Goal: Find specific page/section: Find specific page/section

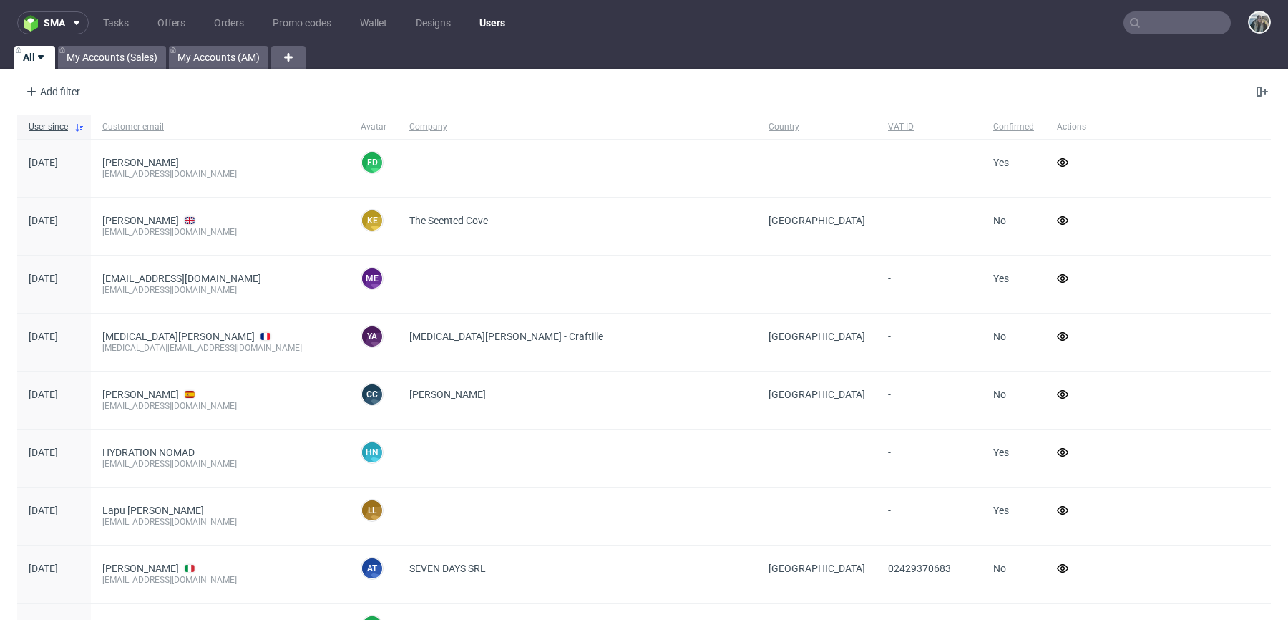
click at [1158, 27] on input "text" at bounding box center [1177, 22] width 107 height 23
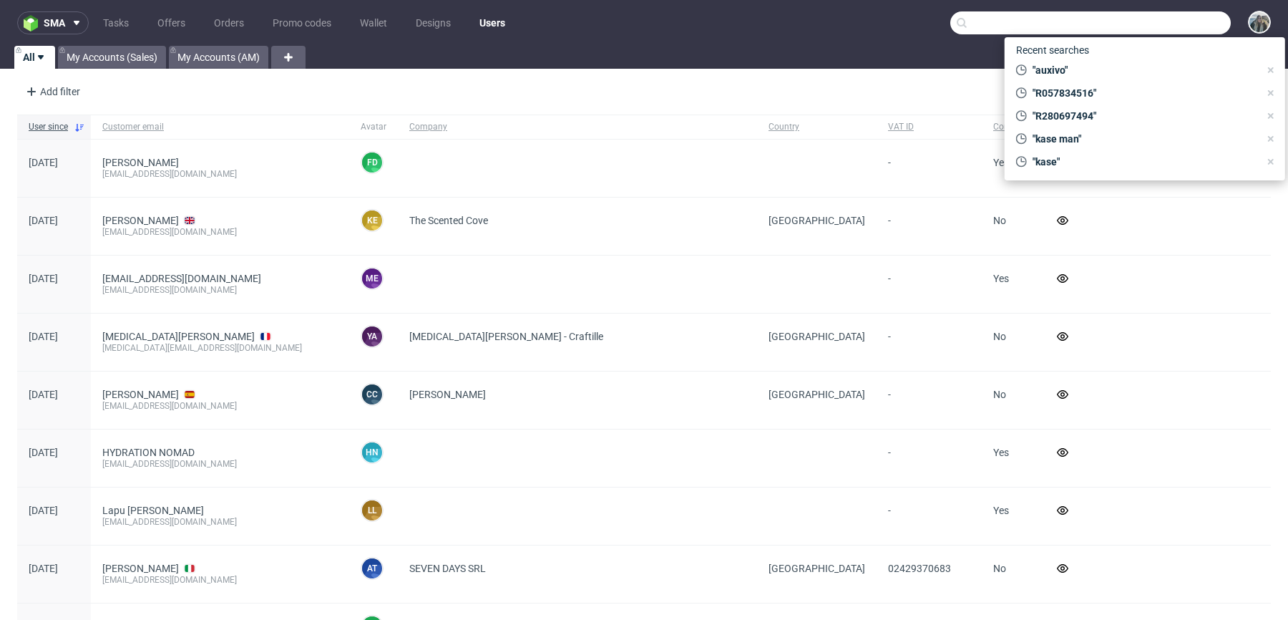
paste input "nikolaileuveld"
type input "nikolaileuveld"
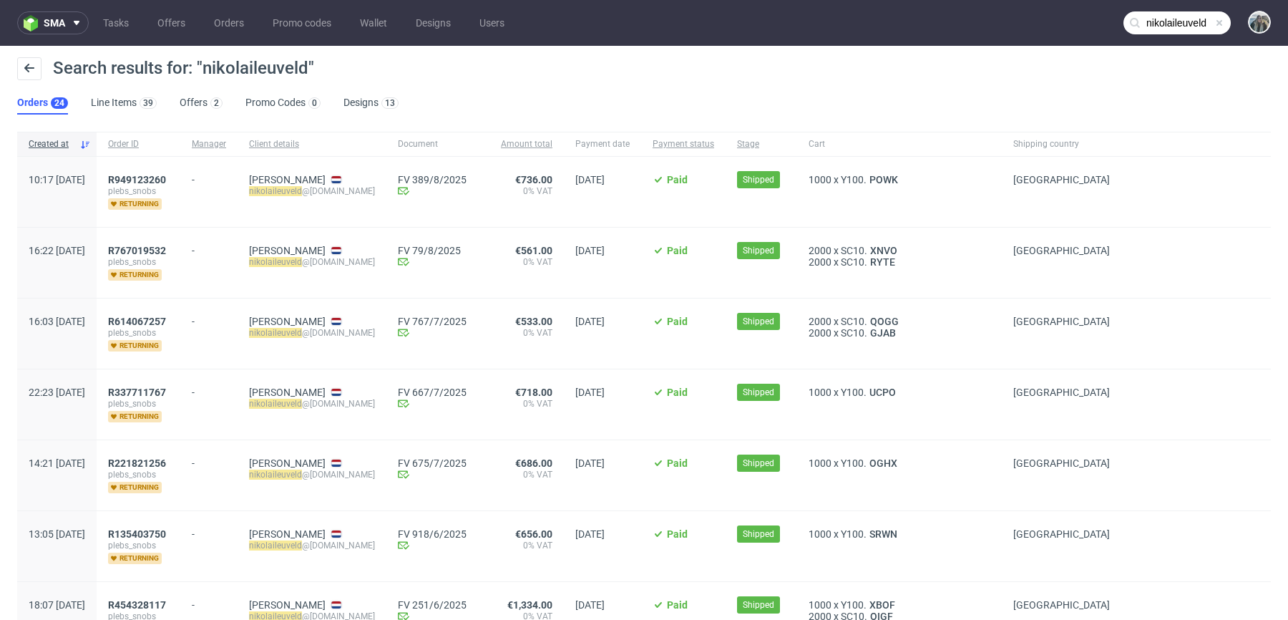
drag, startPoint x: 232, startPoint y: 175, endPoint x: 127, endPoint y: 175, distance: 105.2
click at [129, 175] on div "10:17 Wed 30.07.2025 R949123260 plebs_snobs returning - Nikolai Leuveld nikolai…" at bounding box center [644, 192] width 1254 height 71
click at [180, 160] on div "R 949123260 plebs_snobs returning" at bounding box center [139, 192] width 84 height 70
click at [161, 176] on link "949123260" at bounding box center [141, 179] width 52 height 11
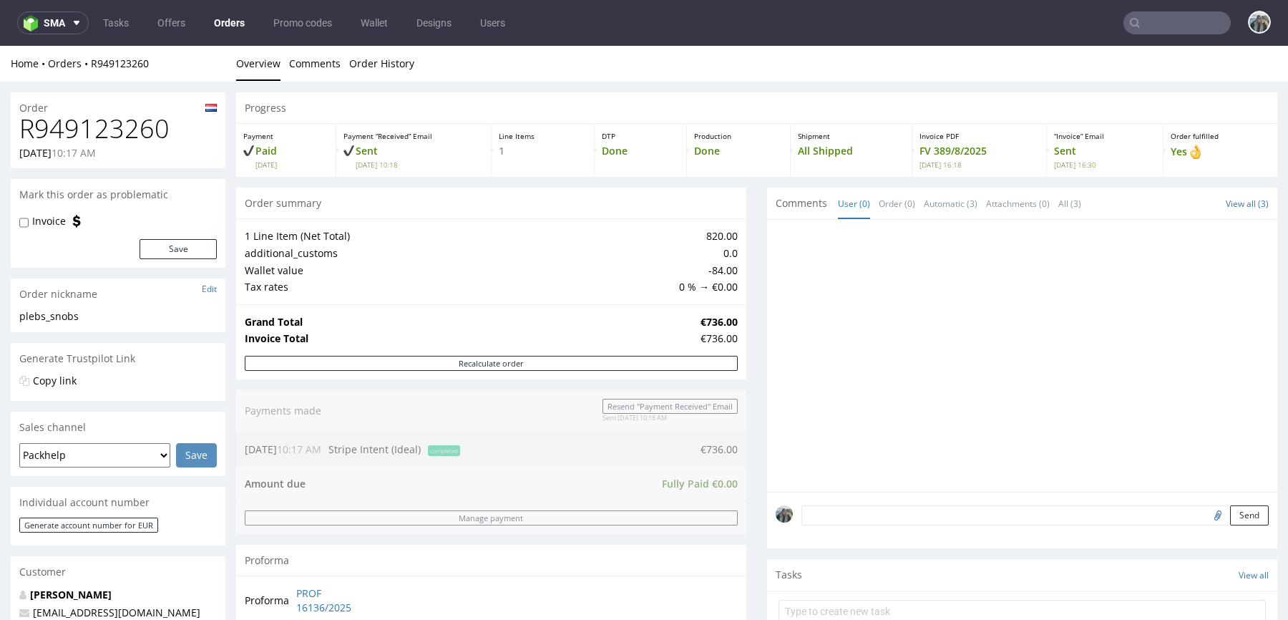
click at [122, 139] on h1 "R949123260" at bounding box center [118, 129] width 198 height 29
copy h1 "R949123260"
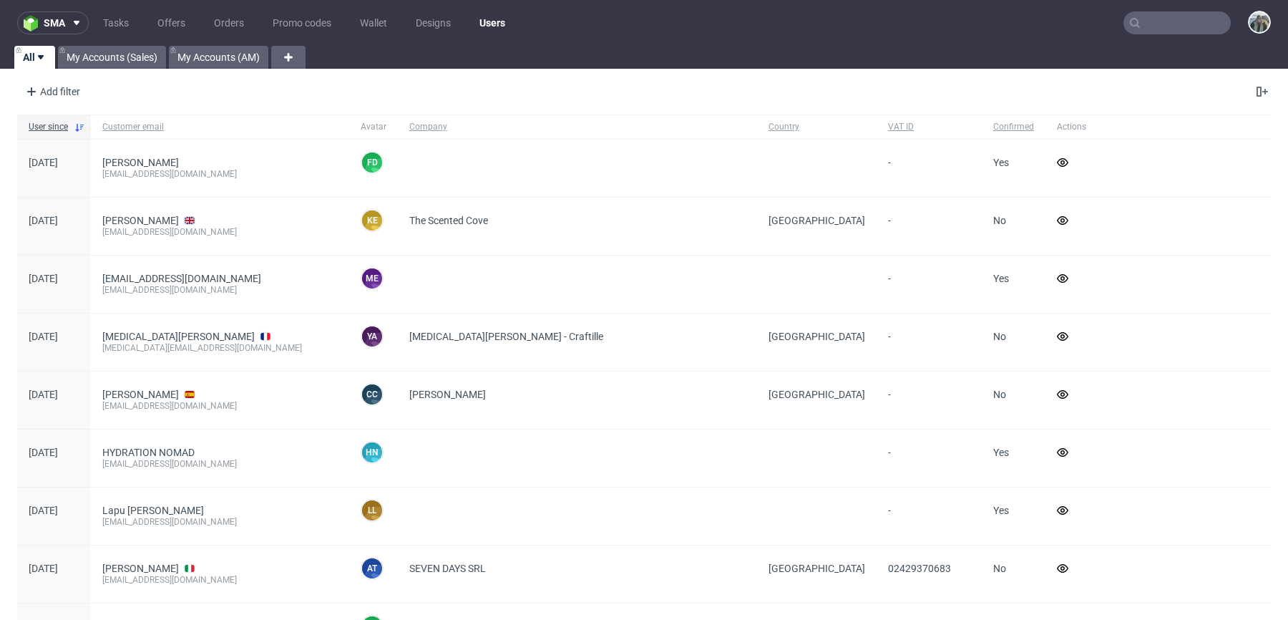
click at [1162, 22] on input "text" at bounding box center [1177, 22] width 107 height 23
paste input "egroup"
type input "egroup"
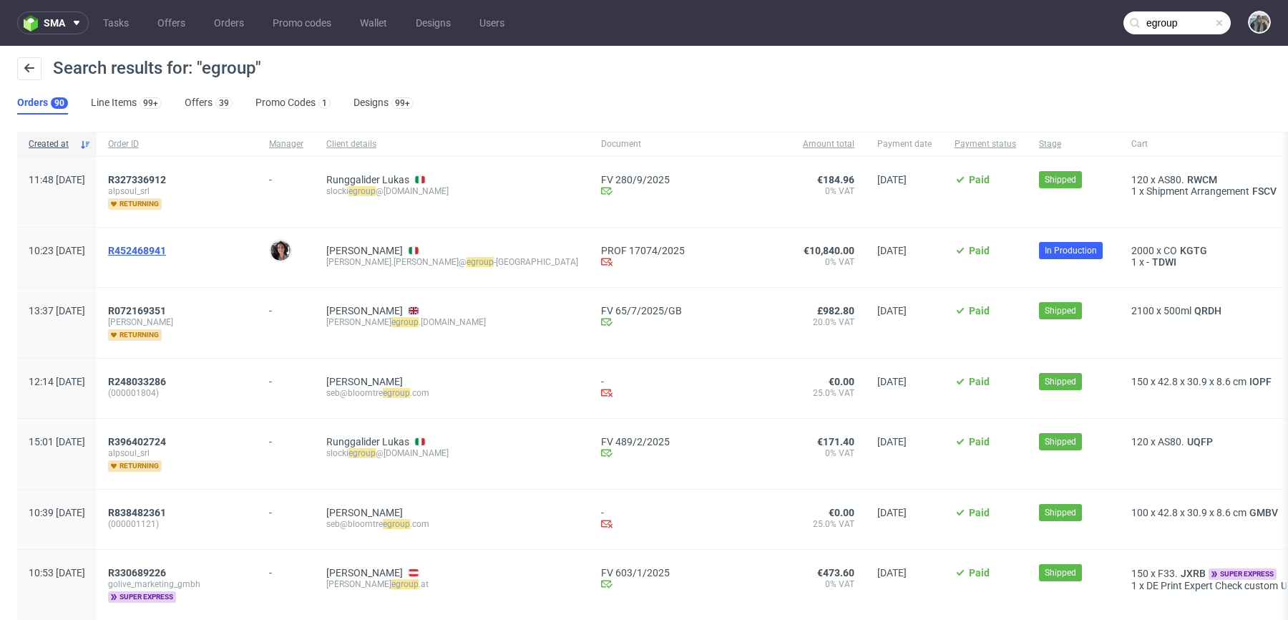
click at [156, 253] on span "R452468941" at bounding box center [137, 250] width 58 height 11
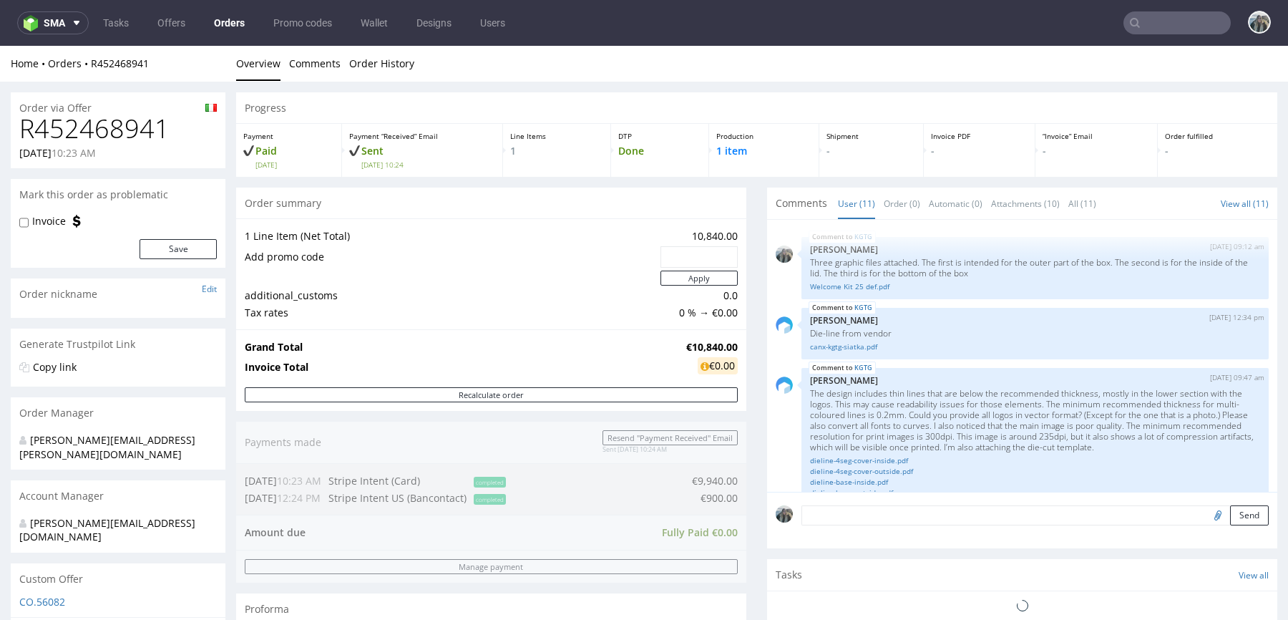
scroll to position [628, 0]
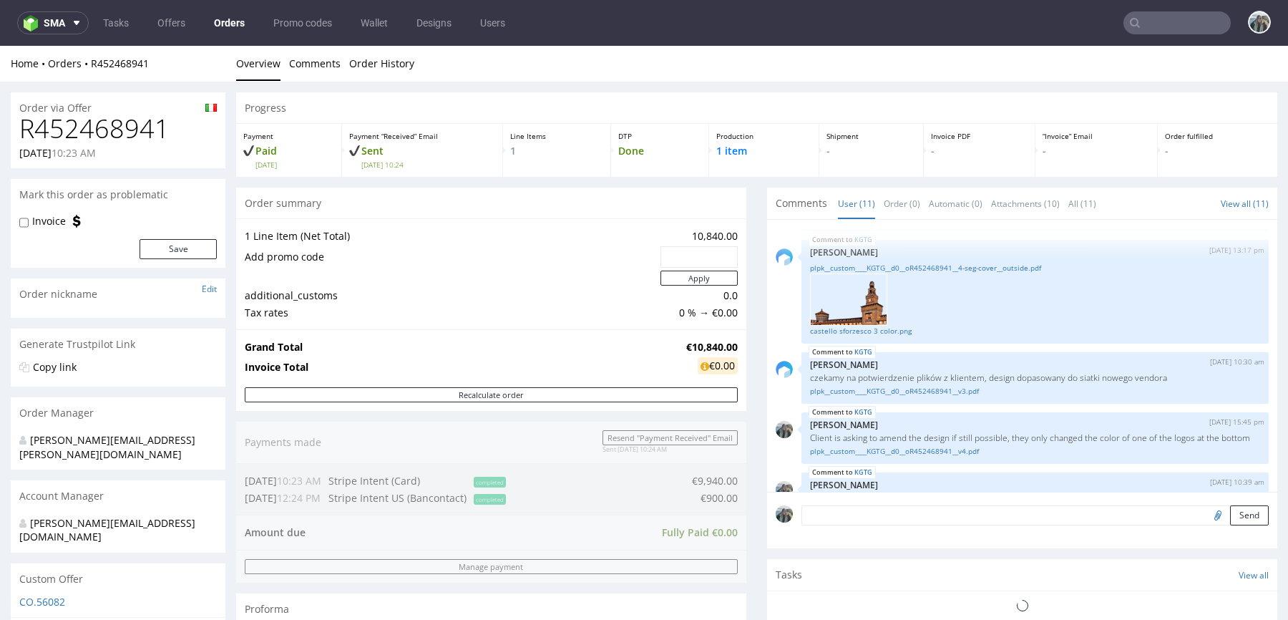
click at [144, 127] on h1 "R452468941" at bounding box center [118, 129] width 198 height 29
click at [142, 128] on h1 "R452468941" at bounding box center [118, 129] width 198 height 29
copy h1 "R452468941"
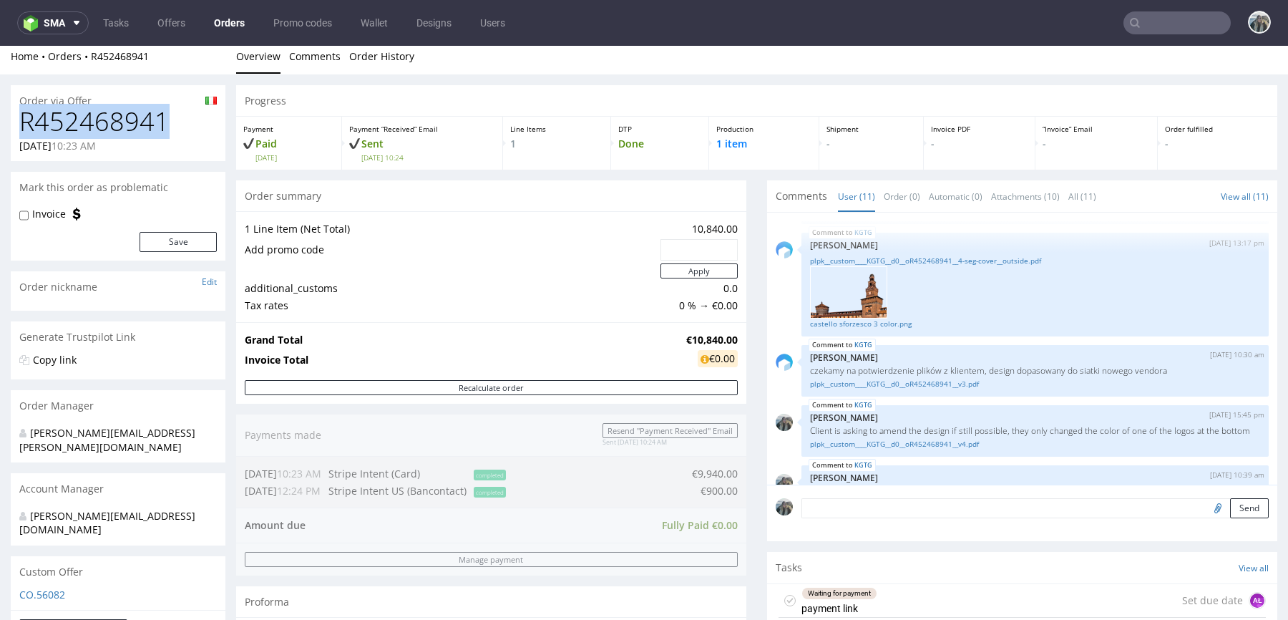
scroll to position [527, 0]
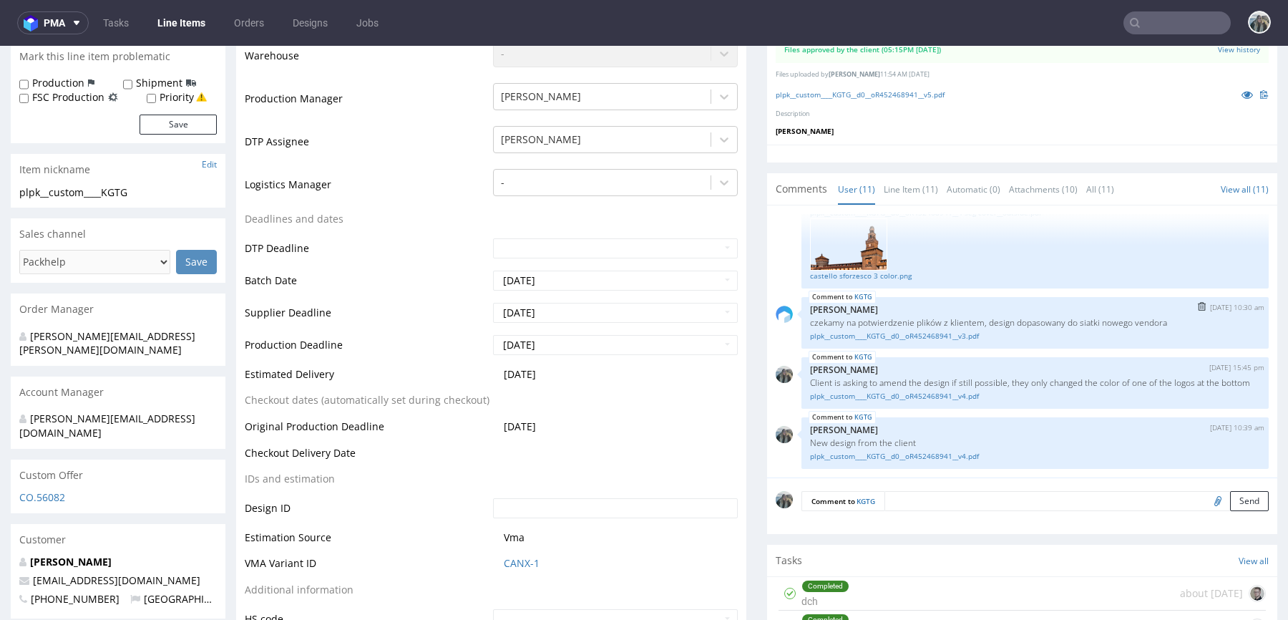
scroll to position [390, 0]
click at [837, 456] on link "plpk__custom____KGTG__d0__oR452468941__v4.pdf" at bounding box center [1035, 454] width 450 height 11
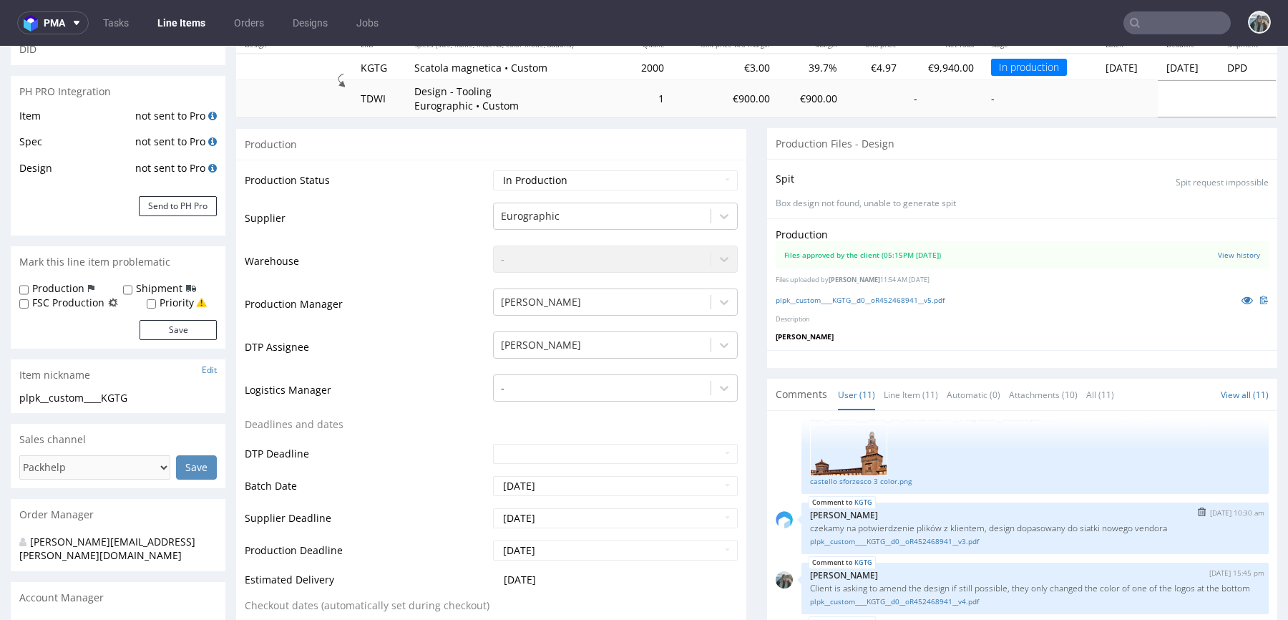
scroll to position [0, 0]
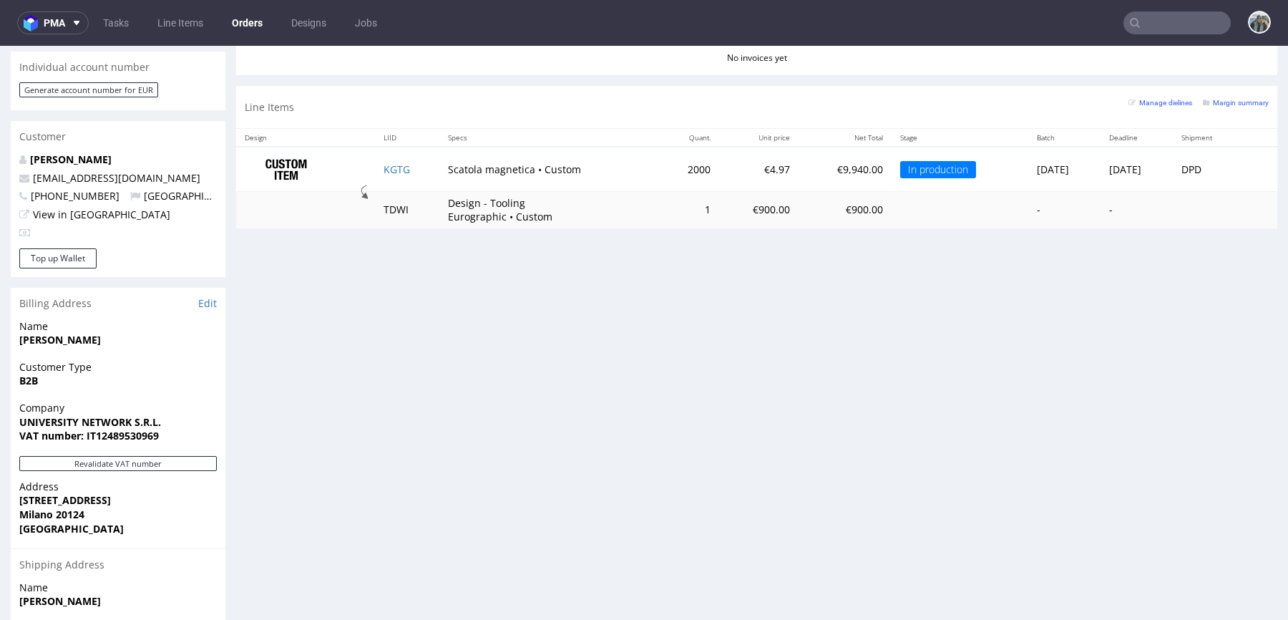
scroll to position [673, 0]
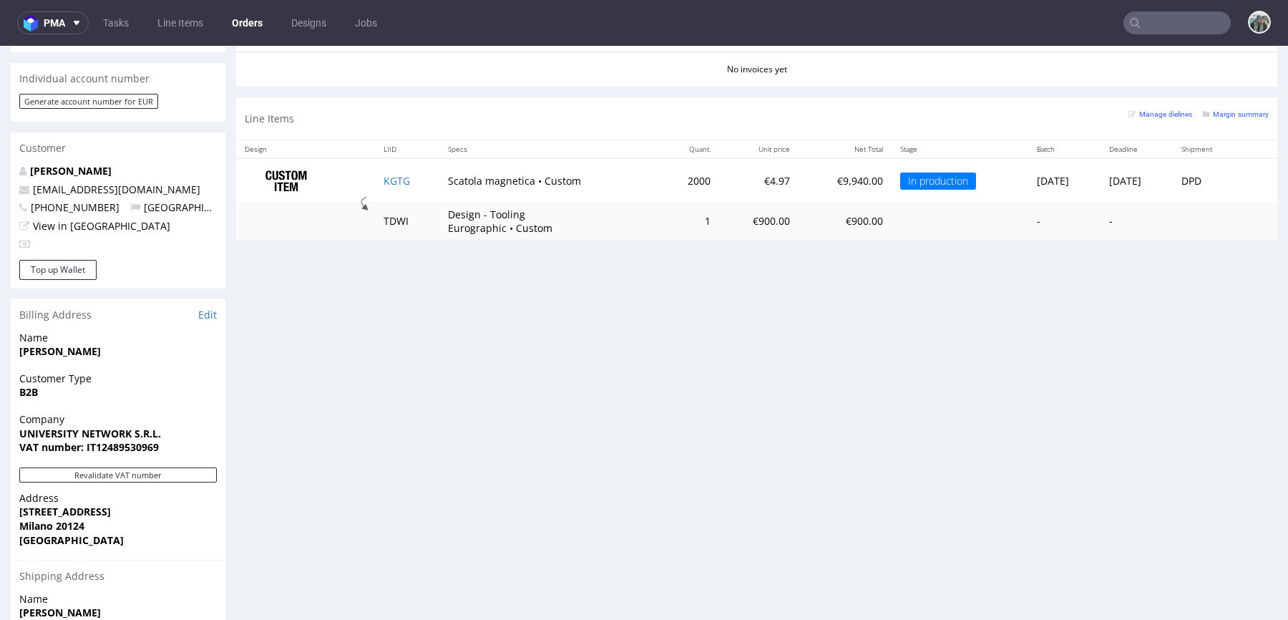
drag, startPoint x: 1136, startPoint y: 190, endPoint x: 1064, endPoint y: 189, distance: 71.6
click at [1066, 189] on tr "KGTG Scatola magnetica • Custom 2000 €4.97 €9,940.00 In production Tue 19 Aug F…" at bounding box center [756, 180] width 1041 height 45
click at [1137, 24] on input "text" at bounding box center [1177, 22] width 107 height 23
paste input "R798442831"
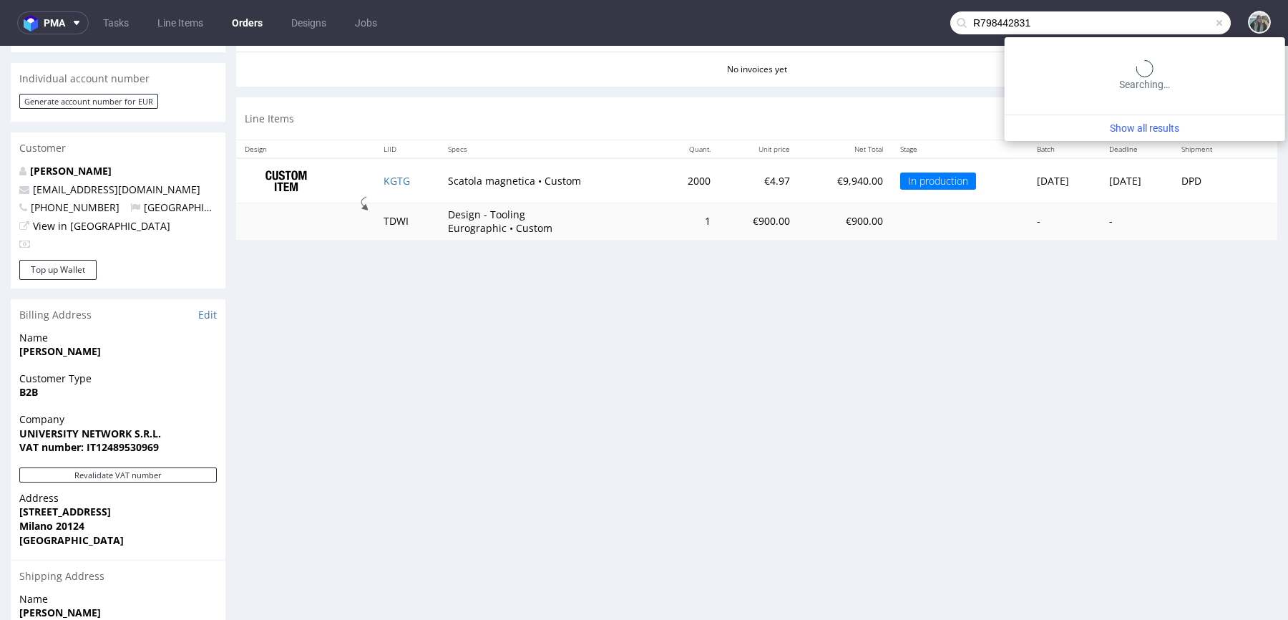
type input "R798442831"
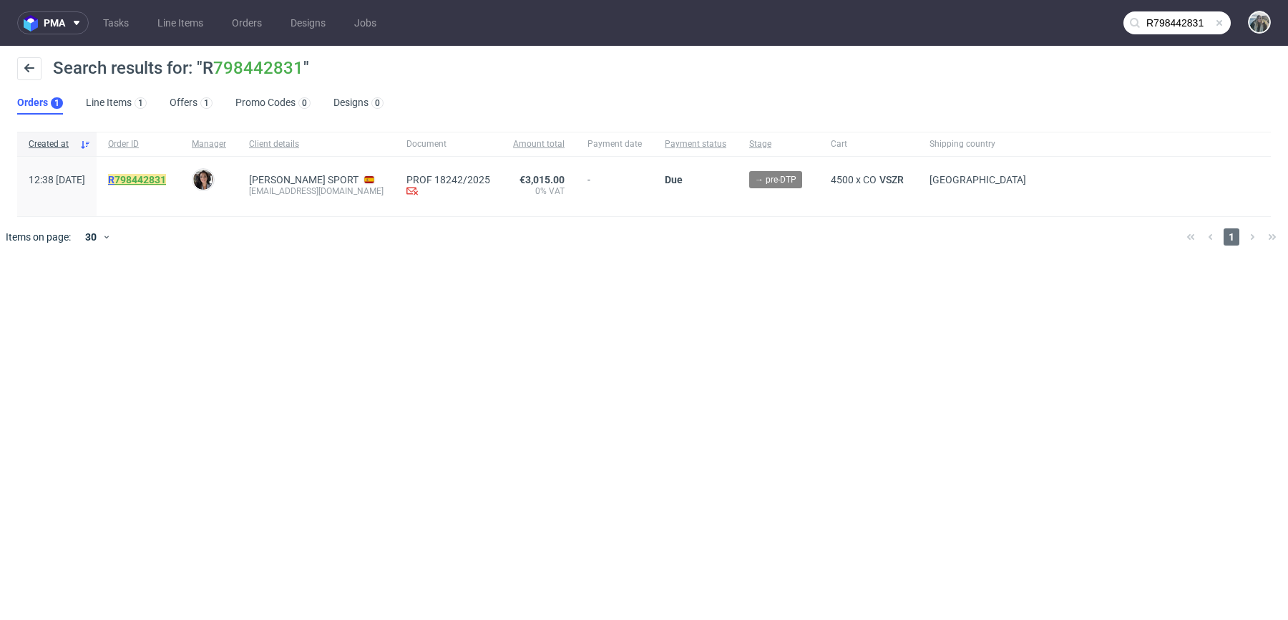
click at [156, 181] on link "798442831" at bounding box center [141, 179] width 52 height 11
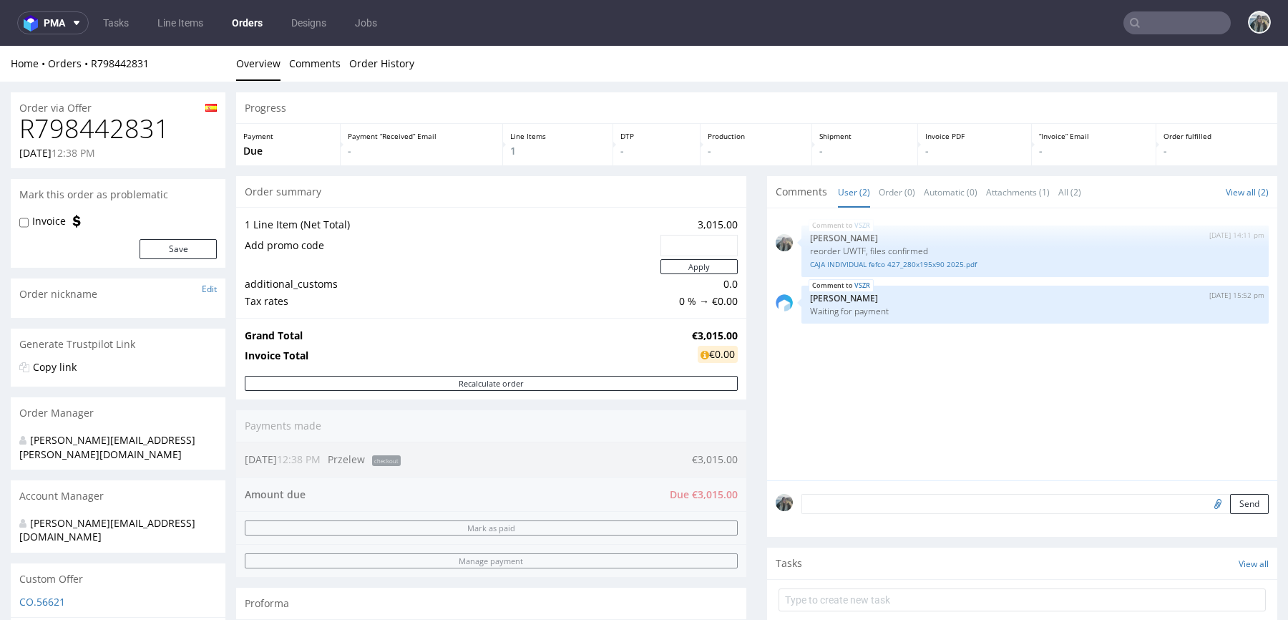
click at [1155, 17] on input "text" at bounding box center [1177, 22] width 107 height 23
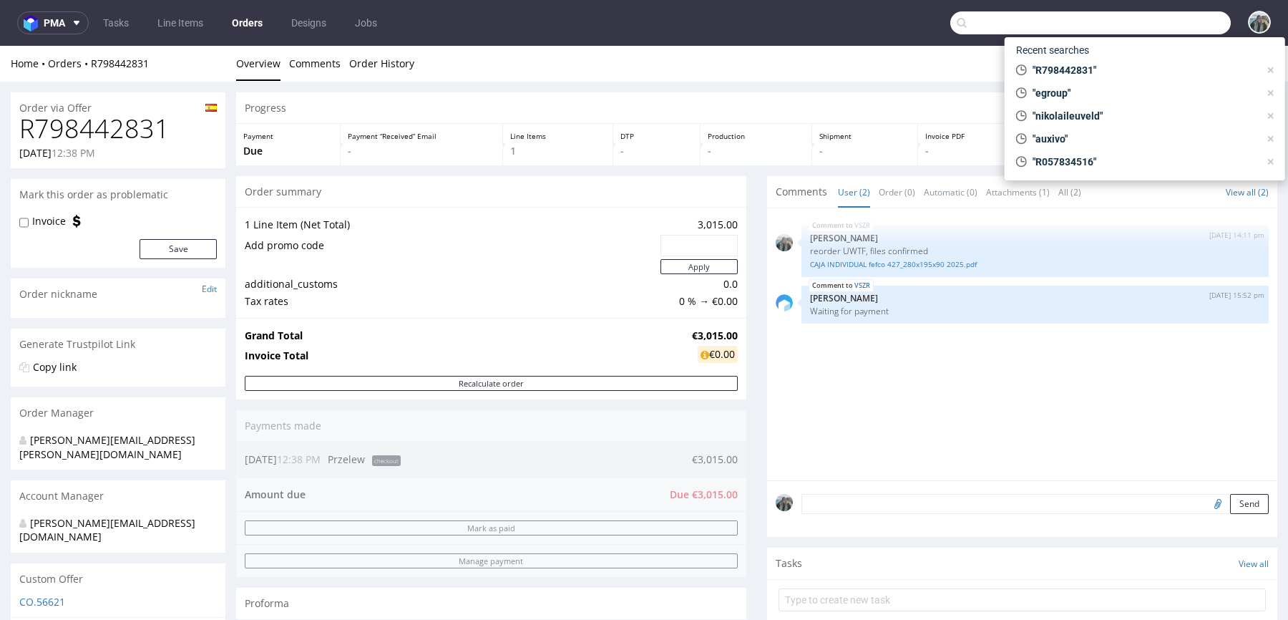
paste input "R798442831"
type input "R798442831"
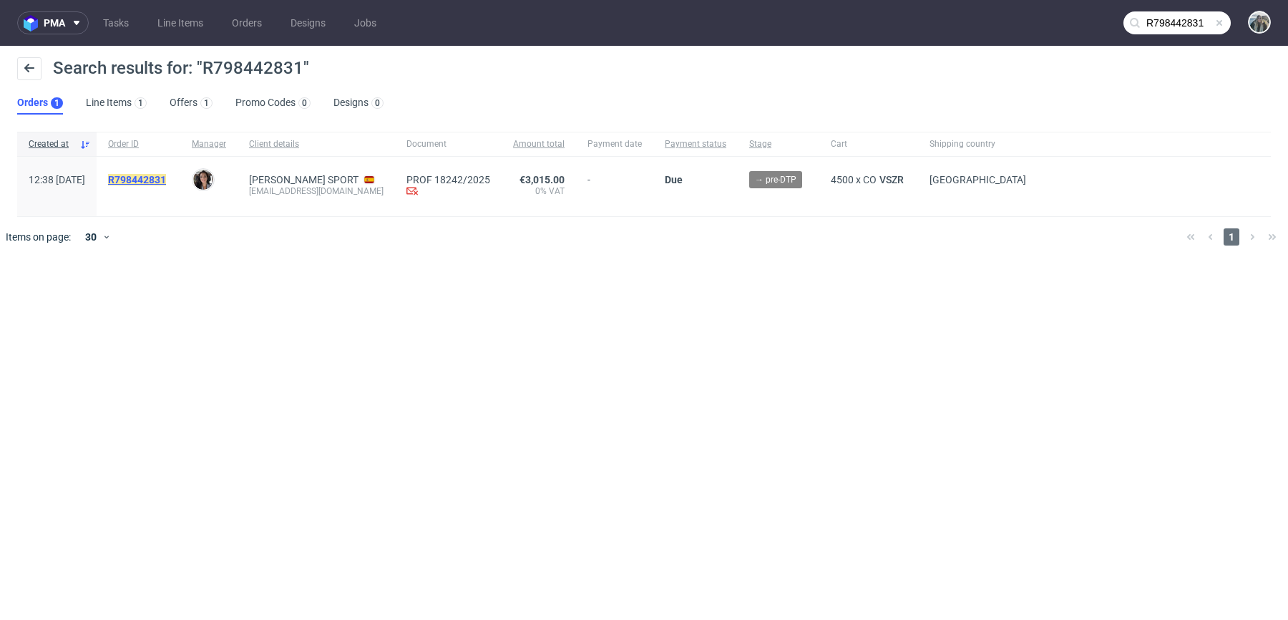
click at [166, 174] on mark "R798442831" at bounding box center [137, 179] width 58 height 11
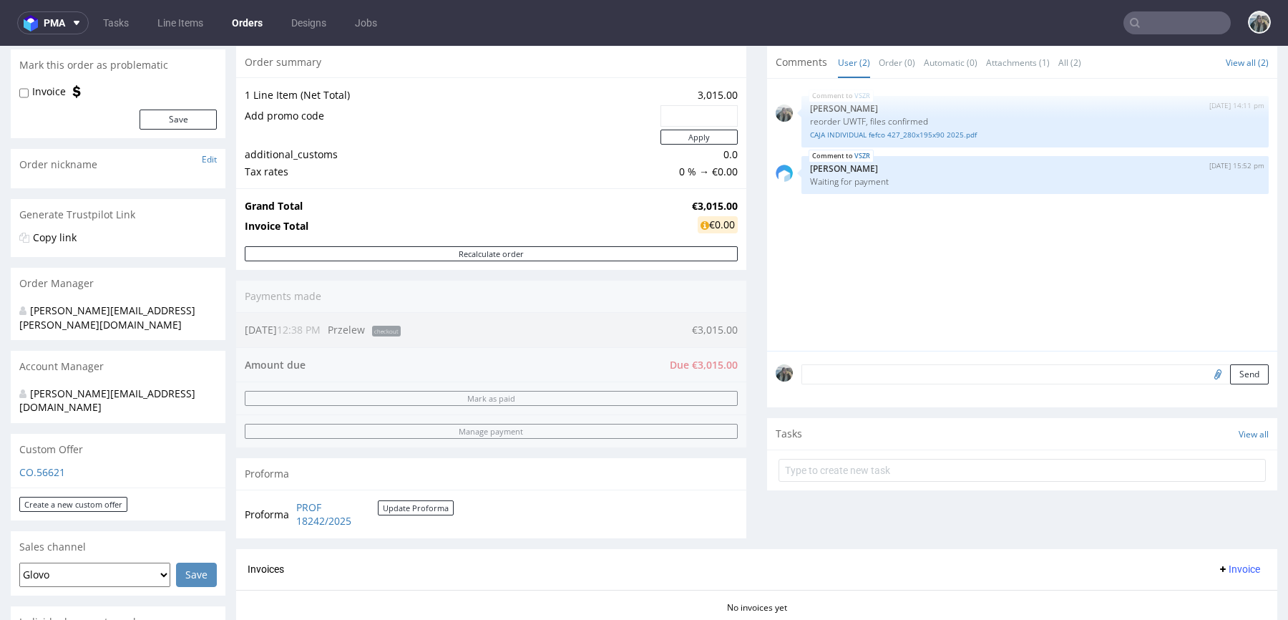
scroll to position [152, 0]
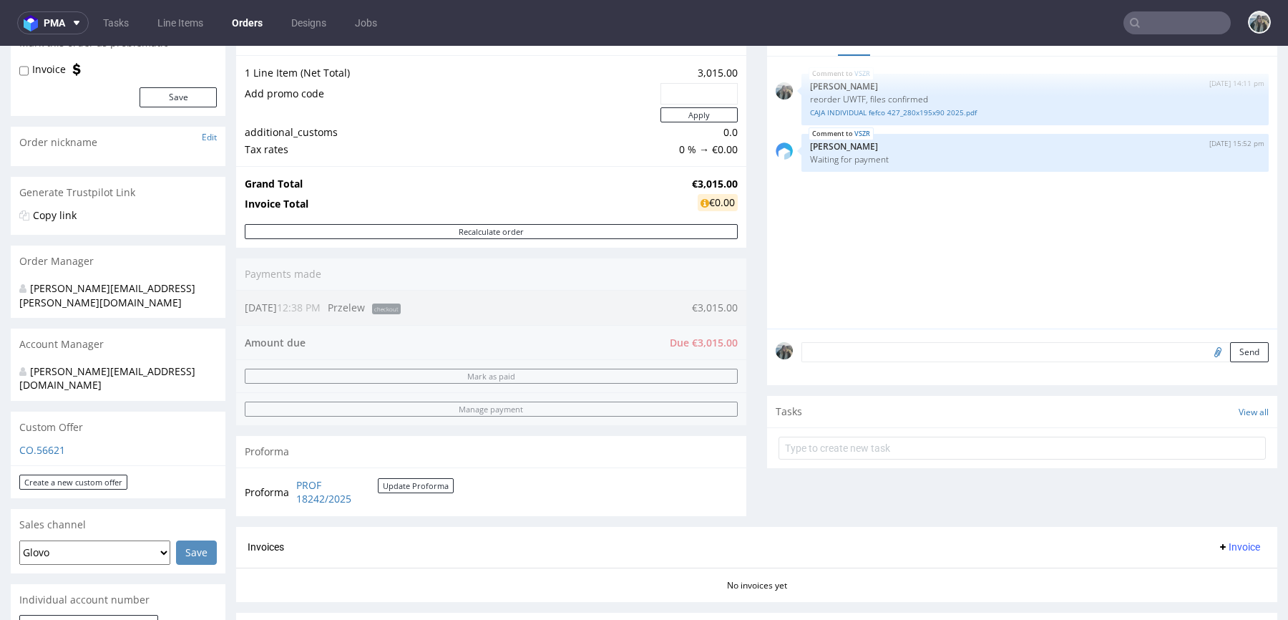
click at [1157, 37] on nav "pma Tasks Line Items Orders Designs Jobs" at bounding box center [644, 23] width 1288 height 46
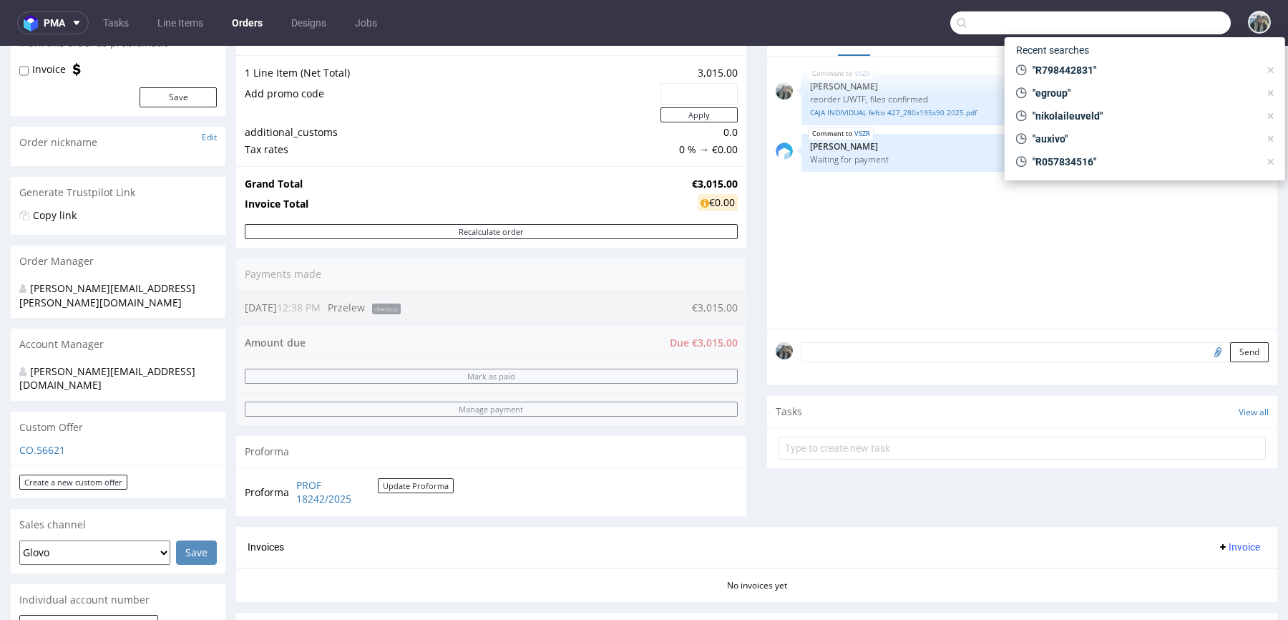
click at [1167, 28] on input "text" at bounding box center [1090, 22] width 281 height 23
paste input "R083734190"
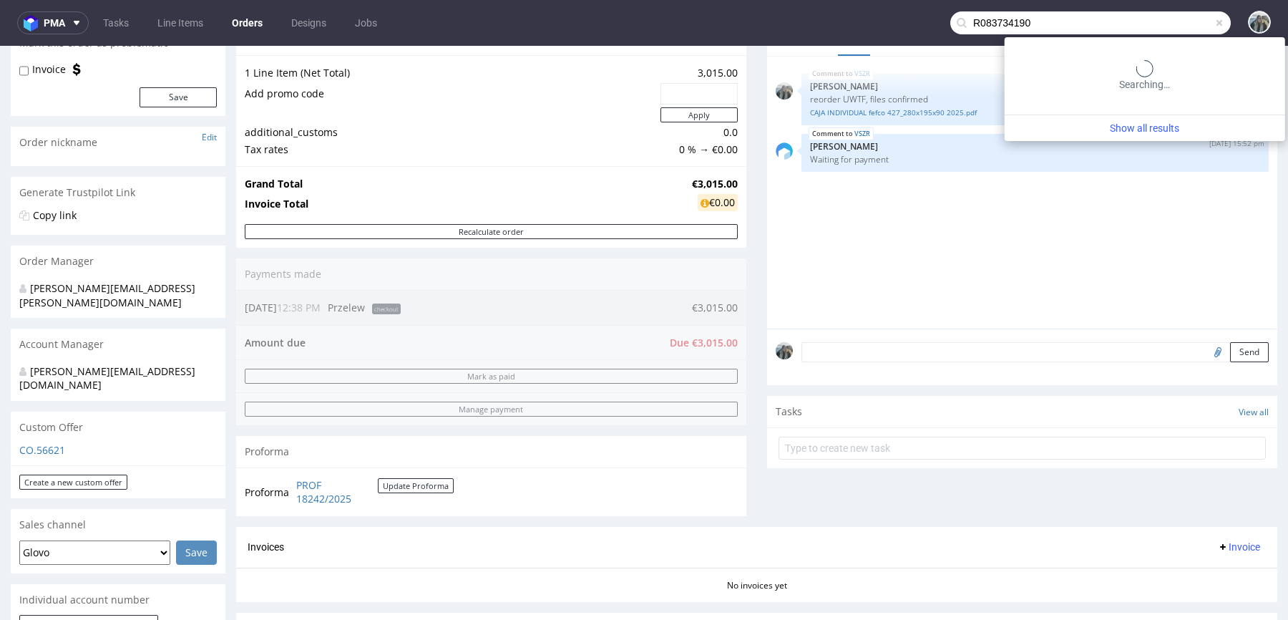
type input "R083734190"
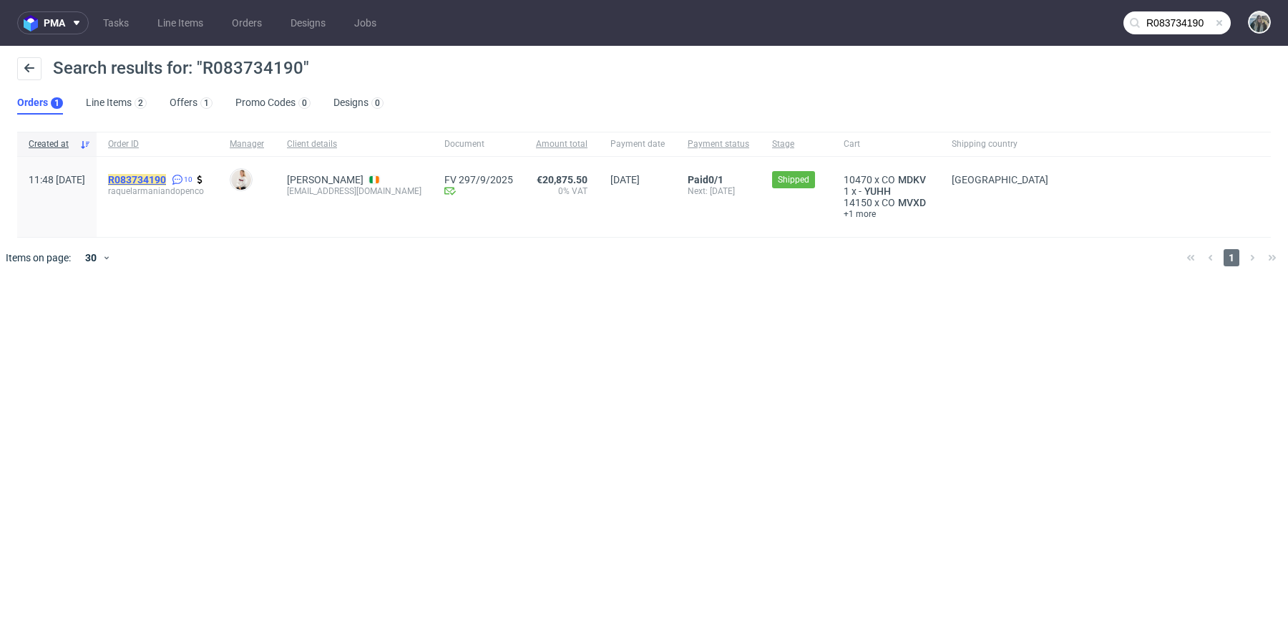
click at [166, 178] on mark "R083734190" at bounding box center [137, 179] width 58 height 11
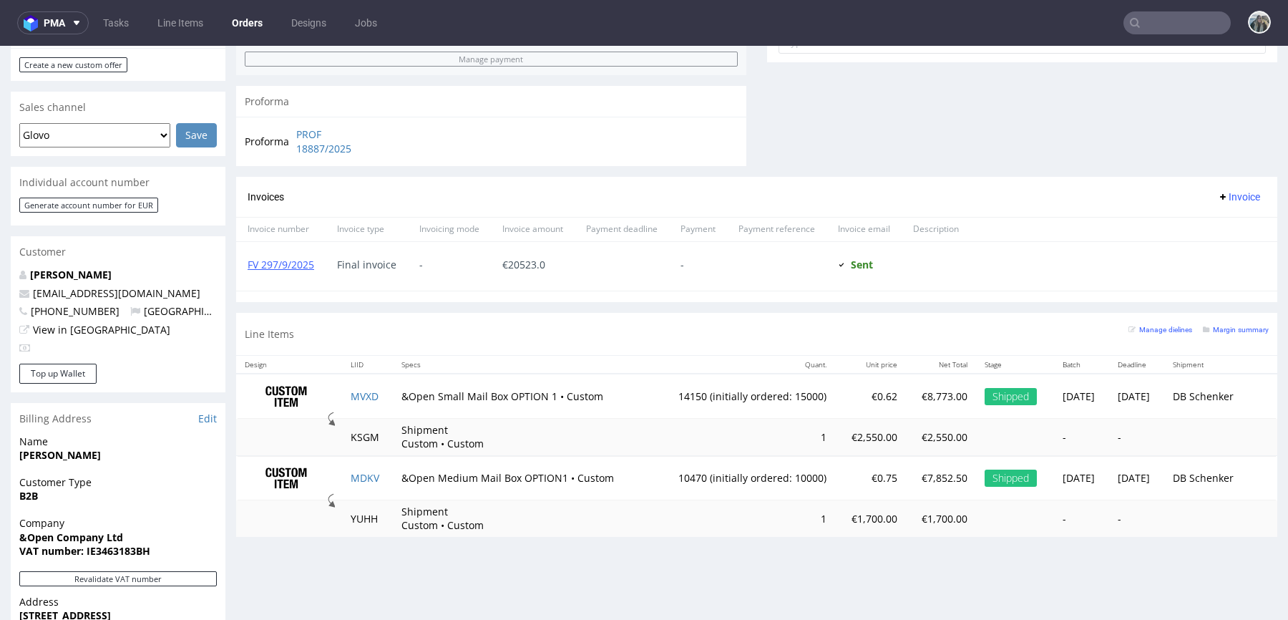
scroll to position [603, 0]
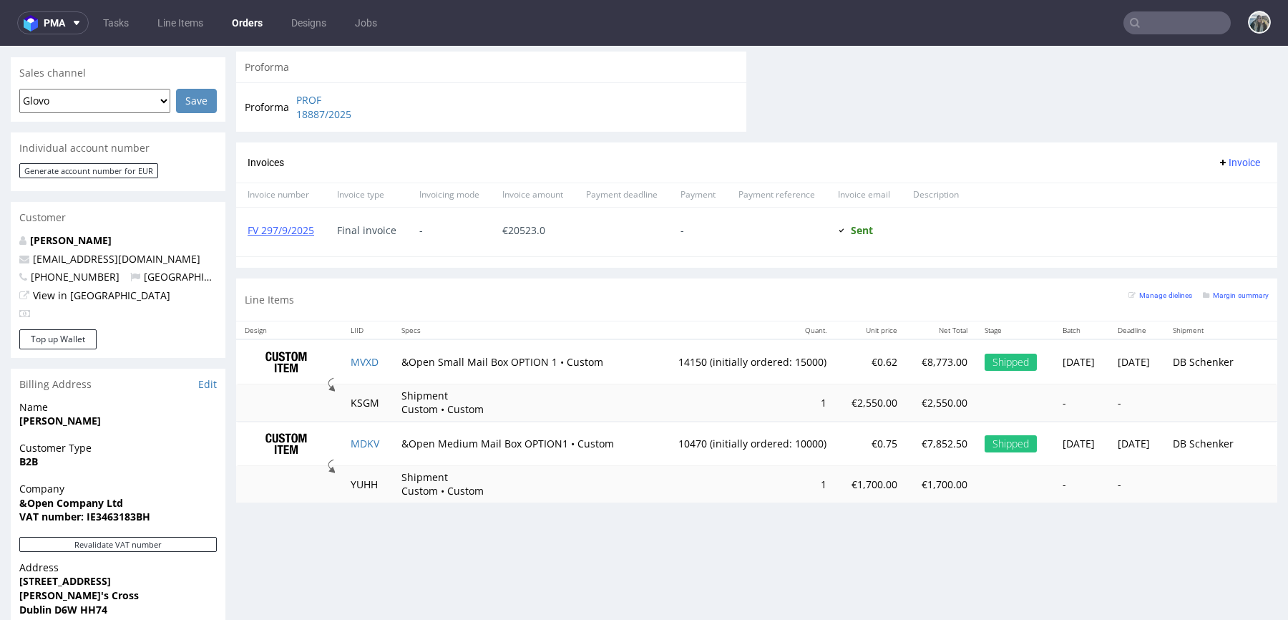
click at [1138, 29] on input "text" at bounding box center [1177, 22] width 107 height 23
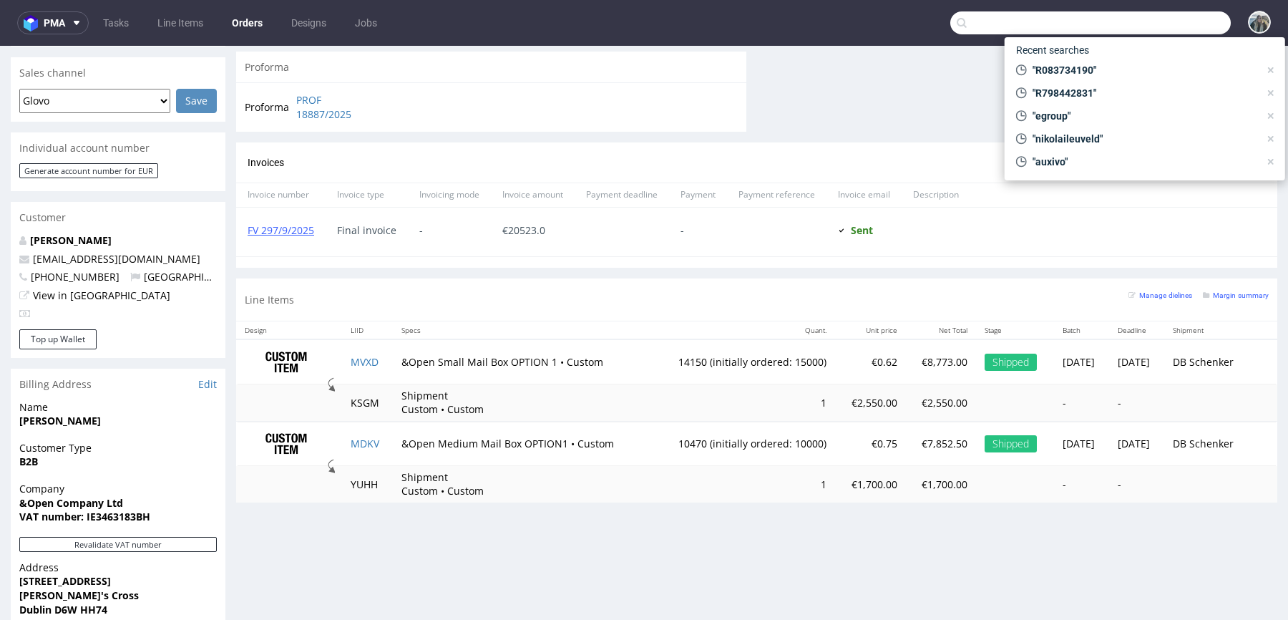
paste input "R128077775"
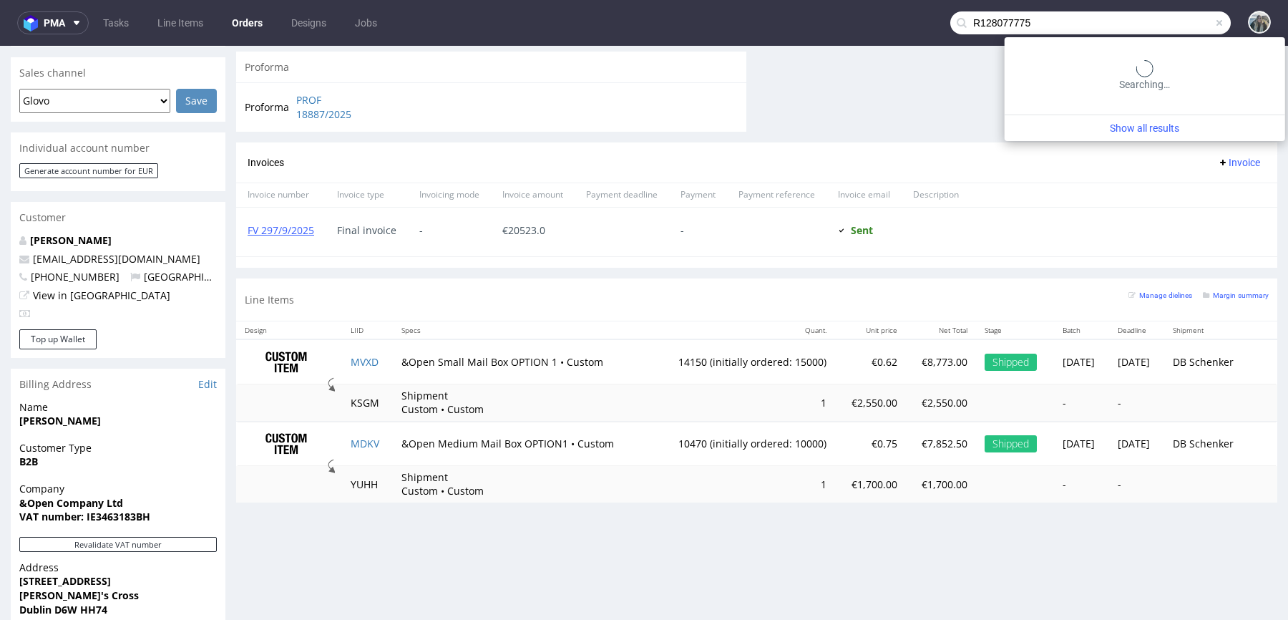
type input "R128077775"
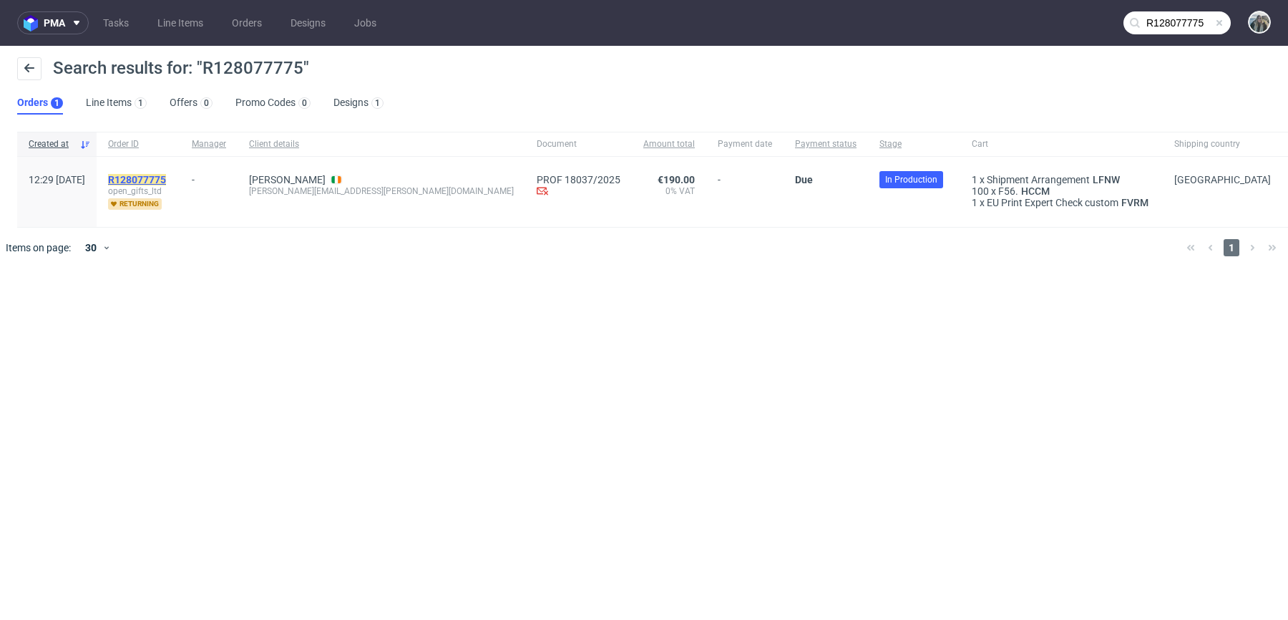
click at [166, 182] on mark "R128077775" at bounding box center [137, 179] width 58 height 11
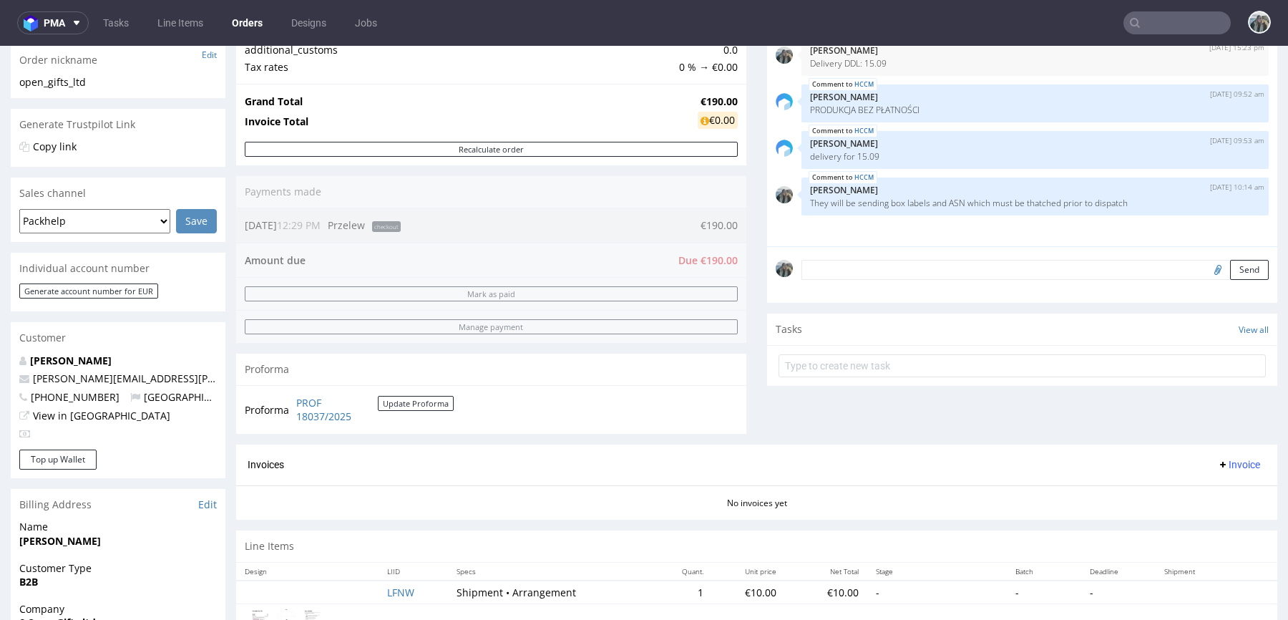
scroll to position [238, 0]
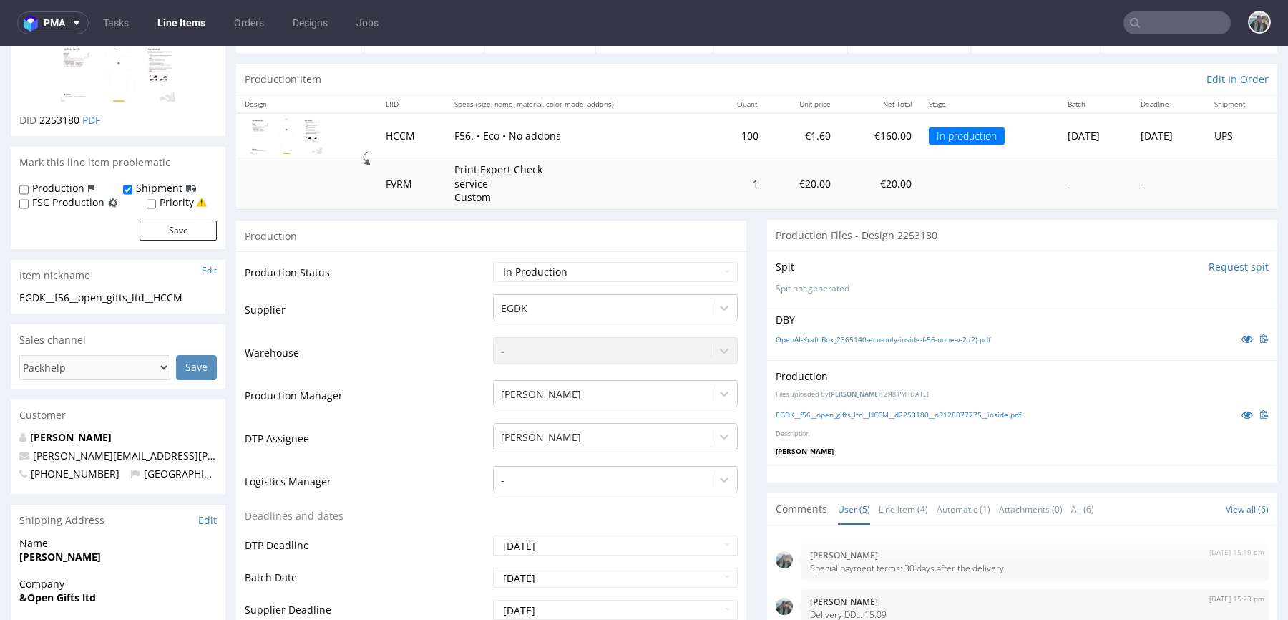
scroll to position [110, 0]
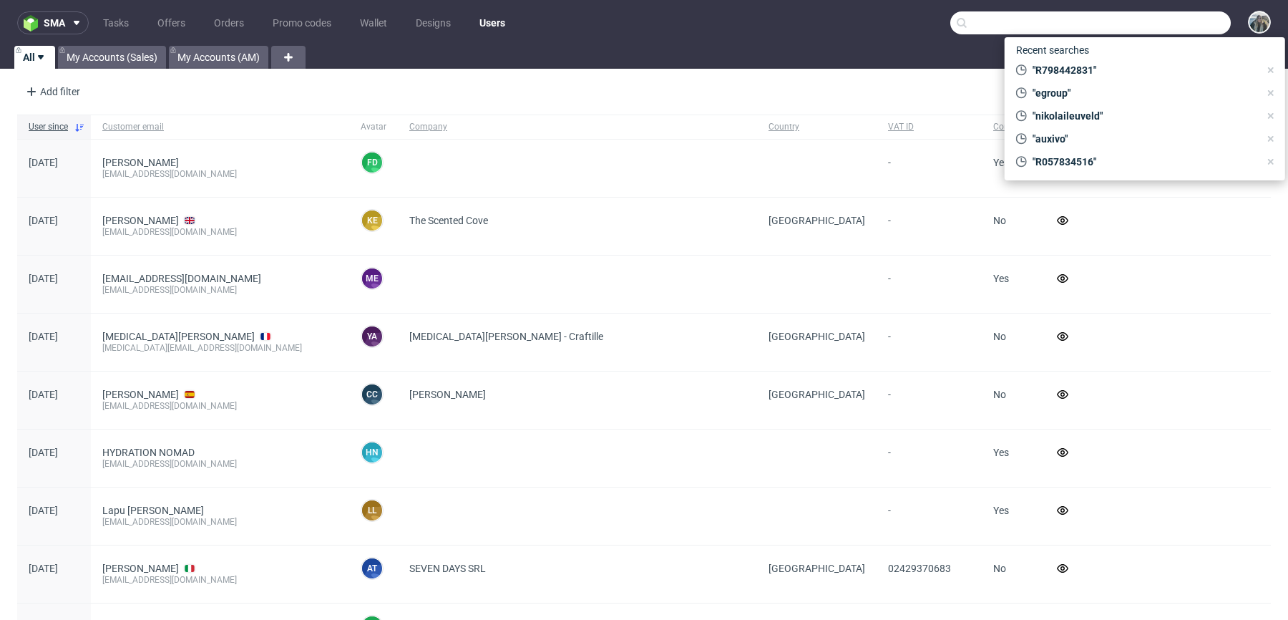
click at [1168, 24] on input "text" at bounding box center [1090, 22] width 281 height 23
paste input "naskorsports"
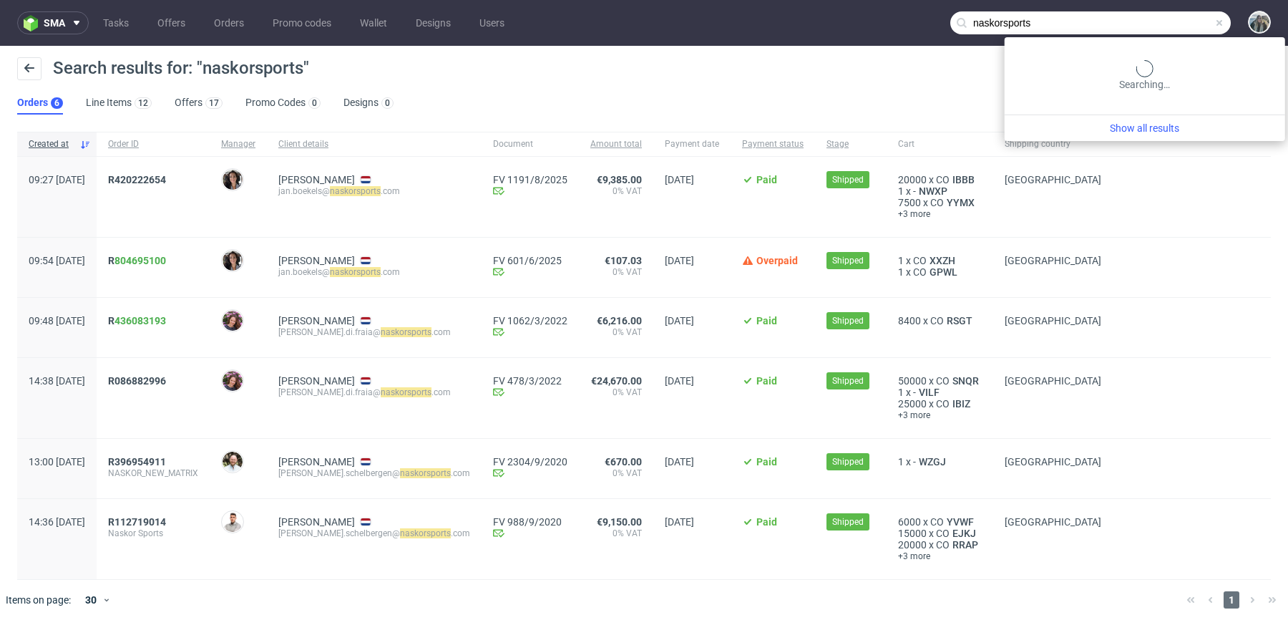
click at [1163, 22] on input "naskorsports" at bounding box center [1090, 22] width 281 height 23
paste input "R547396794"
type input "R547396794"
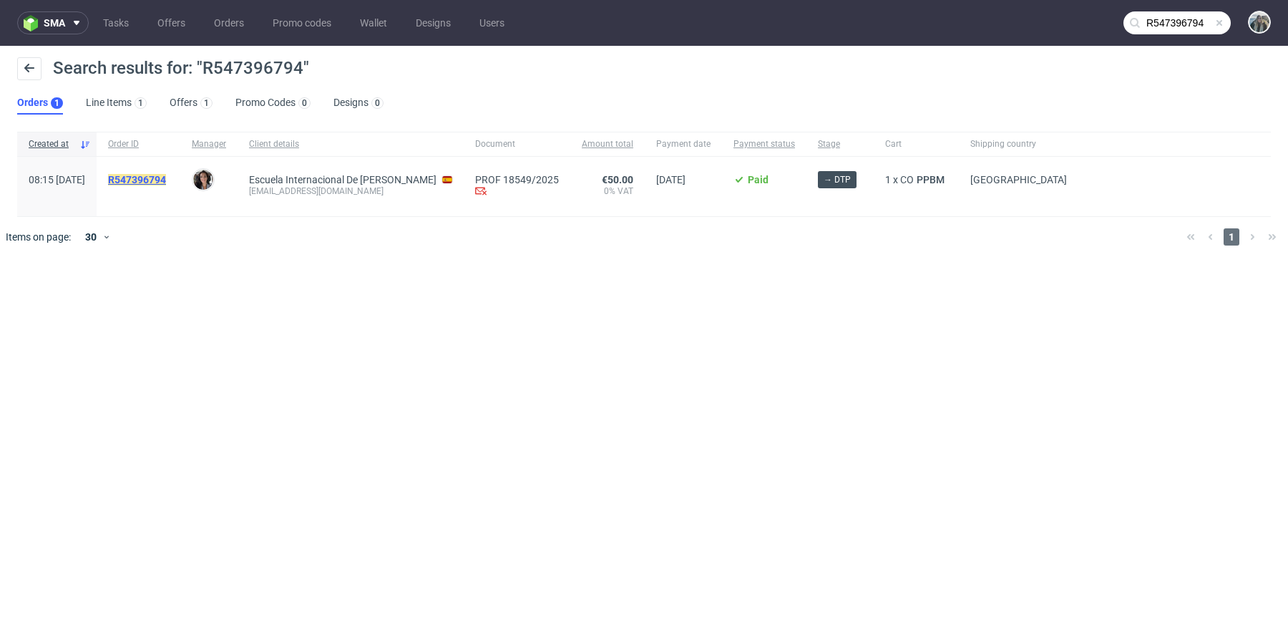
click at [166, 174] on mark "R547396794" at bounding box center [137, 179] width 58 height 11
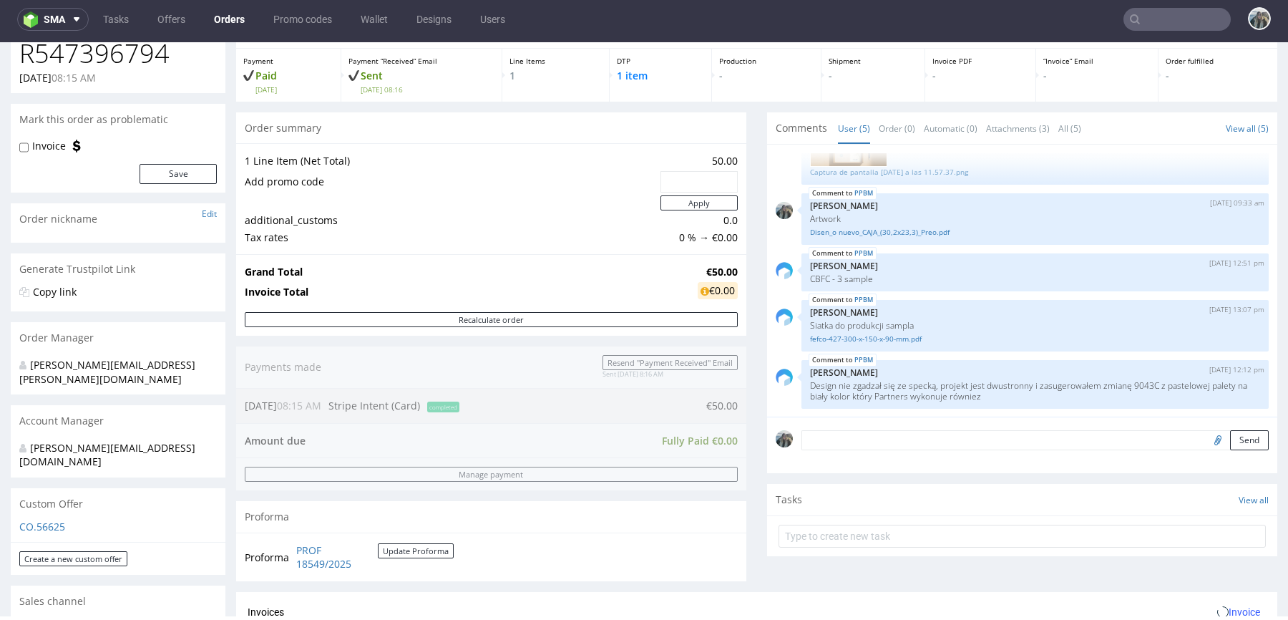
scroll to position [491, 0]
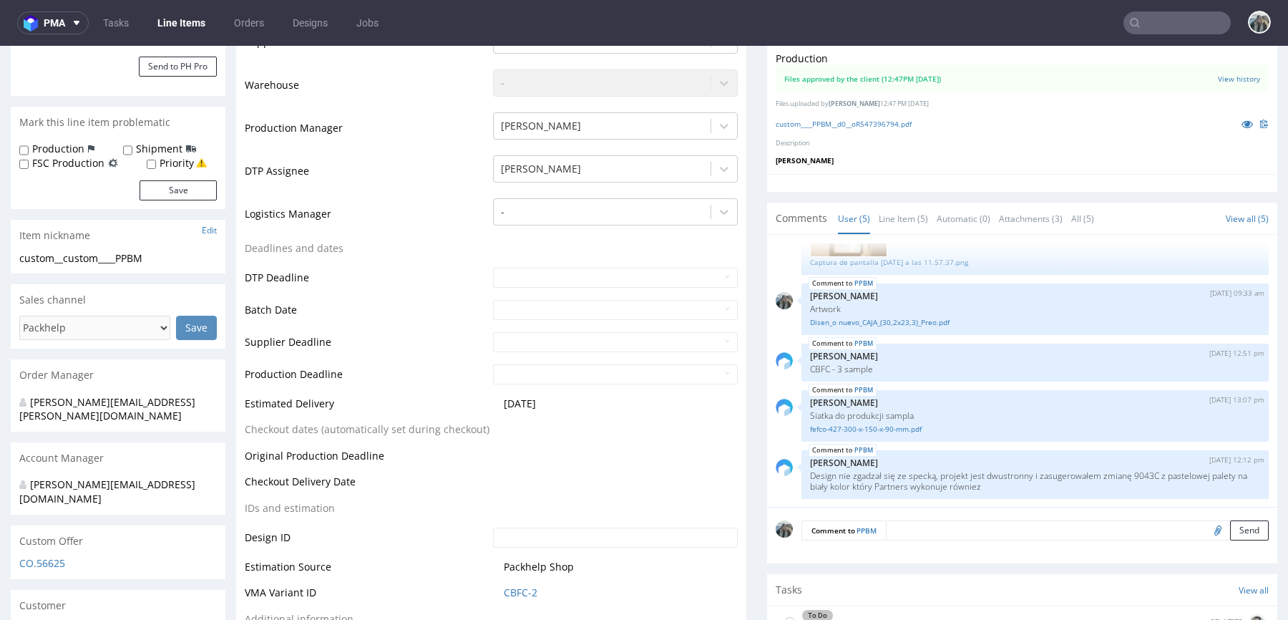
scroll to position [323, 0]
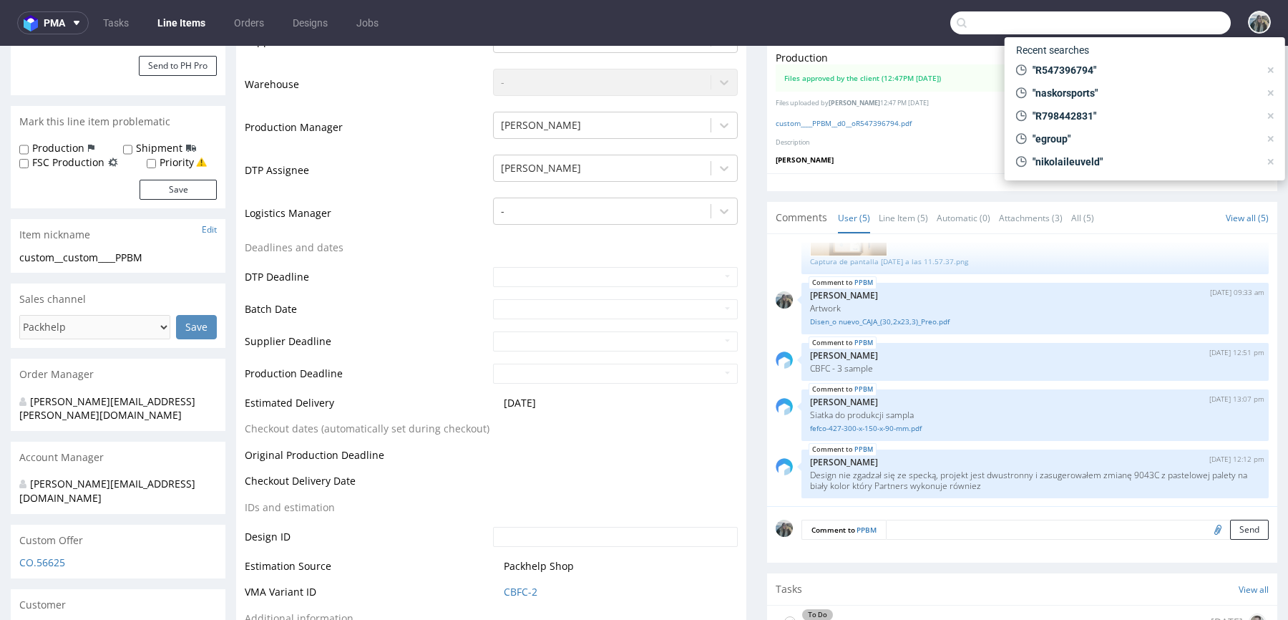
click at [1175, 23] on input "text" at bounding box center [1090, 22] width 281 height 23
paste input "R948052717"
type input "R948052717"
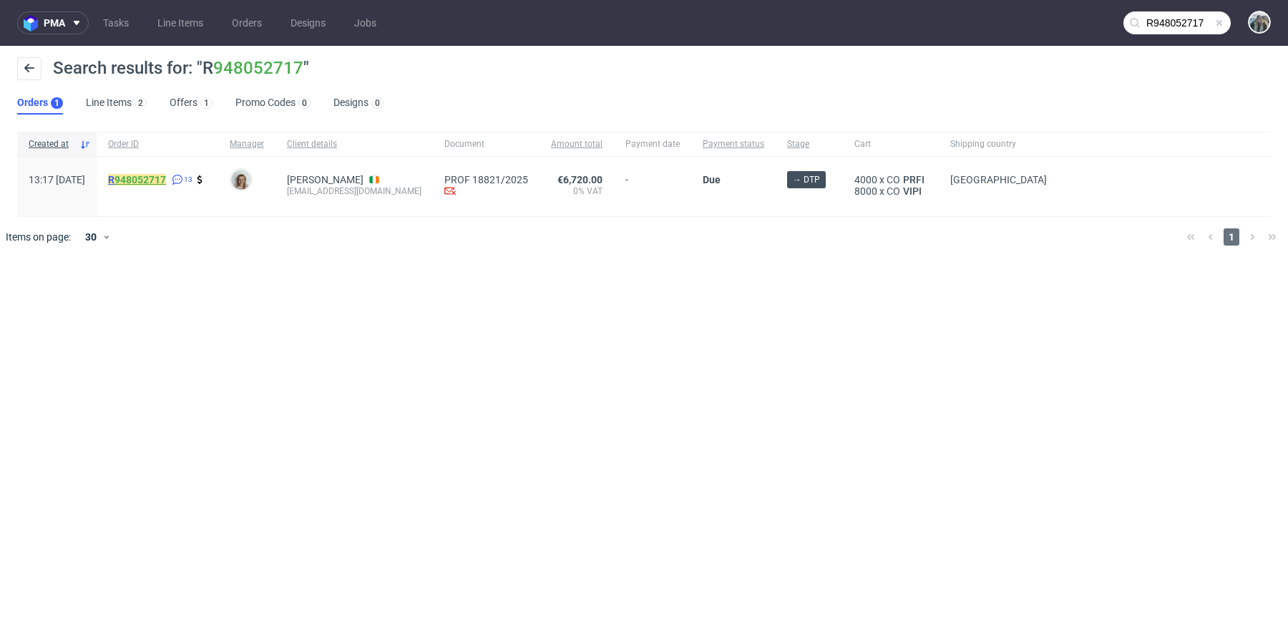
click at [166, 184] on link "948052717" at bounding box center [141, 179] width 52 height 11
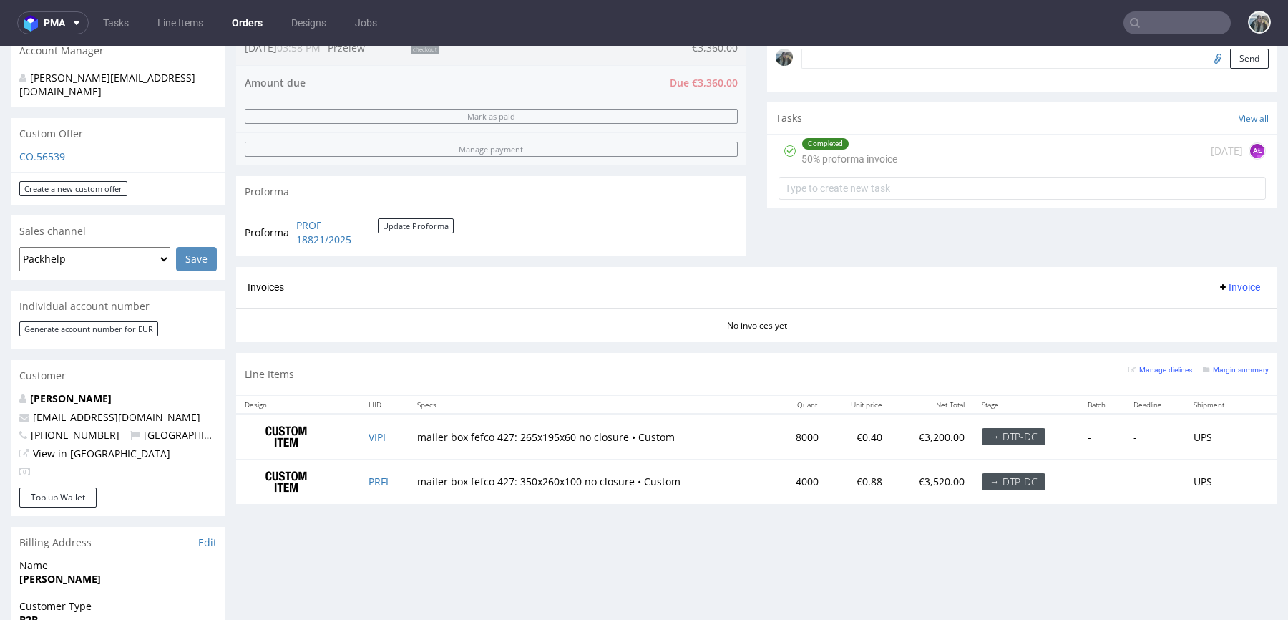
scroll to position [439, 0]
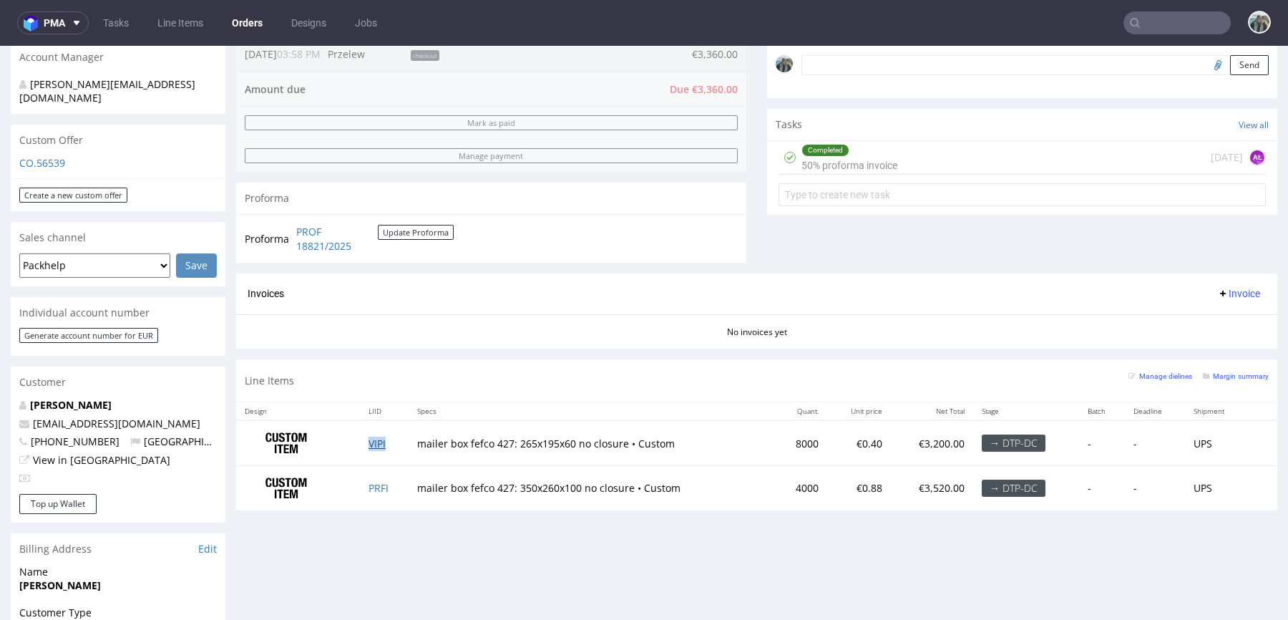
click at [376, 441] on link "VIPI" at bounding box center [377, 444] width 17 height 14
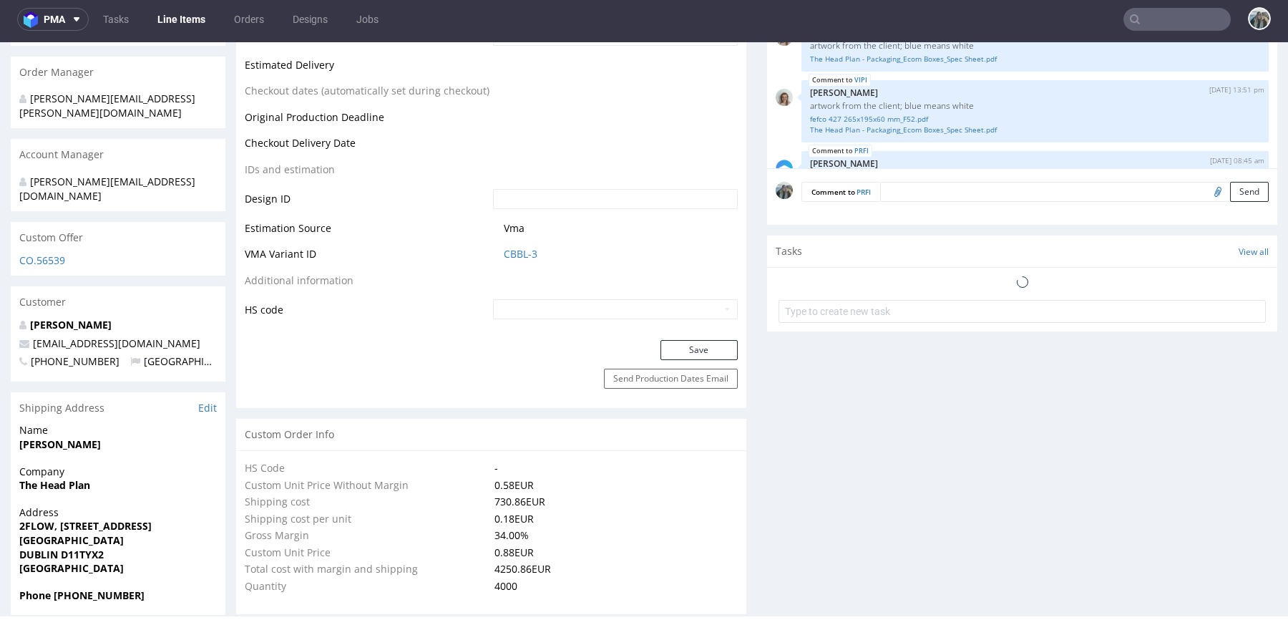
scroll to position [449, 0]
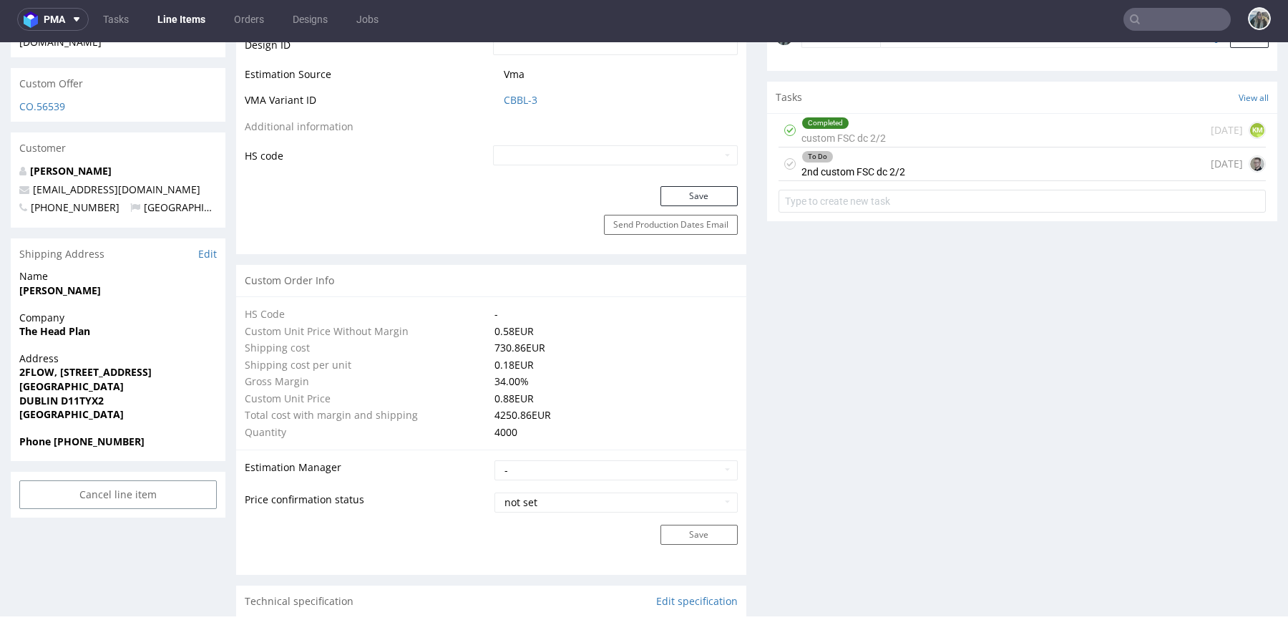
click at [862, 167] on div "To Do 2nd custom FSC dc 2/2" at bounding box center [854, 163] width 104 height 33
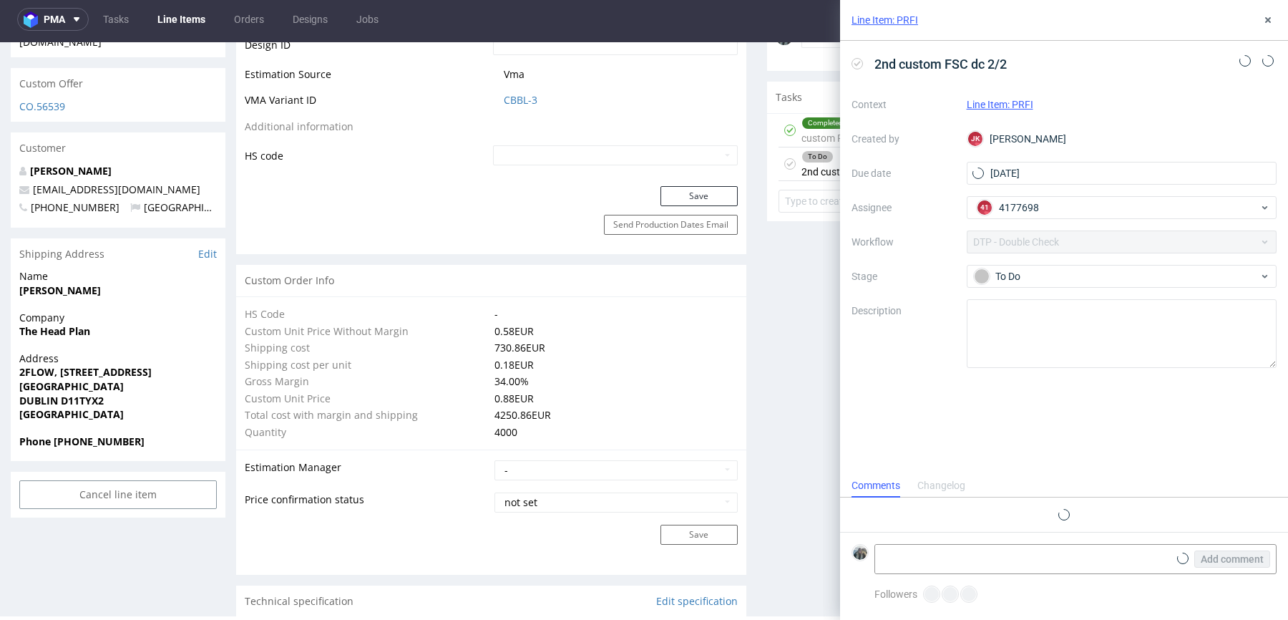
scroll to position [11, 0]
click at [1269, 19] on use at bounding box center [1268, 20] width 6 height 6
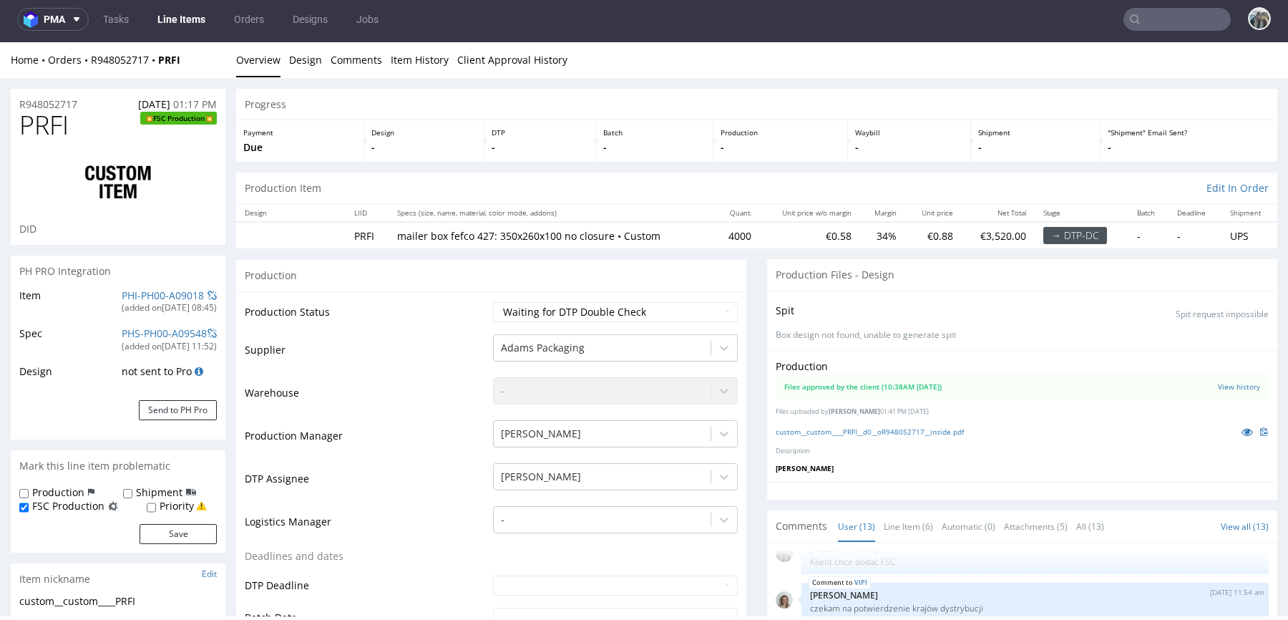
click at [50, 125] on span "PRFI" at bounding box center [43, 125] width 49 height 29
copy span "PRFI"
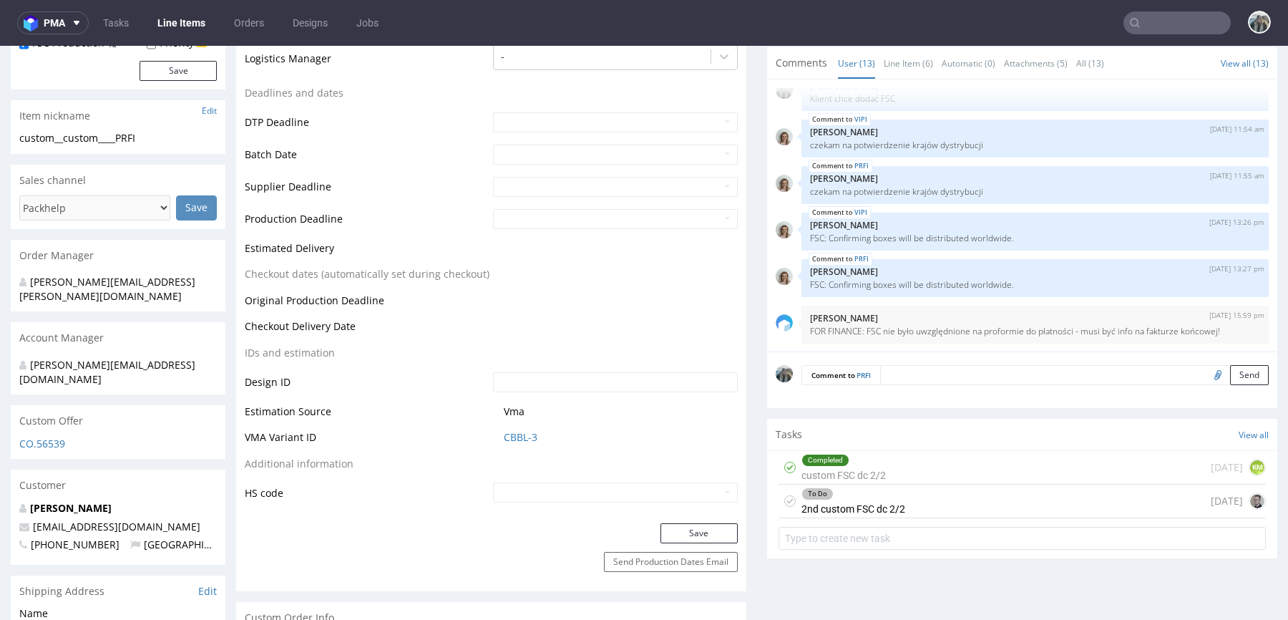
scroll to position [280, 0]
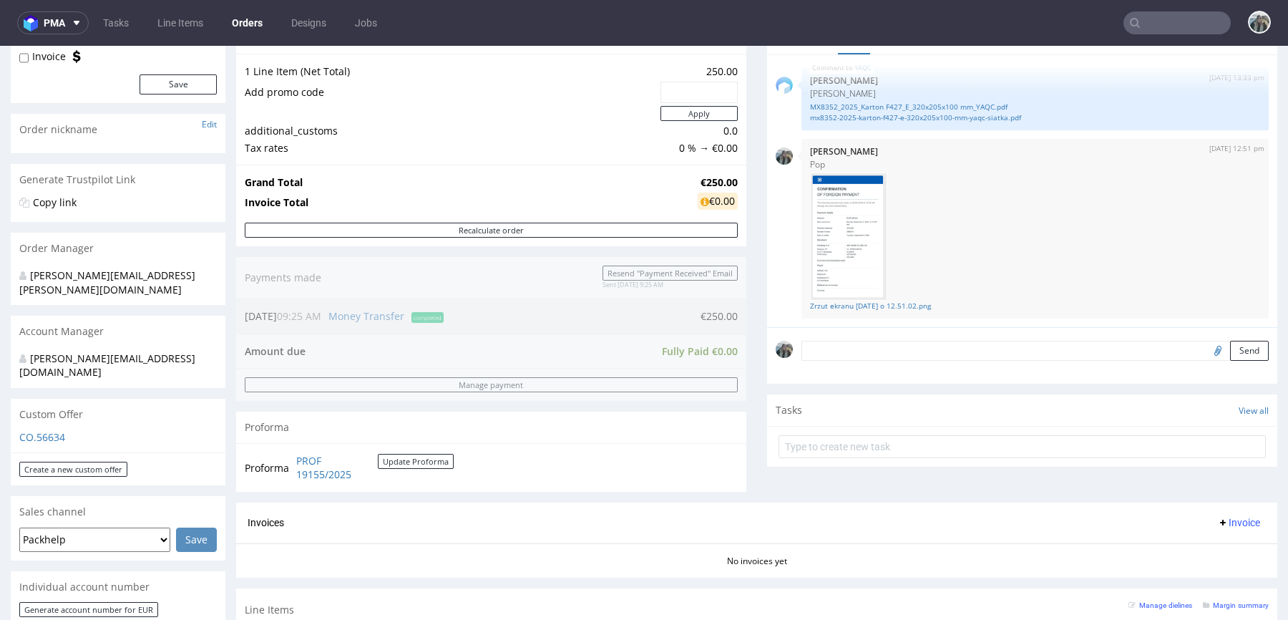
scroll to position [147, 0]
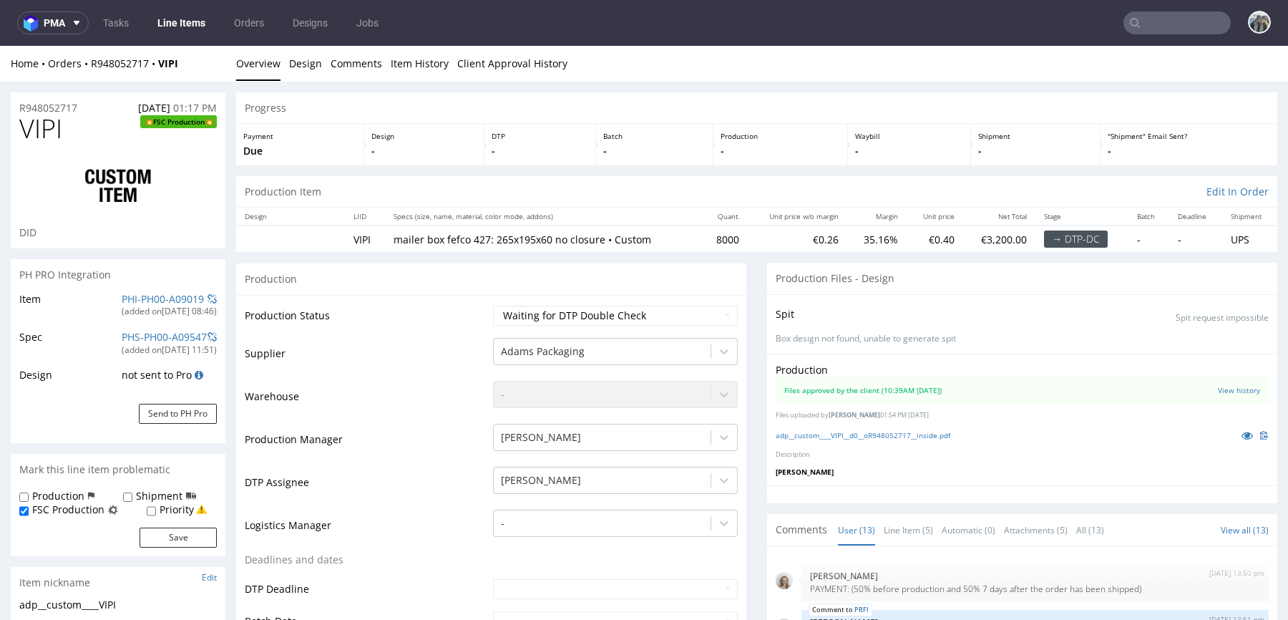
scroll to position [449, 0]
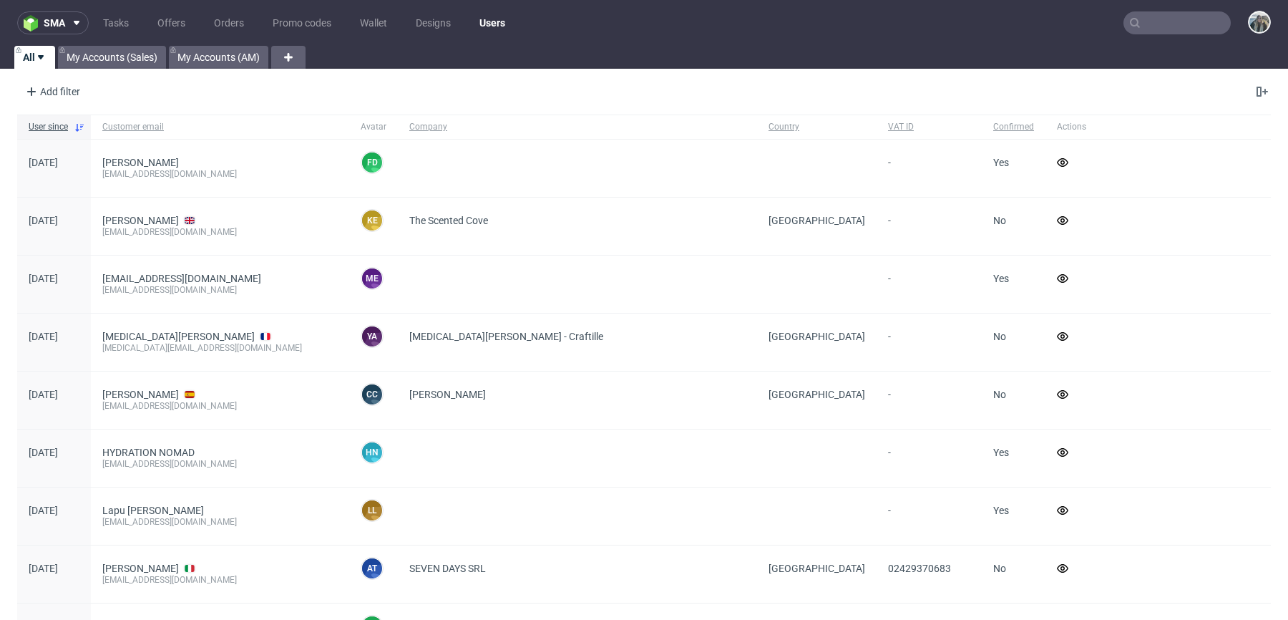
click at [1156, 27] on input "text" at bounding box center [1177, 22] width 107 height 23
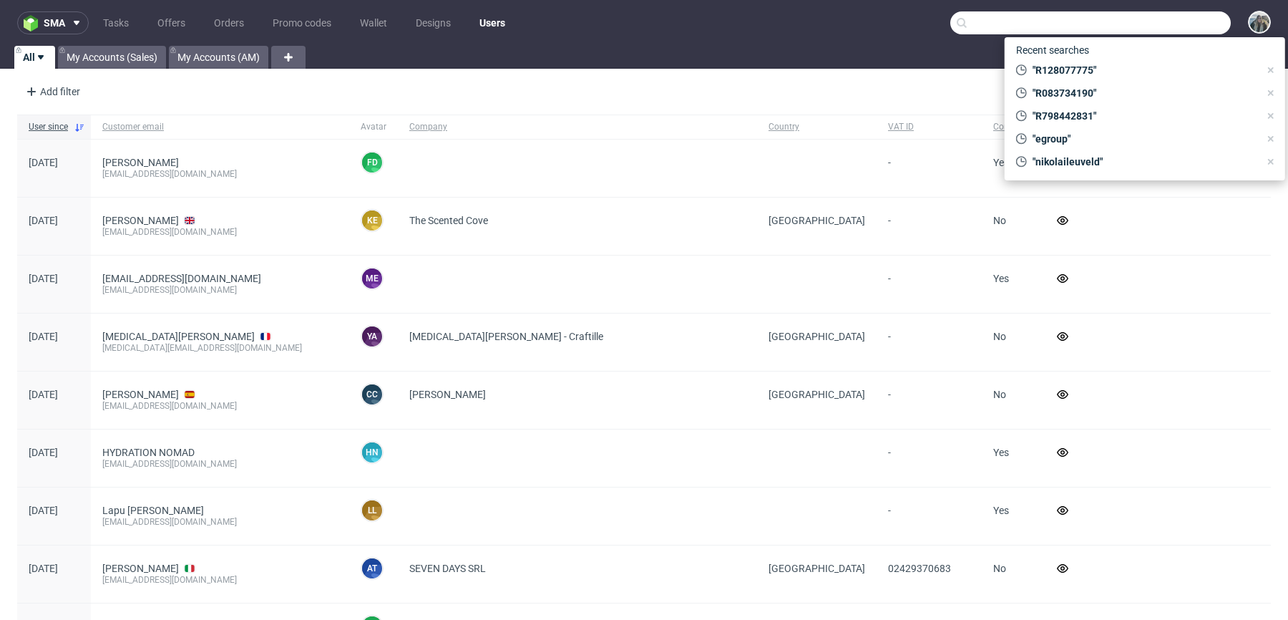
paste input "R680965254"
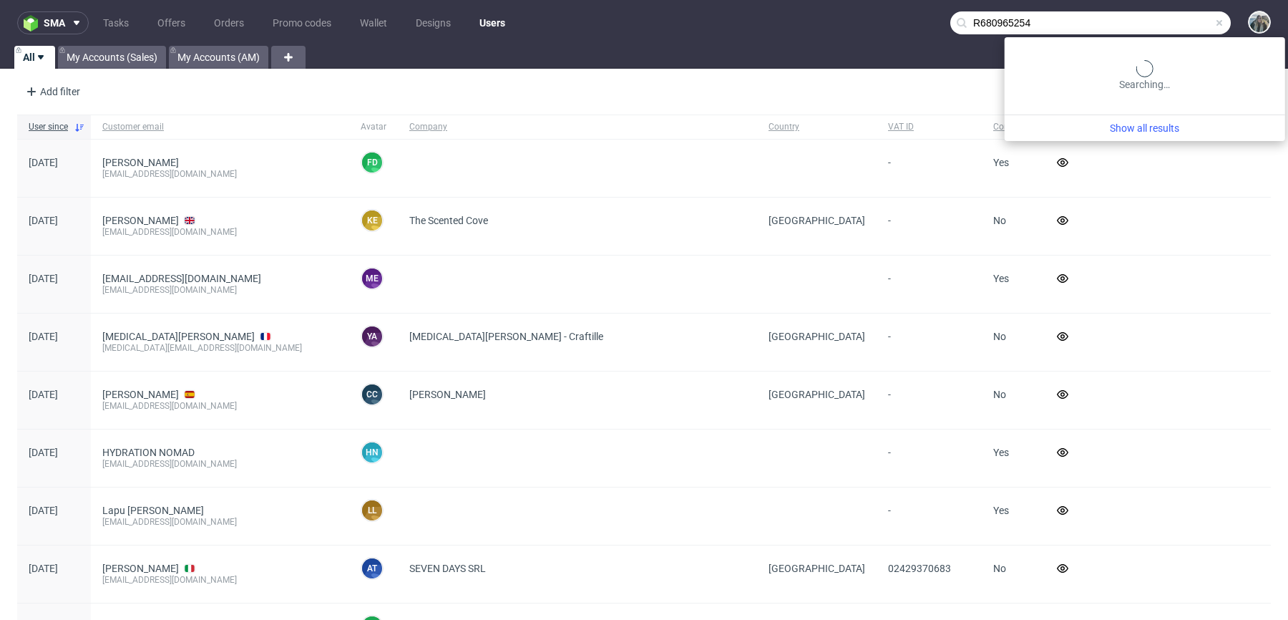
type input "R680965254"
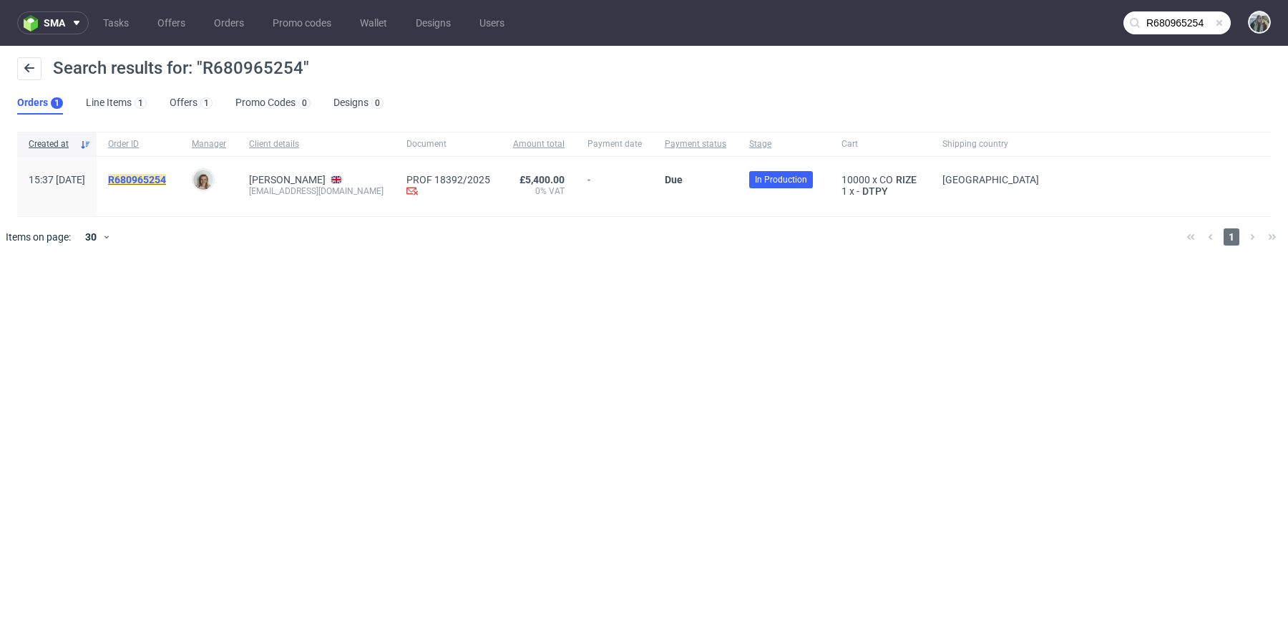
click at [166, 175] on mark "R680965254" at bounding box center [137, 179] width 58 height 11
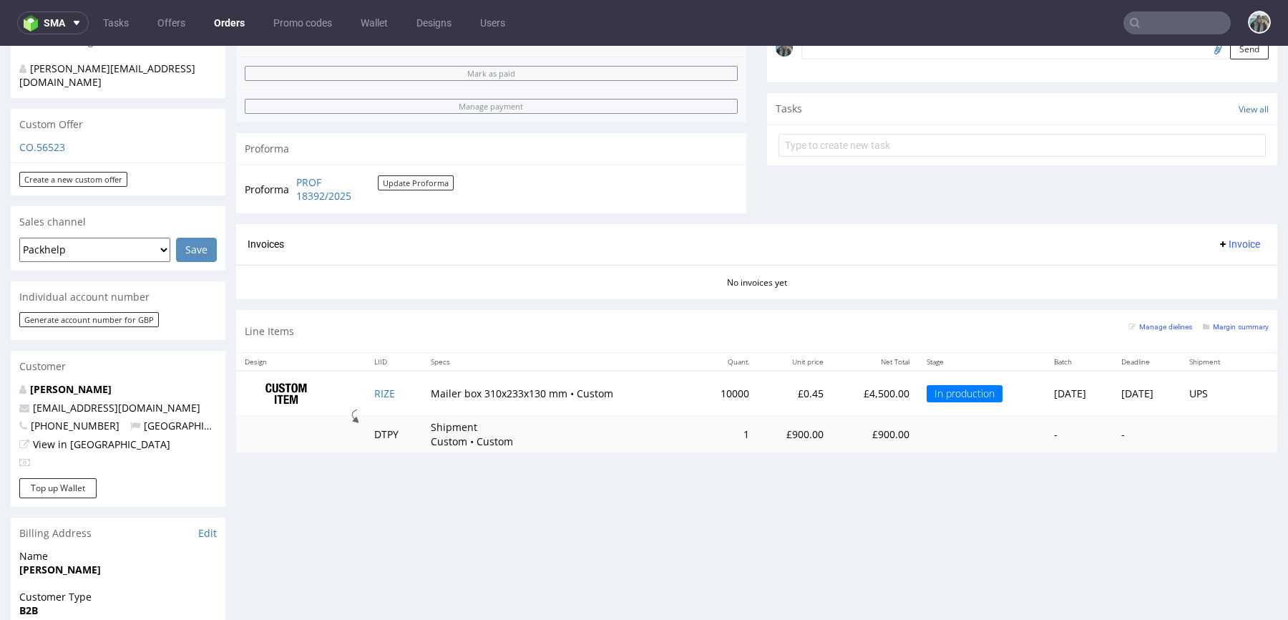
scroll to position [492, 0]
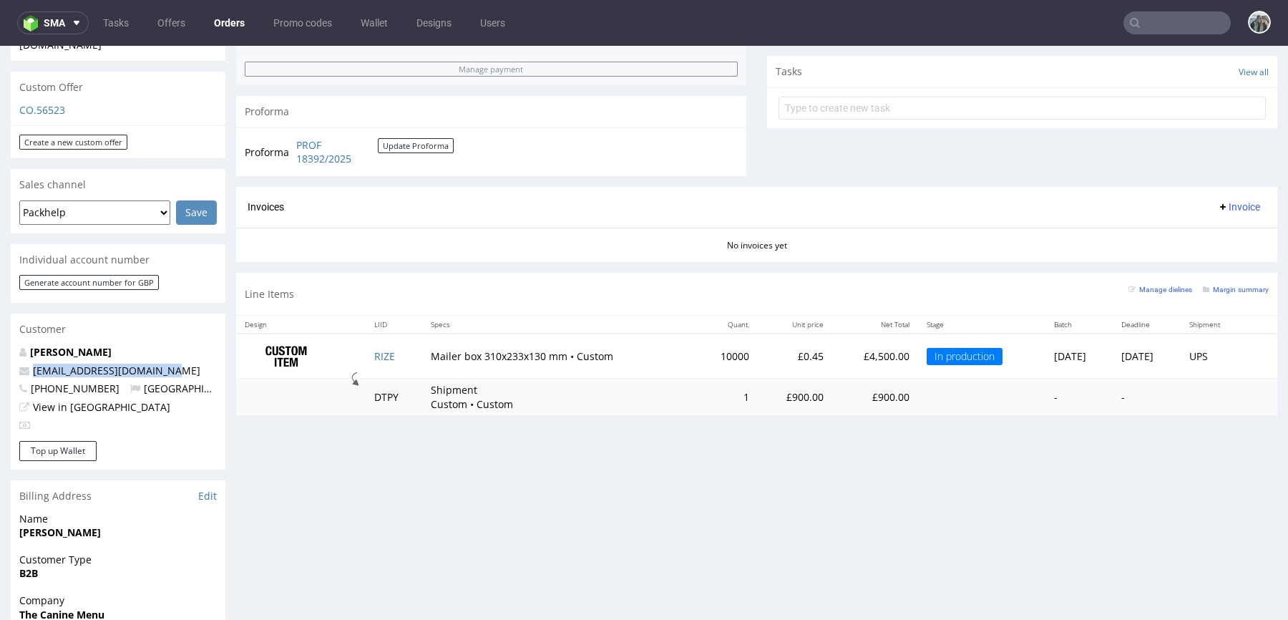
drag, startPoint x: 172, startPoint y: 344, endPoint x: 0, endPoint y: 341, distance: 172.5
click at [0, 342] on div "Order via Offer R680965254 [DATE] 03:37 PM [PERSON_NAME] this order as problema…" at bounding box center [644, 310] width 1288 height 1441
copy span "[EMAIL_ADDRESS][DOMAIN_NAME]"
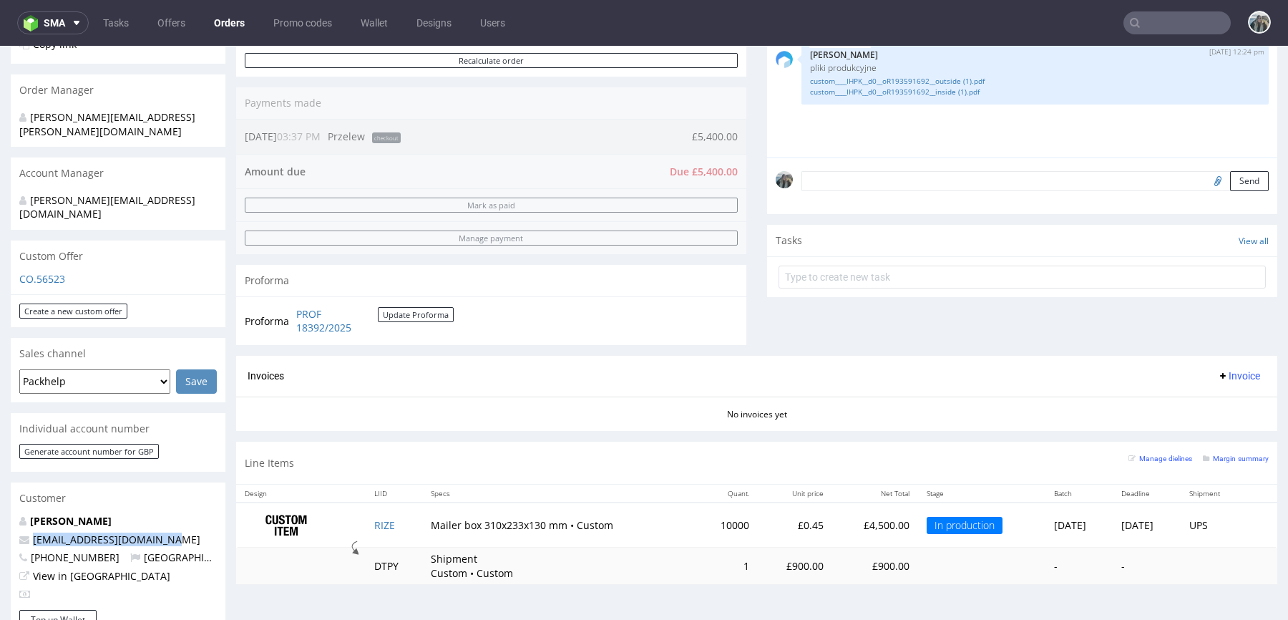
scroll to position [330, 0]
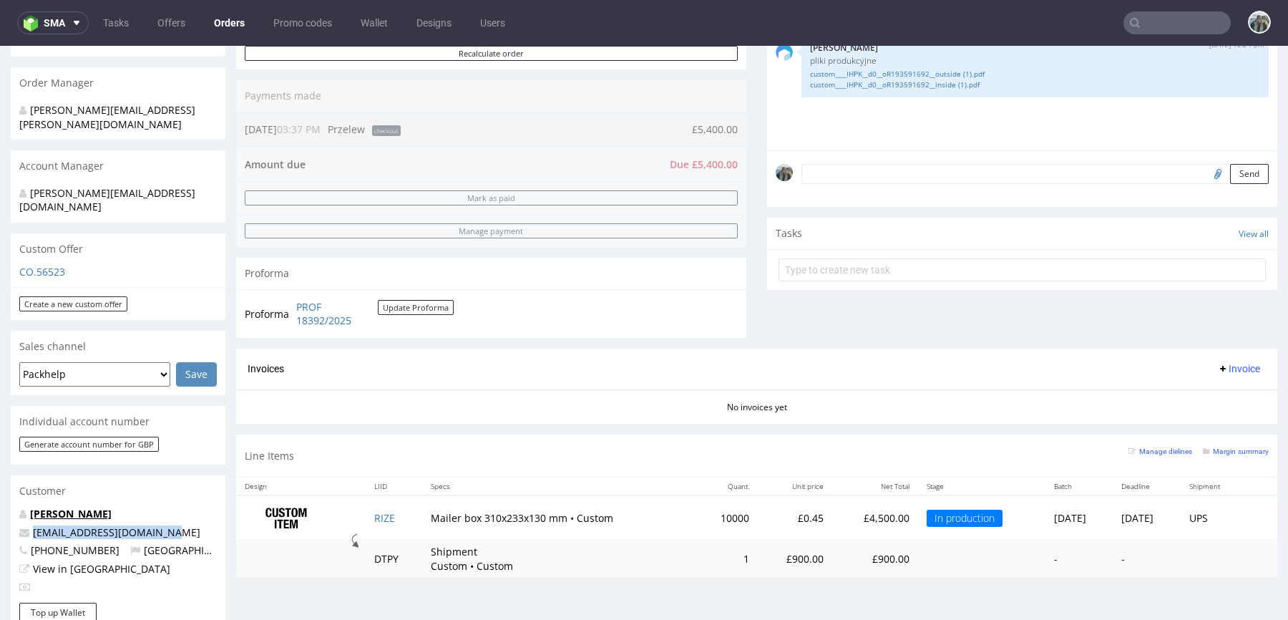
click at [77, 507] on link "[PERSON_NAME]" at bounding box center [71, 514] width 82 height 14
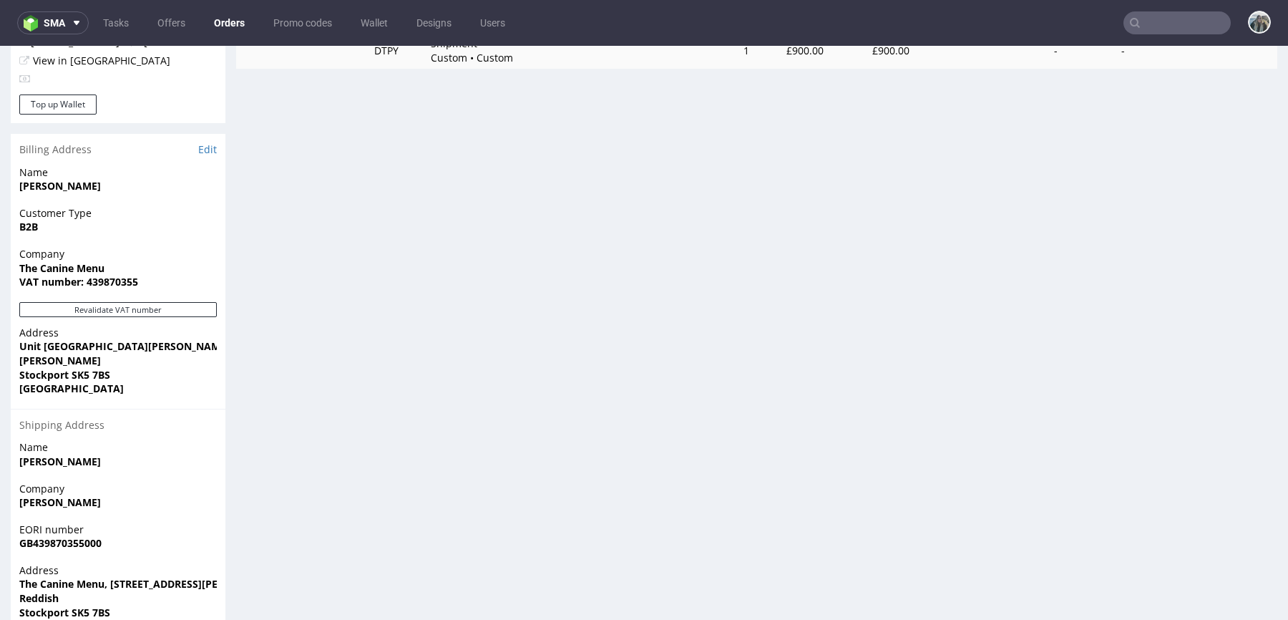
scroll to position [881, 0]
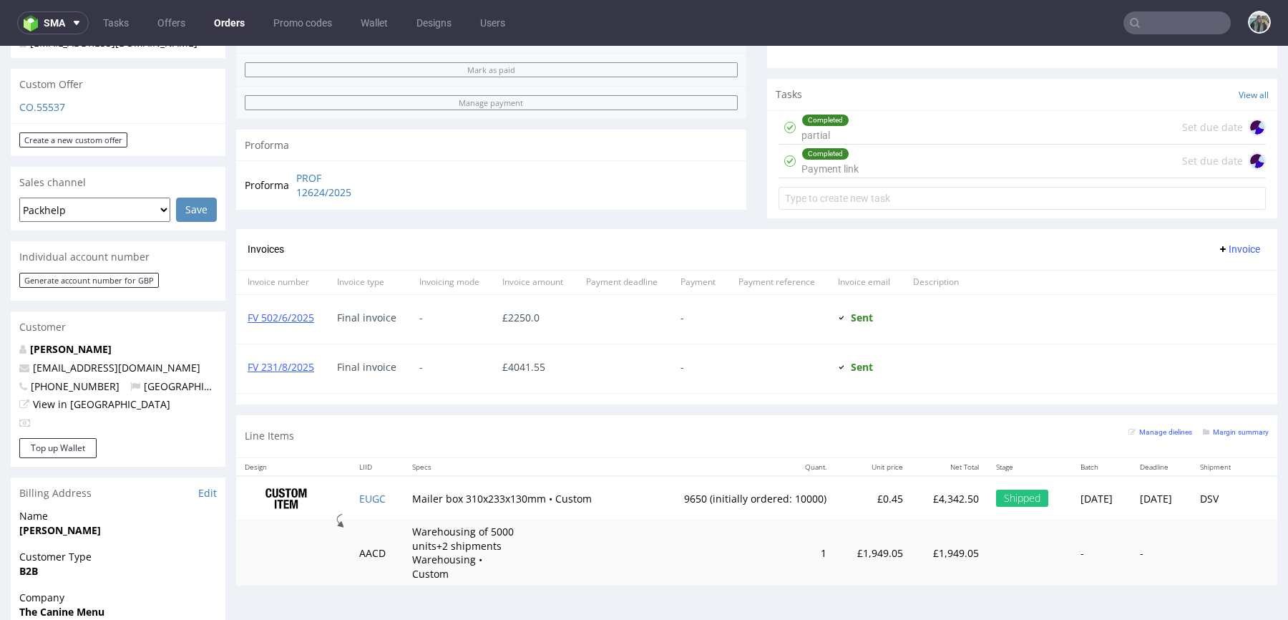
scroll to position [537, 0]
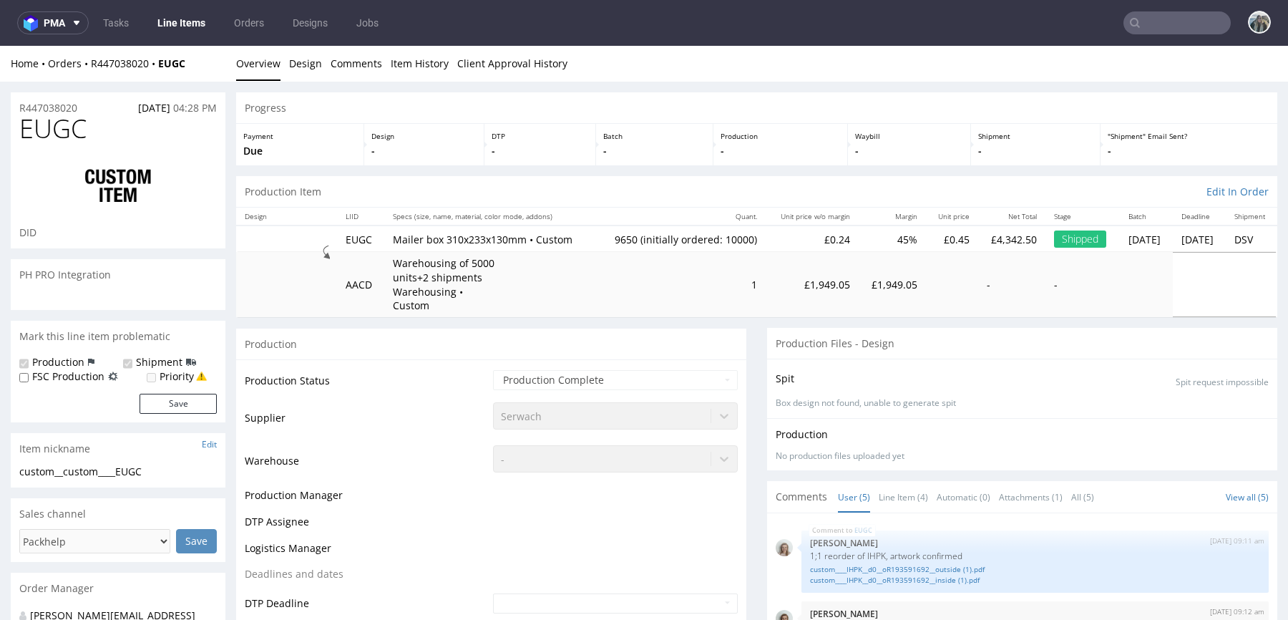
scroll to position [13, 0]
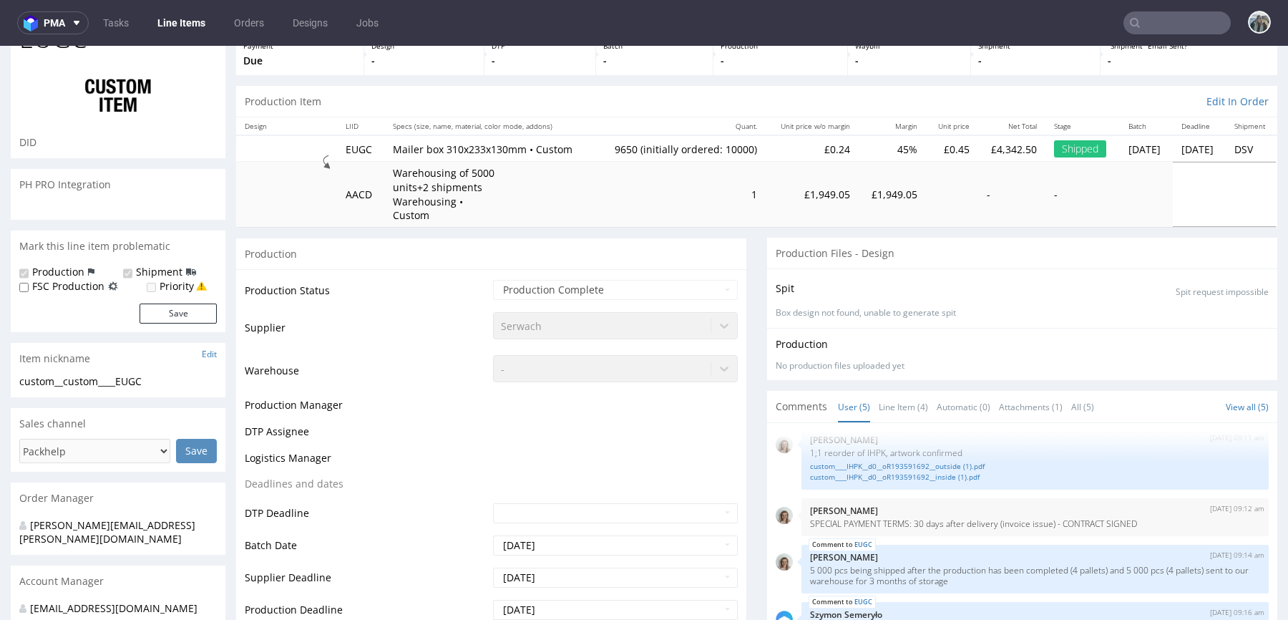
select select "in_progress"
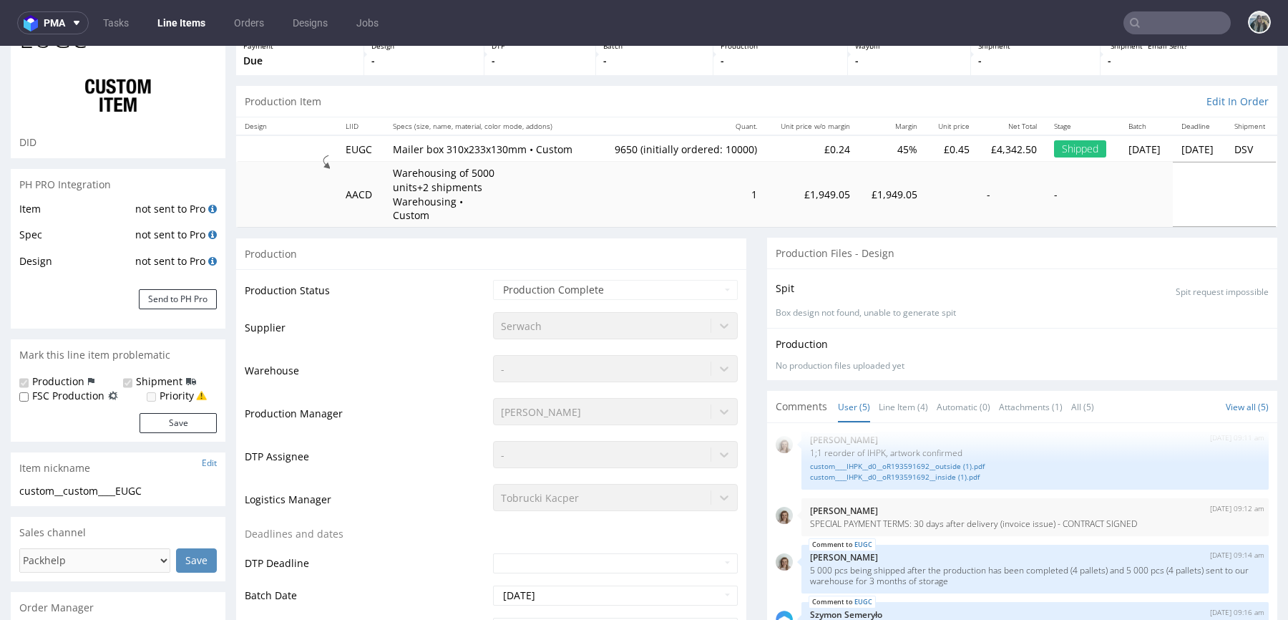
type input "9650"
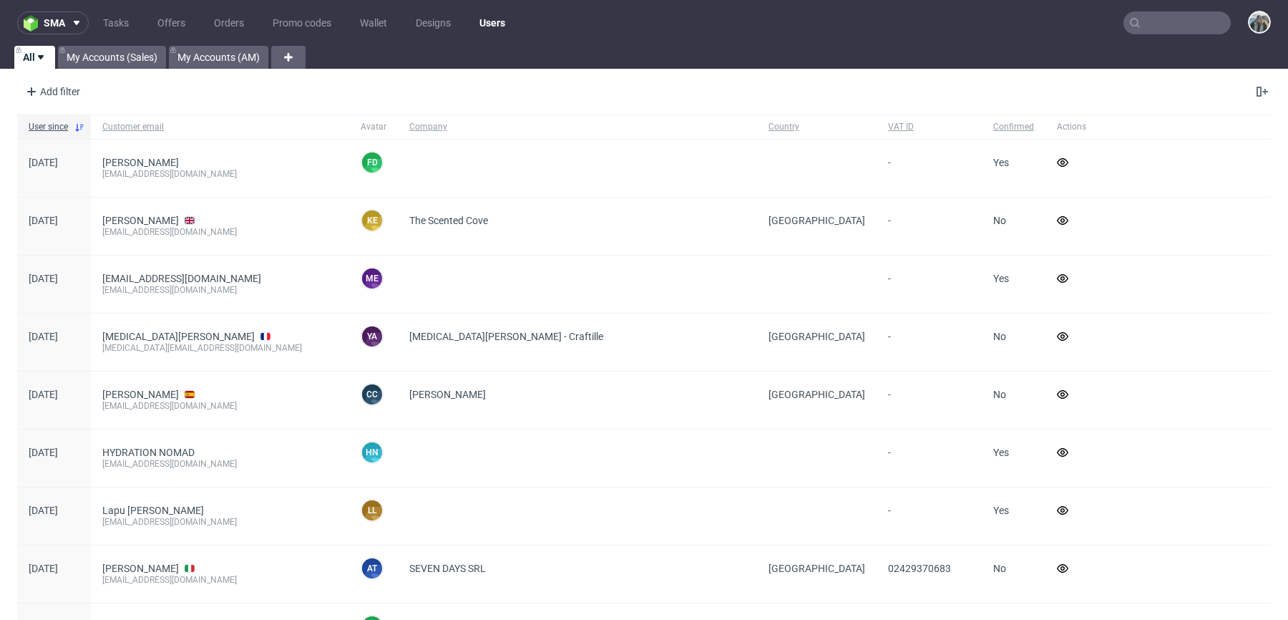
click at [1174, 24] on input "text" at bounding box center [1177, 22] width 107 height 23
paste input "R029338420"
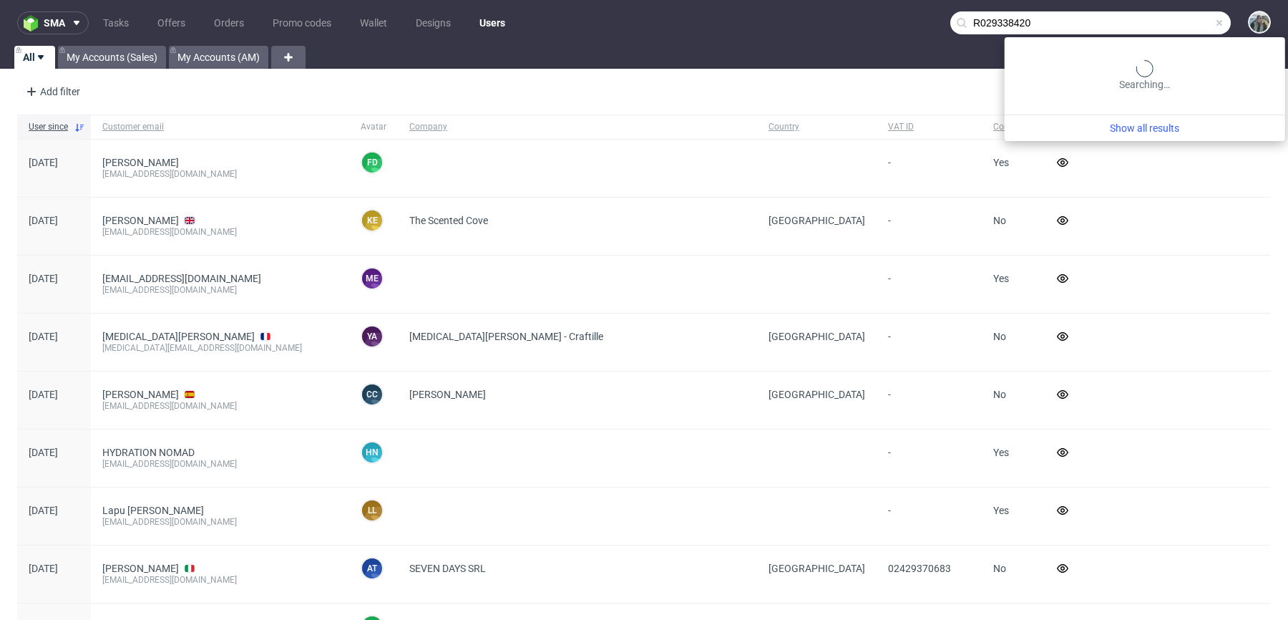
type input "R029338420"
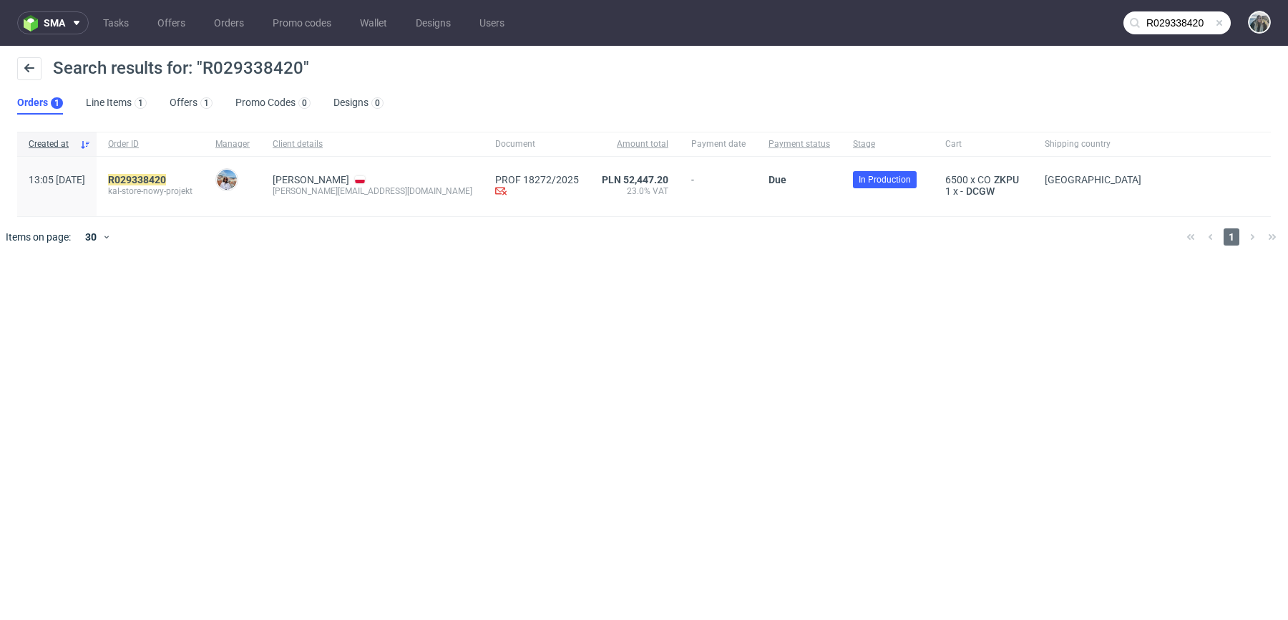
click at [156, 171] on div "R029338420 kal-store-nowy-projekt" at bounding box center [150, 186] width 107 height 59
click at [166, 180] on mark "R029338420" at bounding box center [137, 179] width 58 height 11
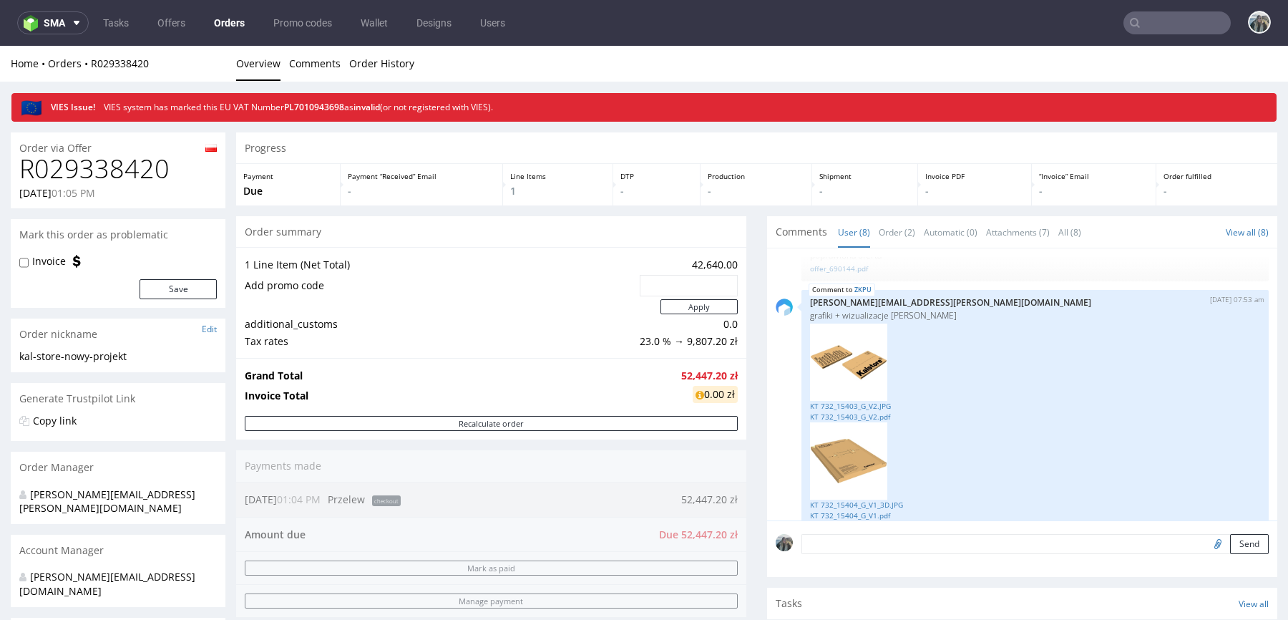
click at [150, 186] on div "28.08.2025 01:05 PM" at bounding box center [118, 193] width 198 height 14
click at [145, 172] on h1 "R029338420" at bounding box center [118, 169] width 198 height 29
copy h1 "R029338420"
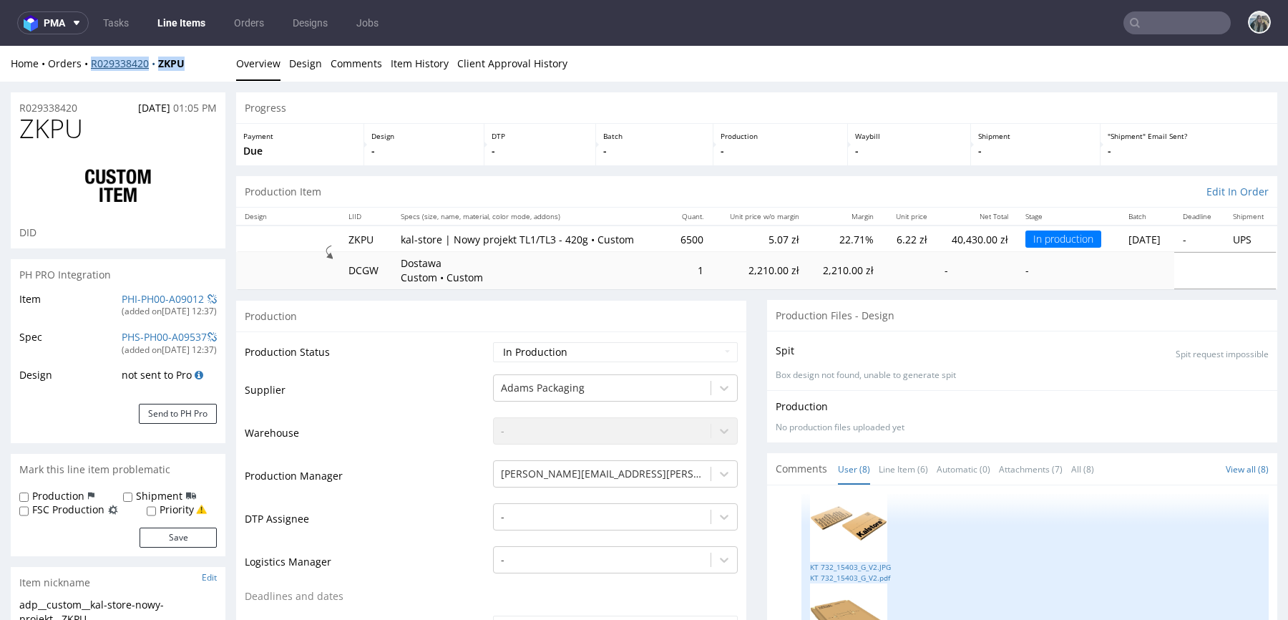
drag, startPoint x: 158, startPoint y: 76, endPoint x: 90, endPoint y: 63, distance: 69.2
click at [90, 64] on div "Home Orders R029338420 ZKPU Overview Design Comments Item History Client Approv…" at bounding box center [644, 64] width 1288 height 36
copy div "R029338420 ZKPU"
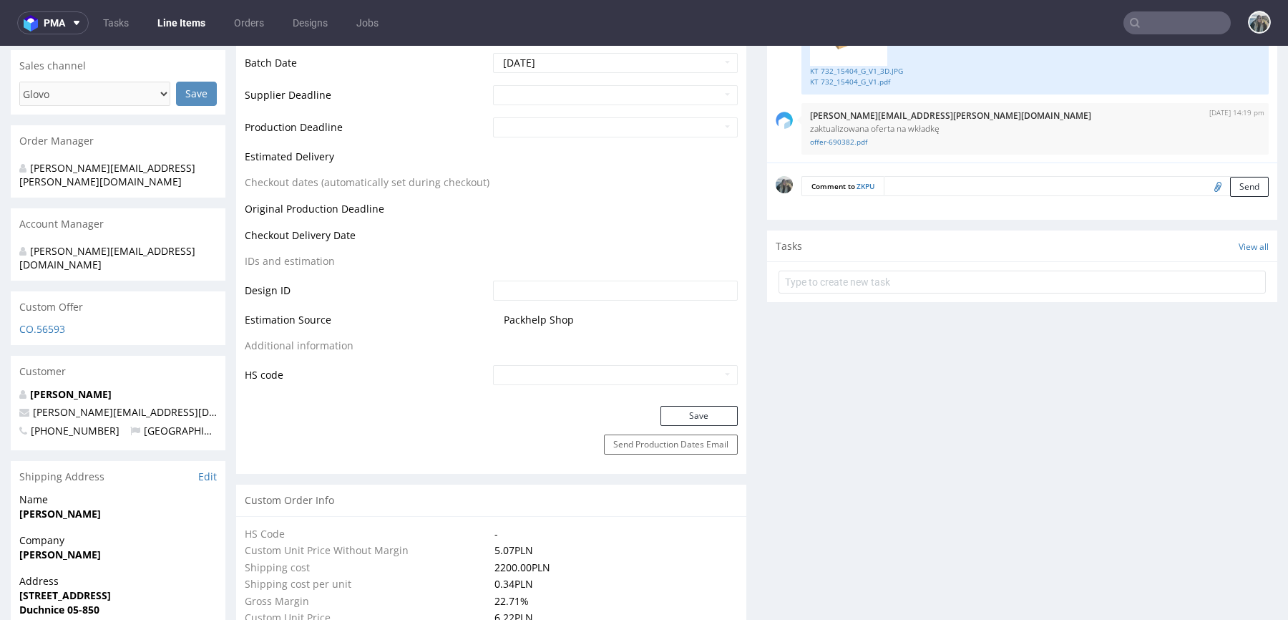
scroll to position [607, 0]
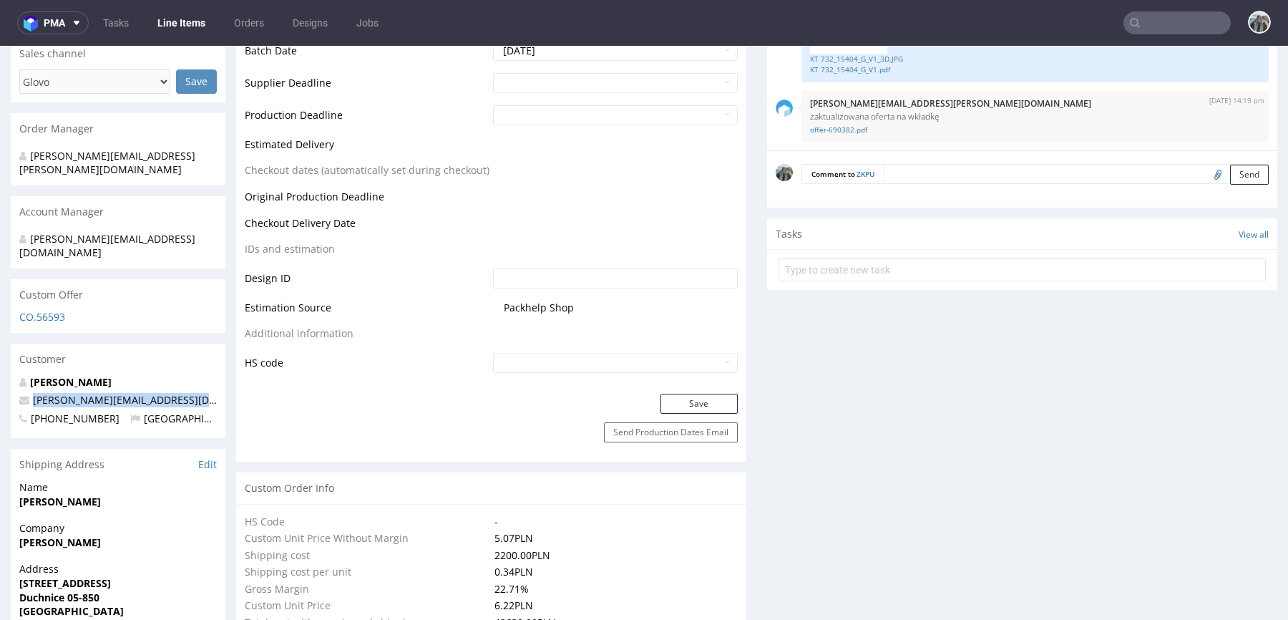
drag, startPoint x: 202, startPoint y: 376, endPoint x: 5, endPoint y: 376, distance: 196.8
copy span "stanislaw.czarnocki@kal-store.com"
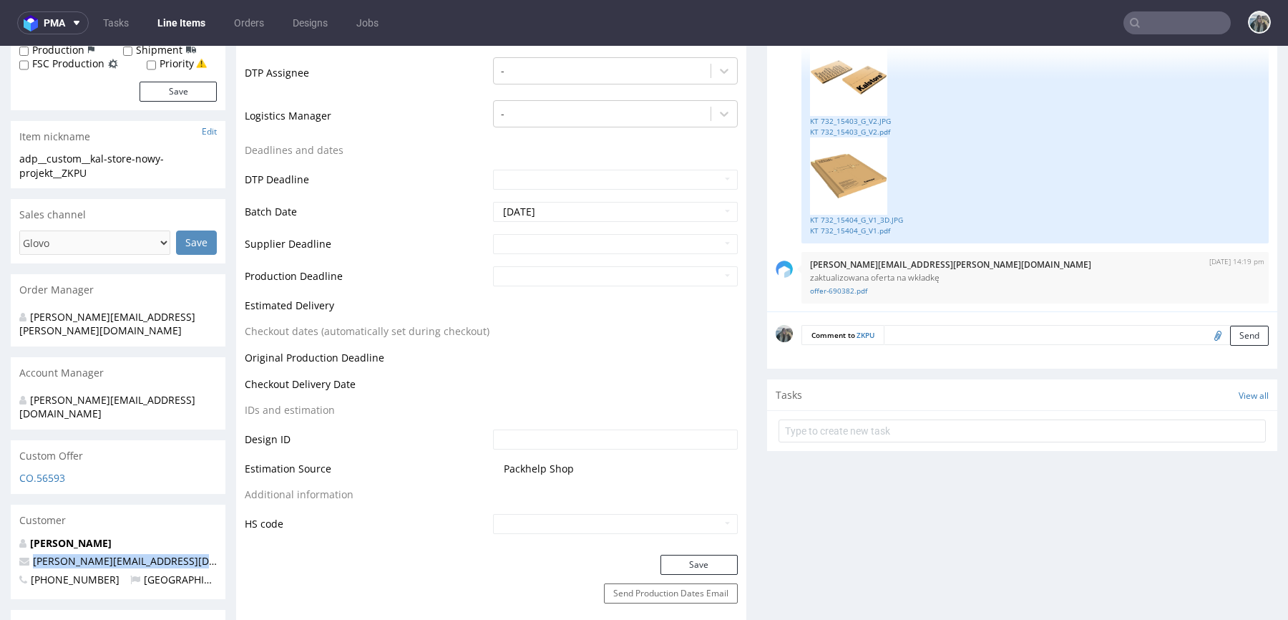
scroll to position [0, 0]
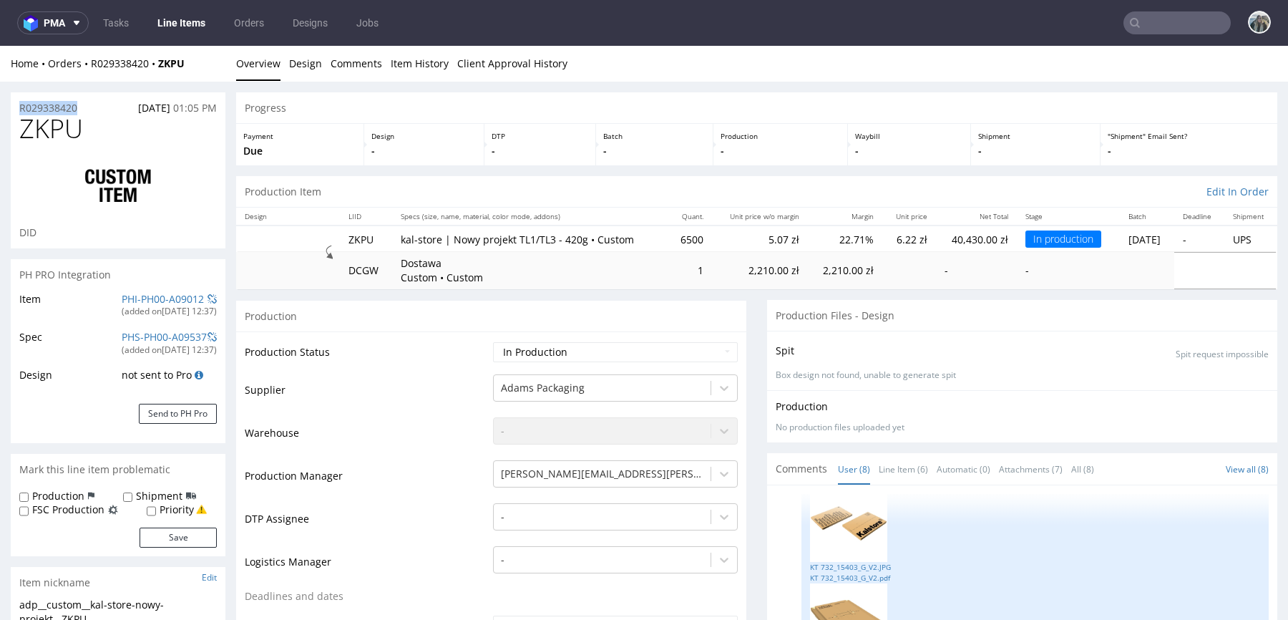
drag, startPoint x: 89, startPoint y: 110, endPoint x: 0, endPoint y: 110, distance: 89.5
copy p "R029338420"
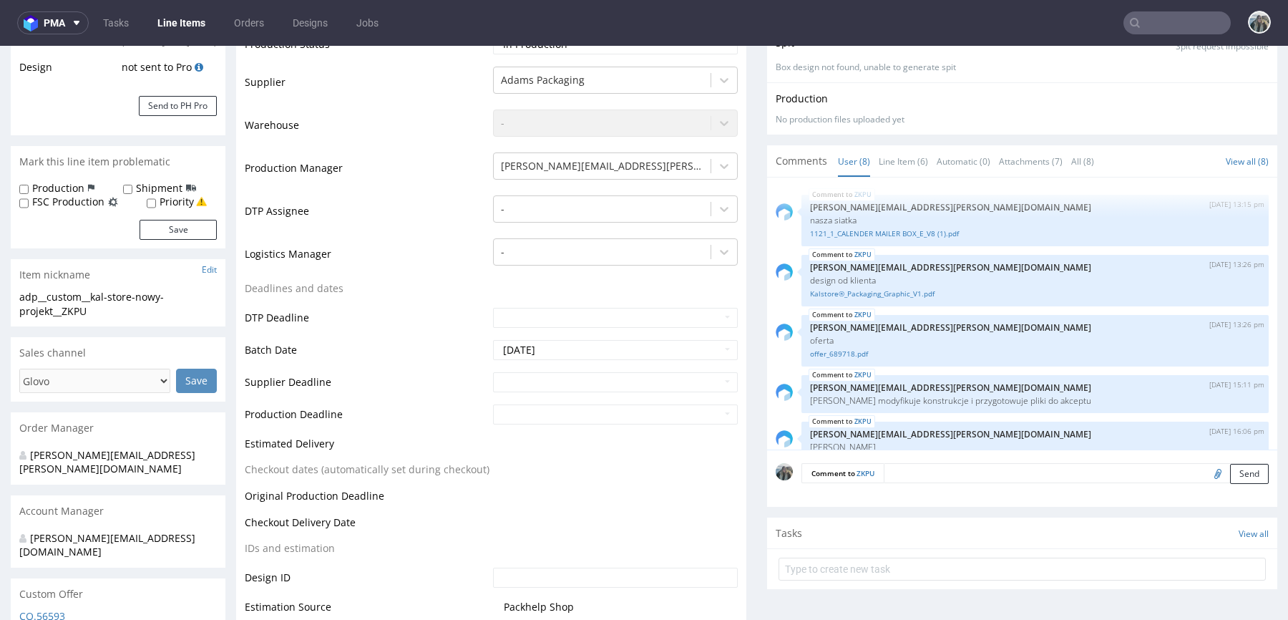
scroll to position [312, 0]
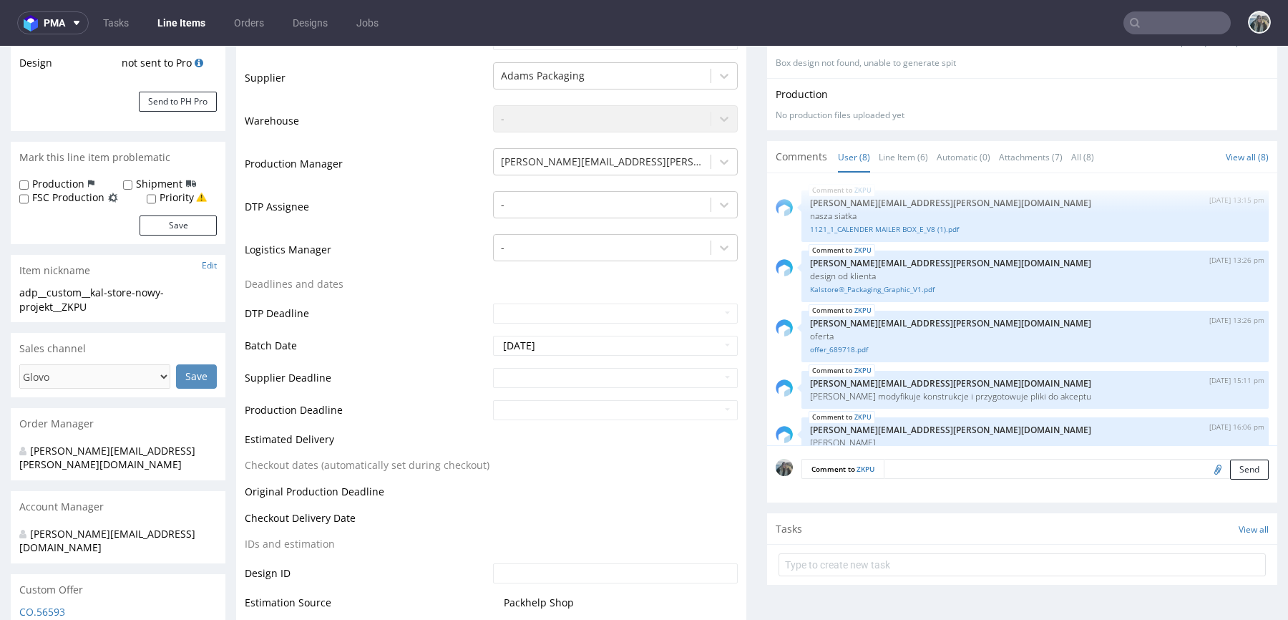
click at [1175, 23] on input "text" at bounding box center [1177, 22] width 107 height 23
paste input "R079150289"
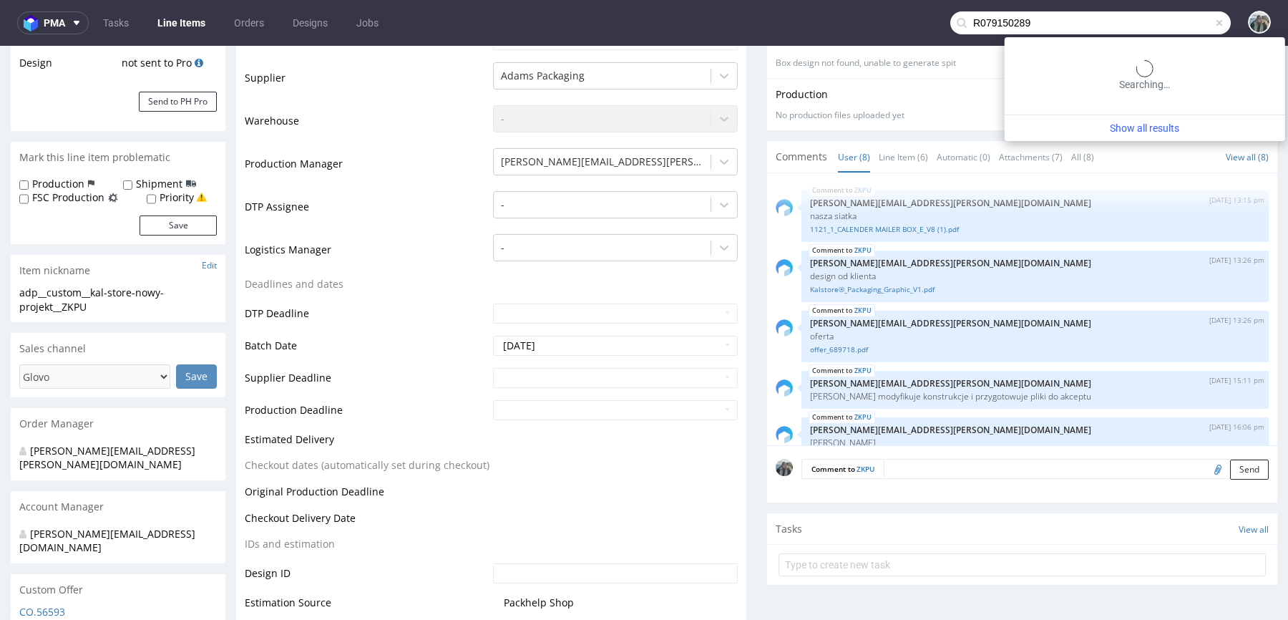
type input "R079150289"
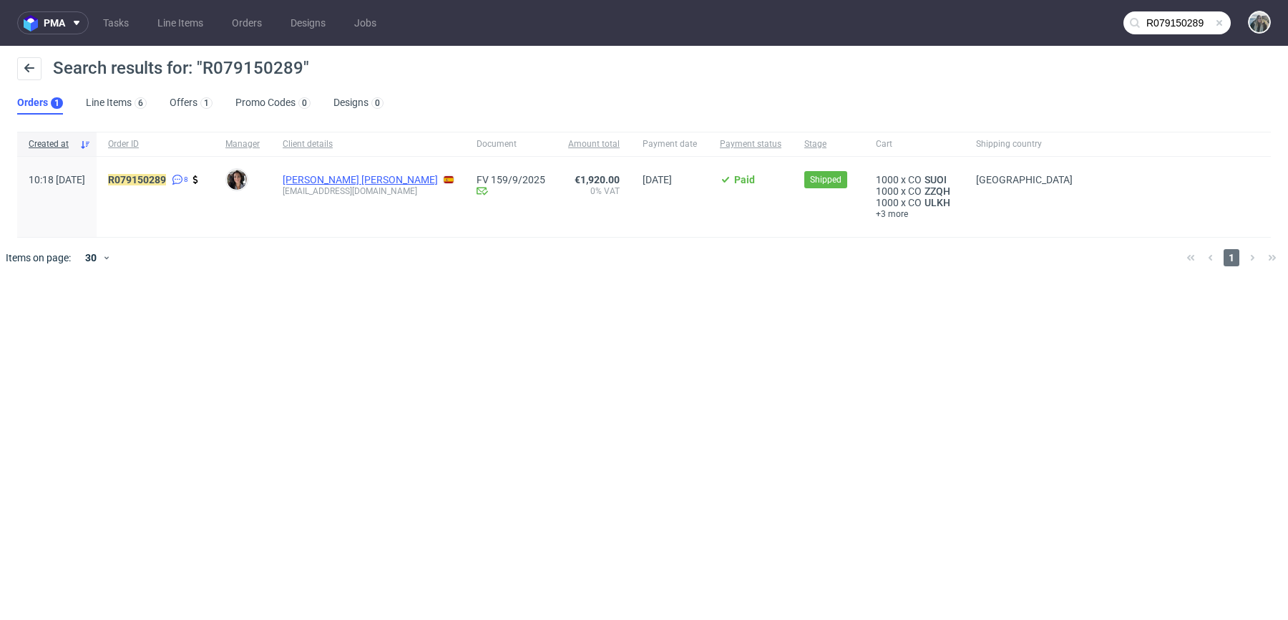
click at [357, 176] on link "Isabel Rodriguez Calvet" at bounding box center [360, 179] width 155 height 11
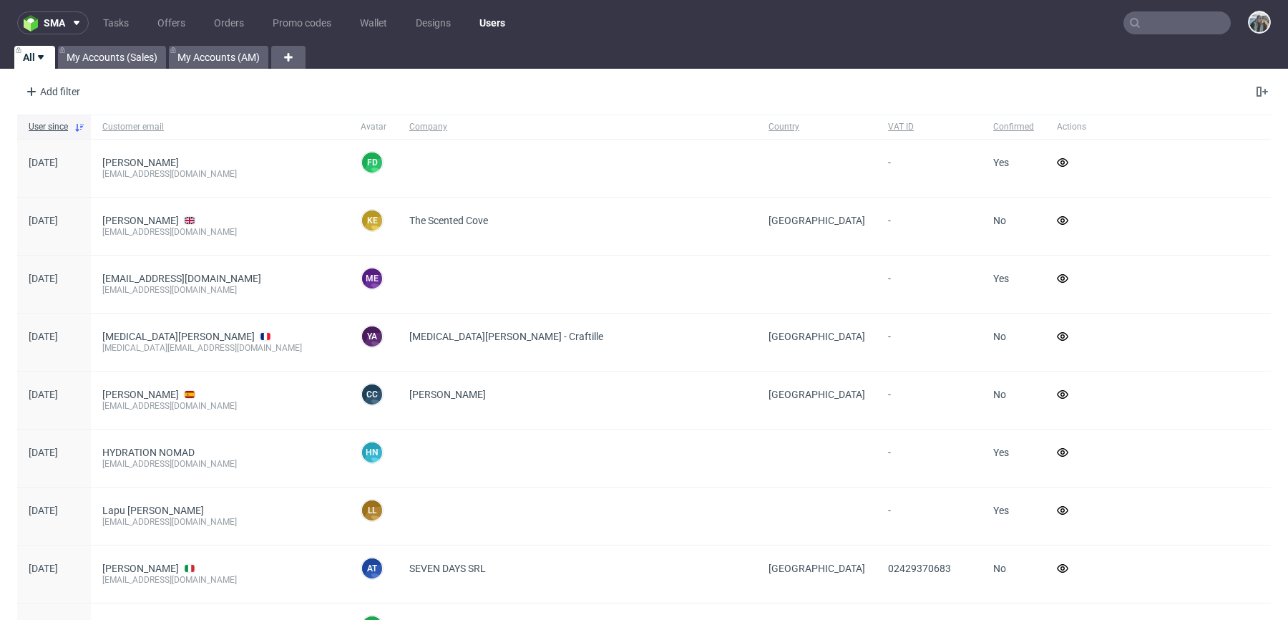
click at [1173, 15] on input "text" at bounding box center [1177, 22] width 107 height 23
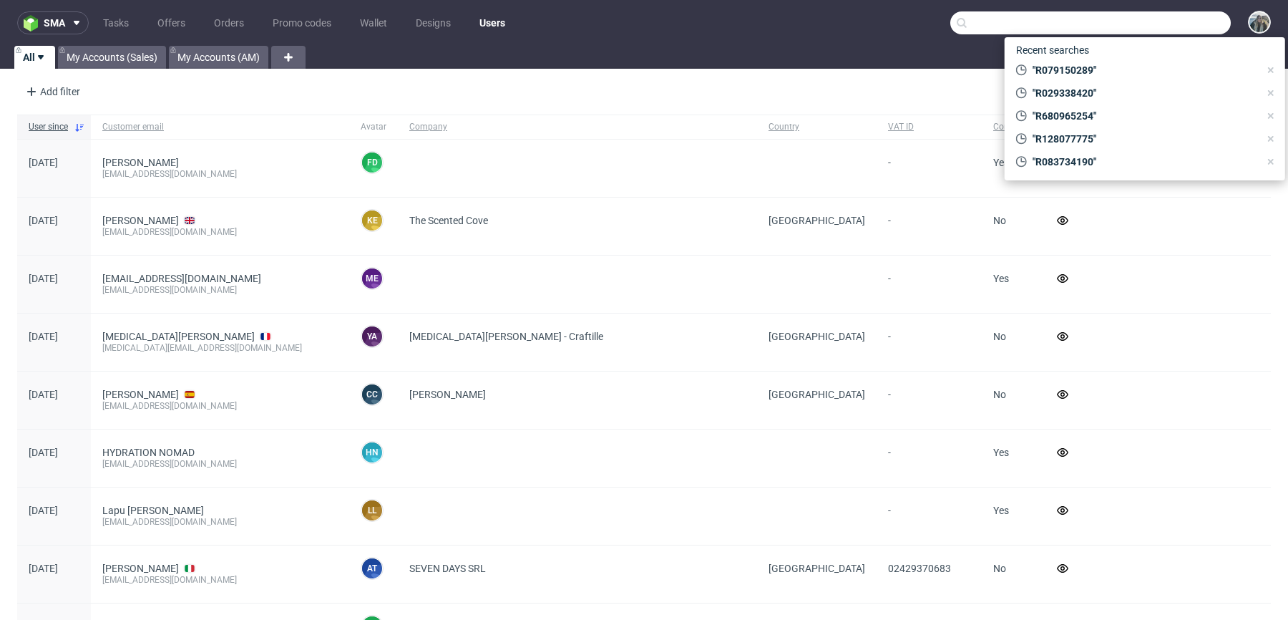
paste input "R936491861"
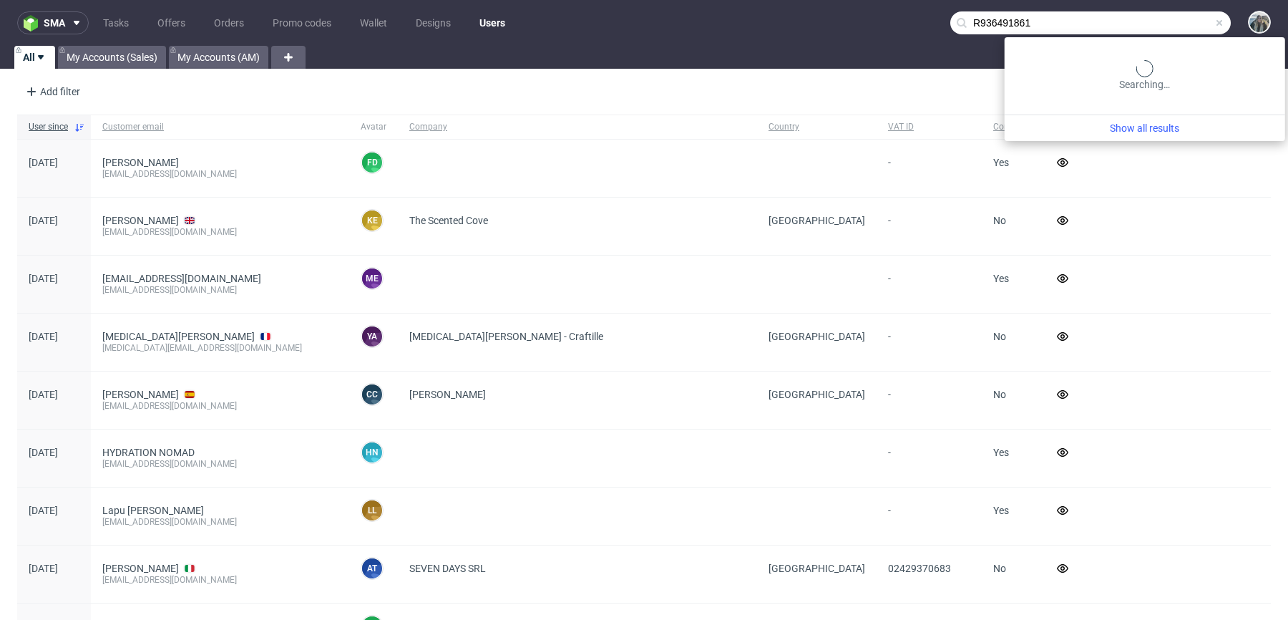
type input "R936491861"
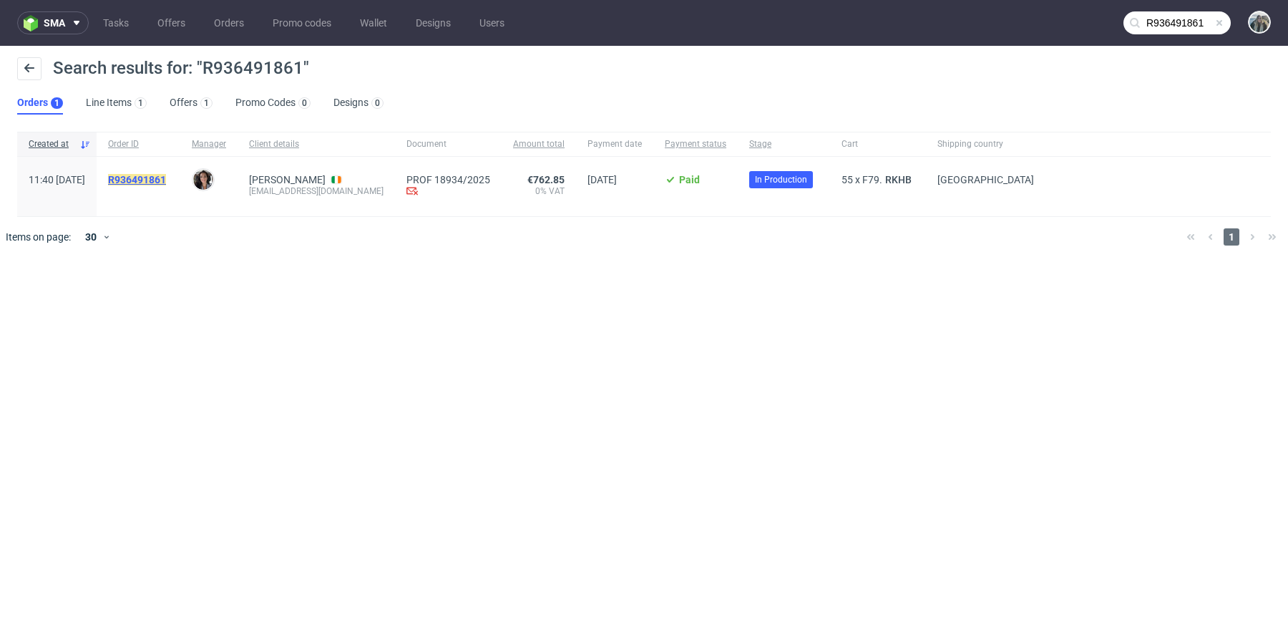
click at [166, 174] on mark "R936491861" at bounding box center [137, 179] width 58 height 11
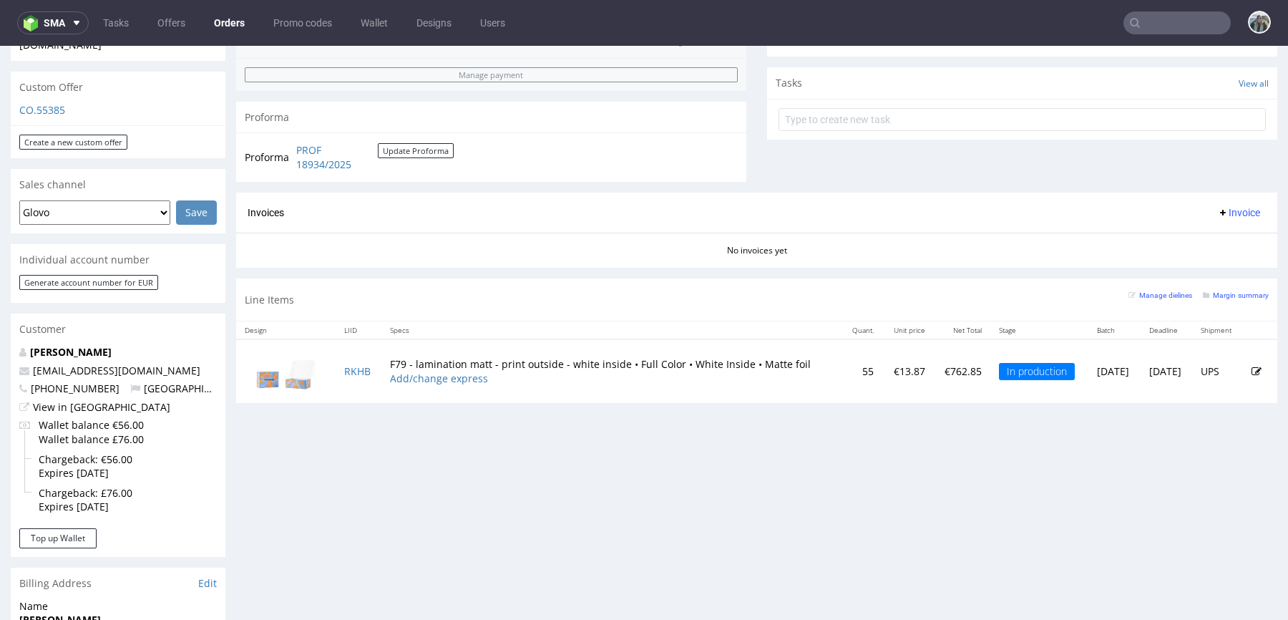
scroll to position [416, 0]
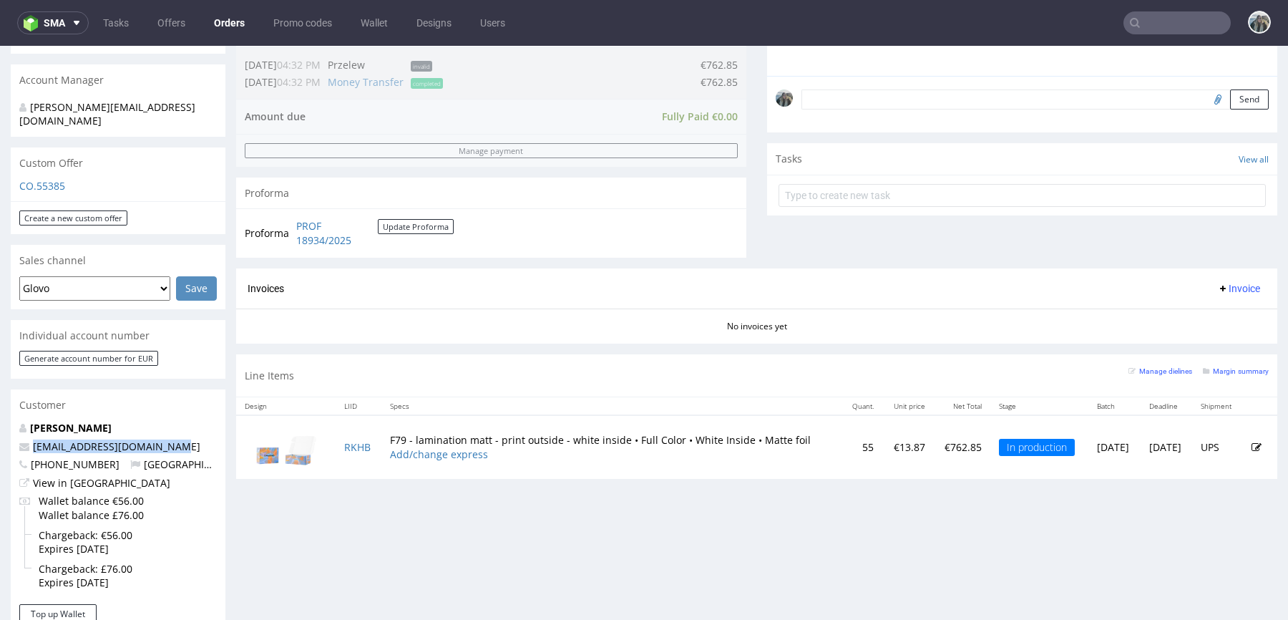
drag, startPoint x: 193, startPoint y: 422, endPoint x: 5, endPoint y: 416, distance: 188.3
click at [8, 417] on div "Order via Offer R936491861 04.09.2025 11:40 AM Mark this order as problematic I…" at bounding box center [644, 409] width 1288 height 1487
copy span "productioncrew@swaghut.com"
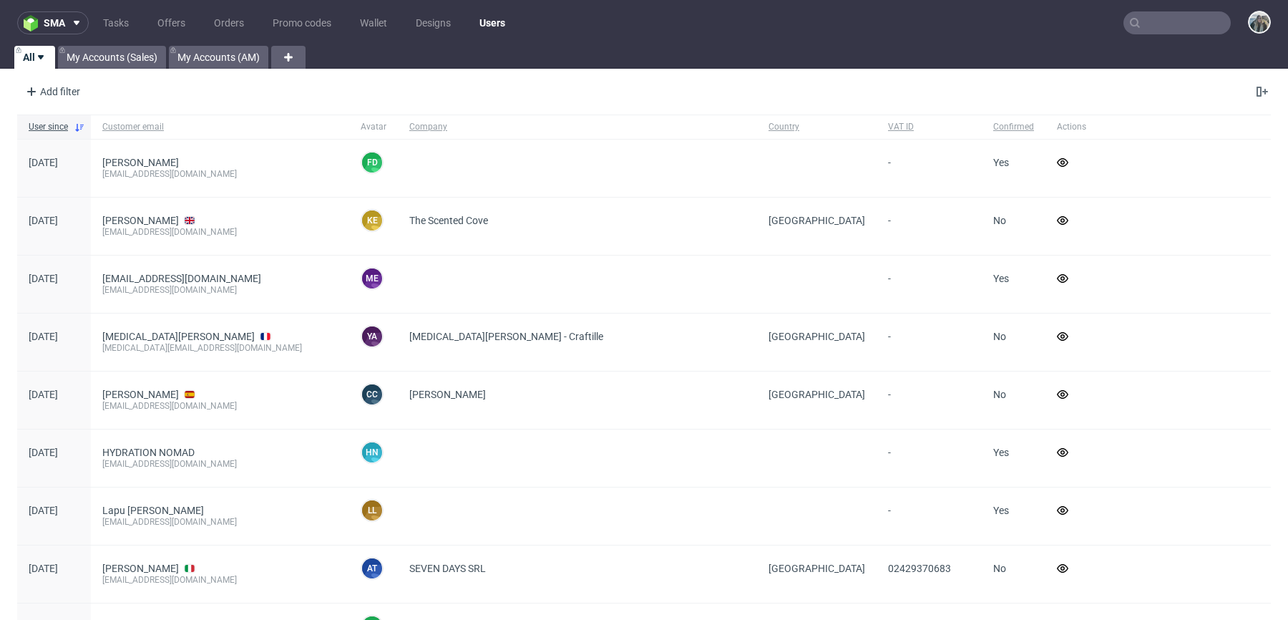
click at [1147, 21] on input "text" at bounding box center [1177, 22] width 107 height 23
paste input "R730374877"
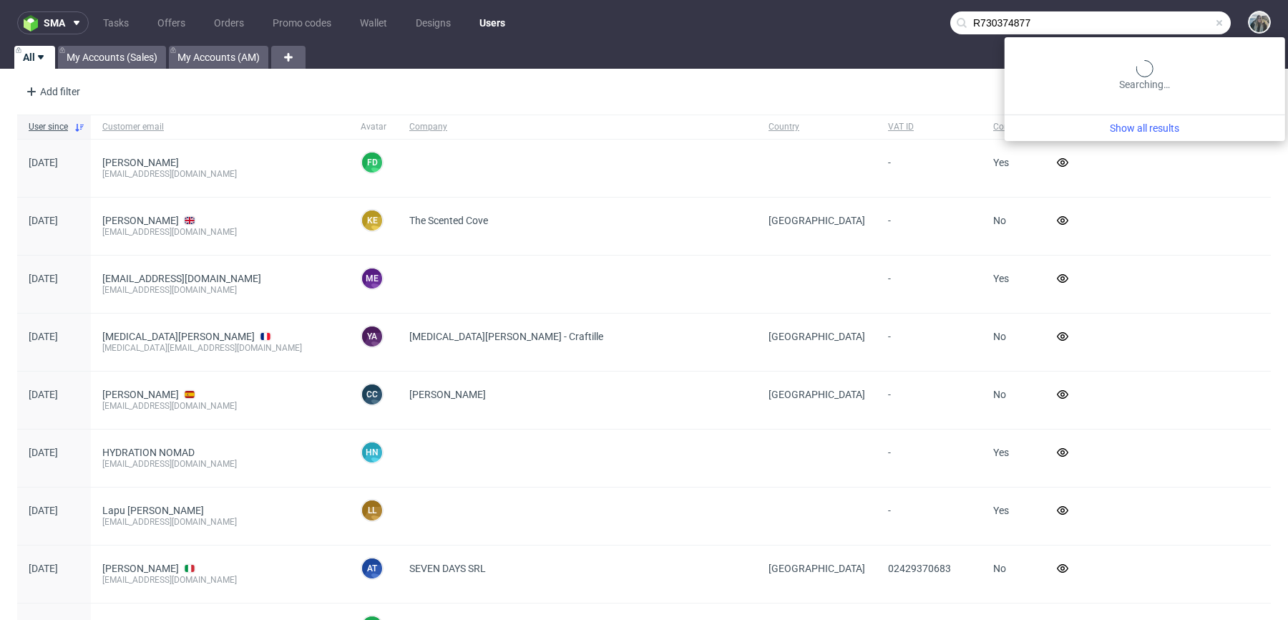
type input "R730374877"
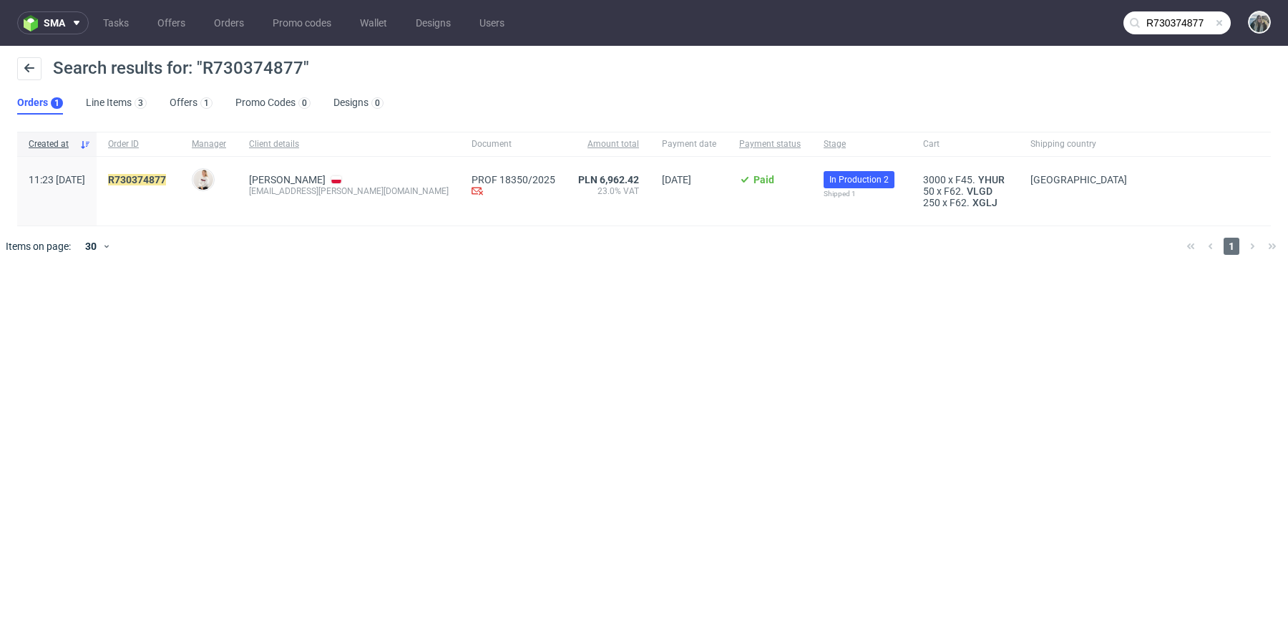
click at [180, 167] on div "R730374877" at bounding box center [139, 191] width 84 height 69
click at [169, 190] on span "R730374877" at bounding box center [138, 191] width 61 height 34
click at [165, 174] on link "730374877" at bounding box center [141, 179] width 52 height 11
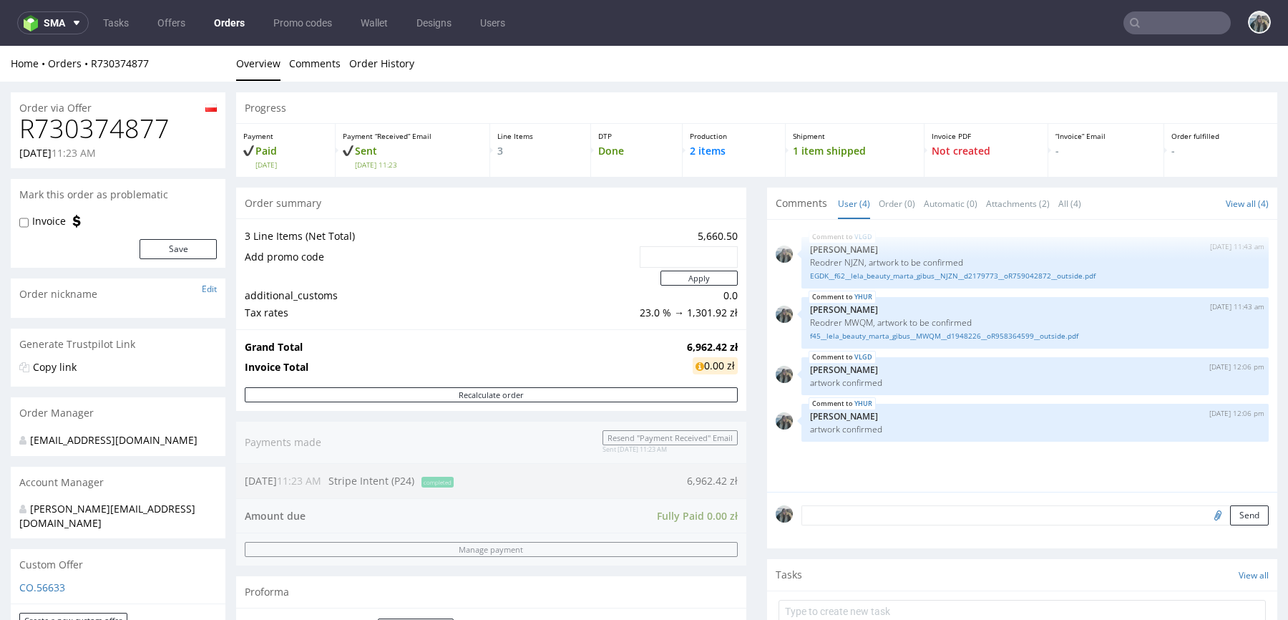
scroll to position [605, 0]
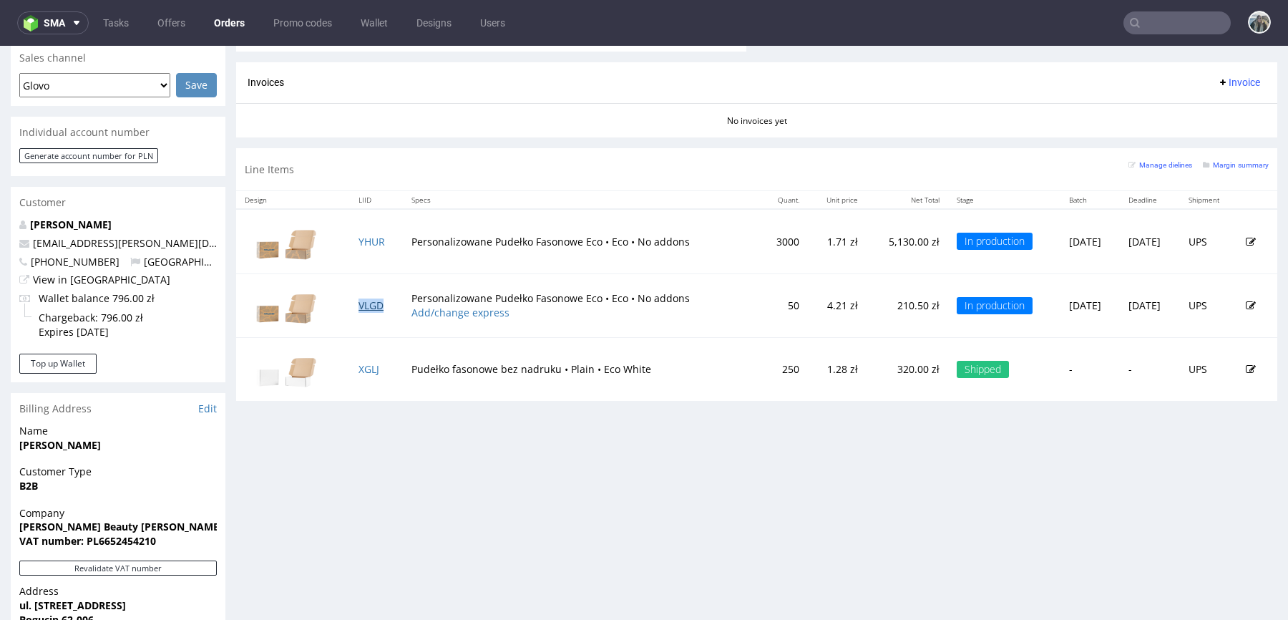
click at [361, 306] on link "VLGD" at bounding box center [371, 305] width 25 height 14
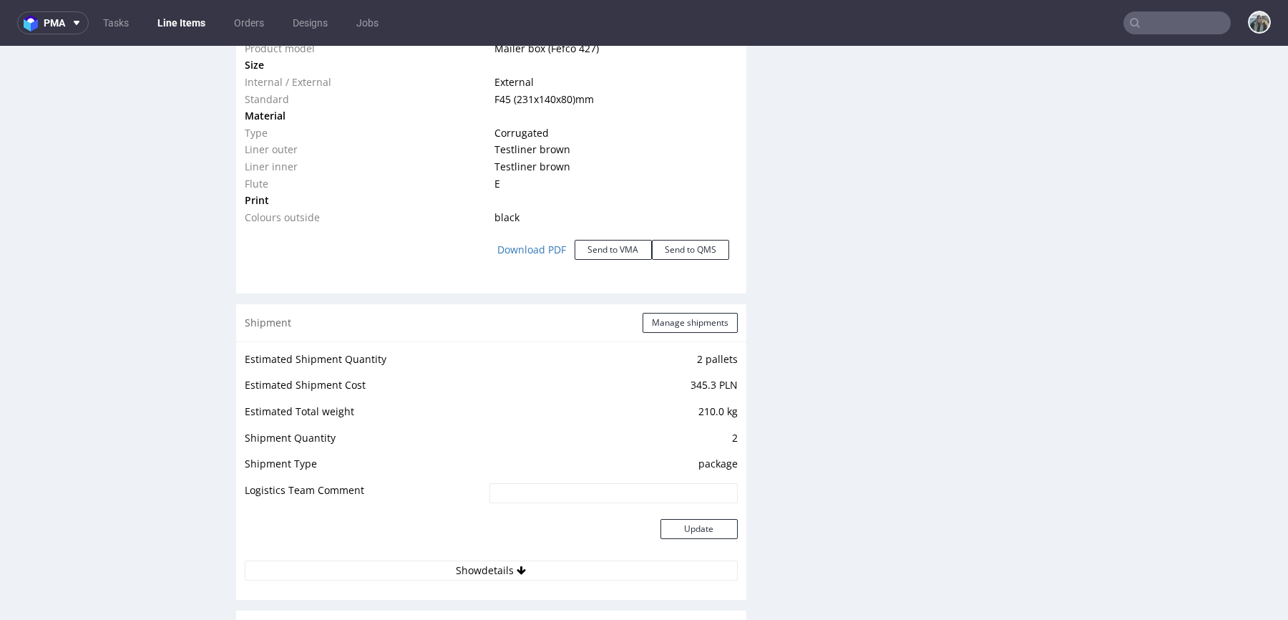
scroll to position [1677, 0]
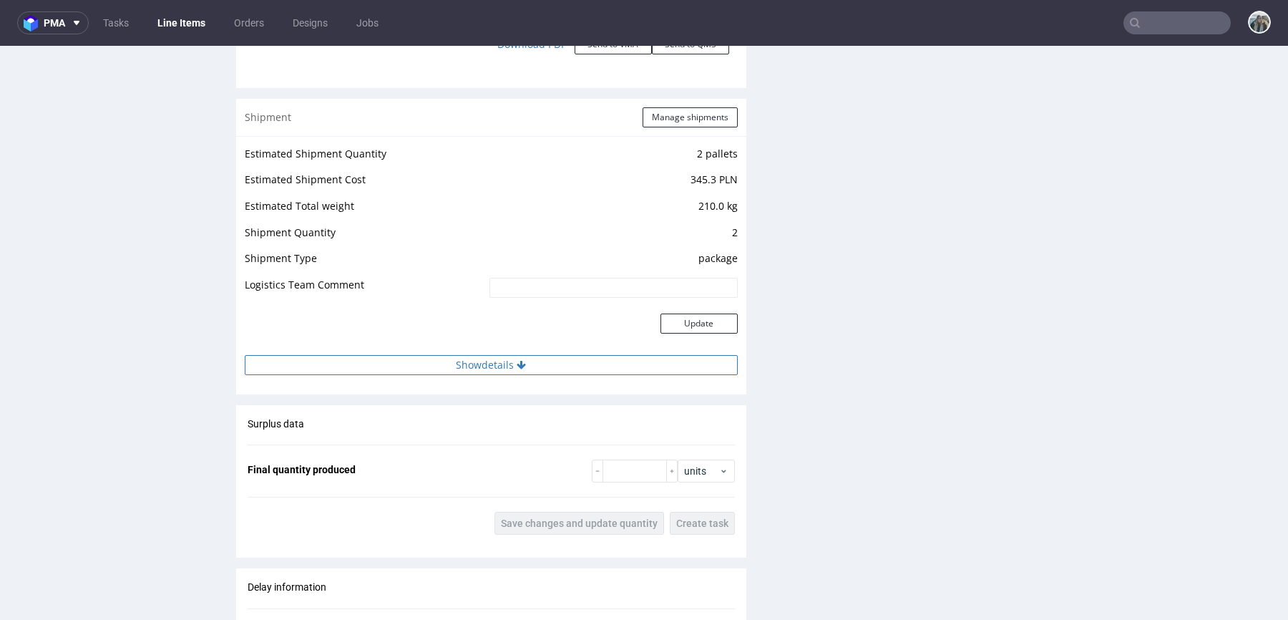
click at [457, 367] on button "Show details" at bounding box center [491, 365] width 493 height 20
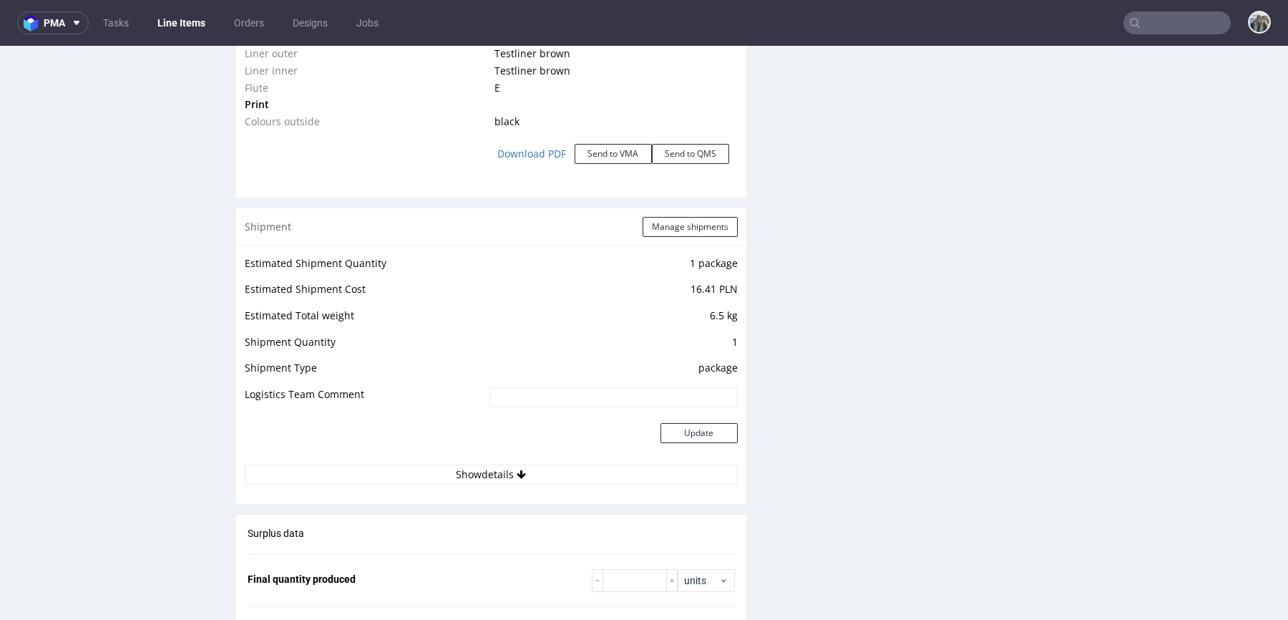
scroll to position [1758, 0]
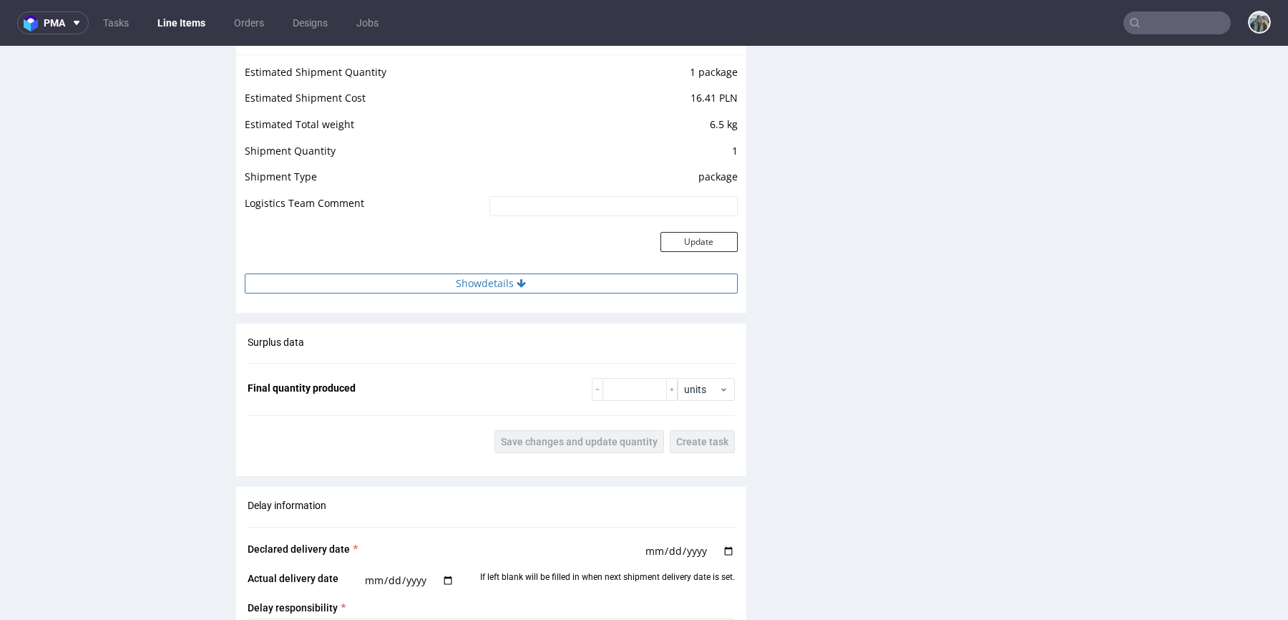
click at [524, 285] on button "Show details" at bounding box center [491, 283] width 493 height 20
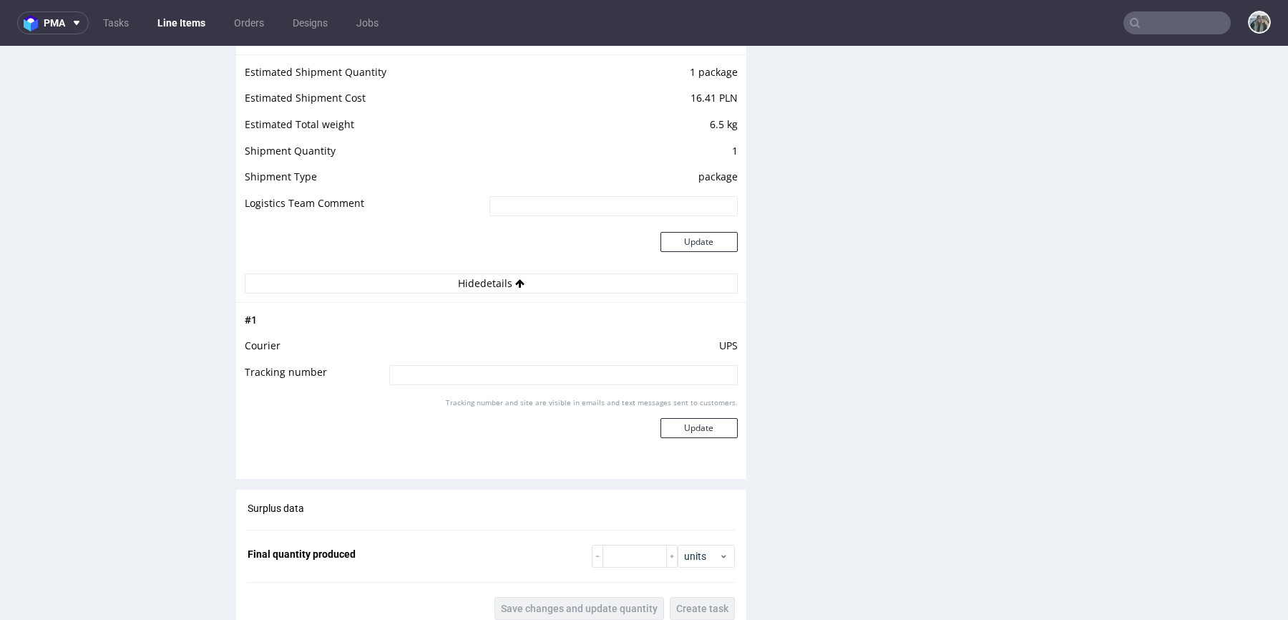
click at [1162, 32] on input "text" at bounding box center [1177, 22] width 107 height 23
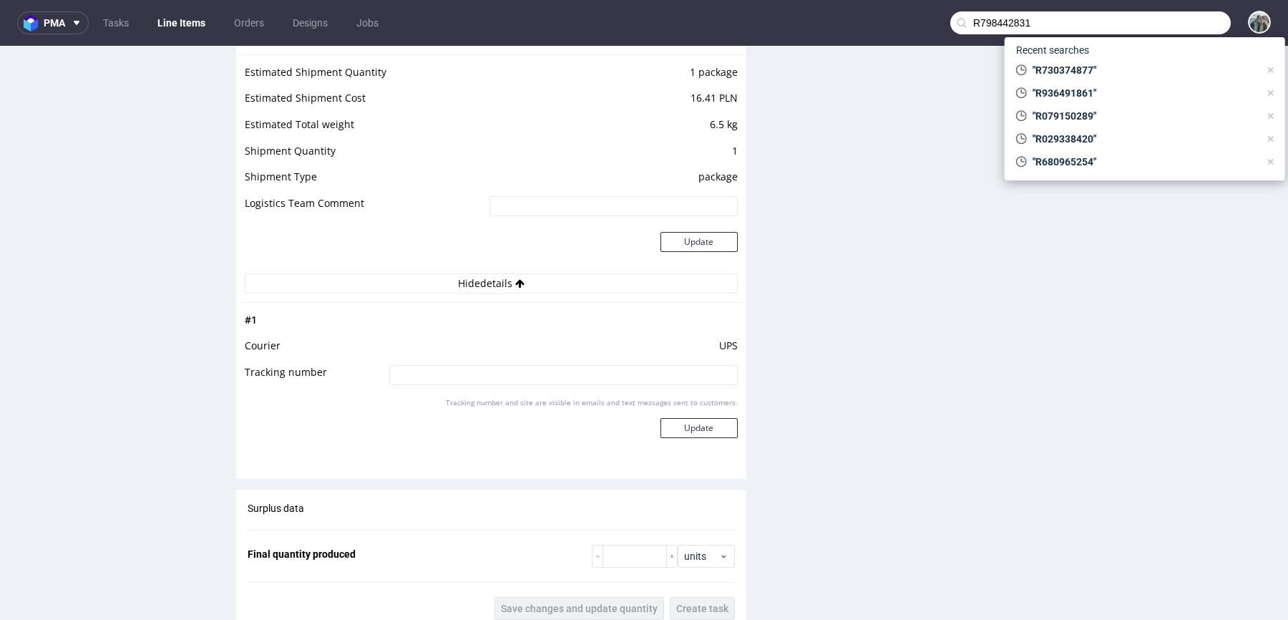
type input "R798442831"
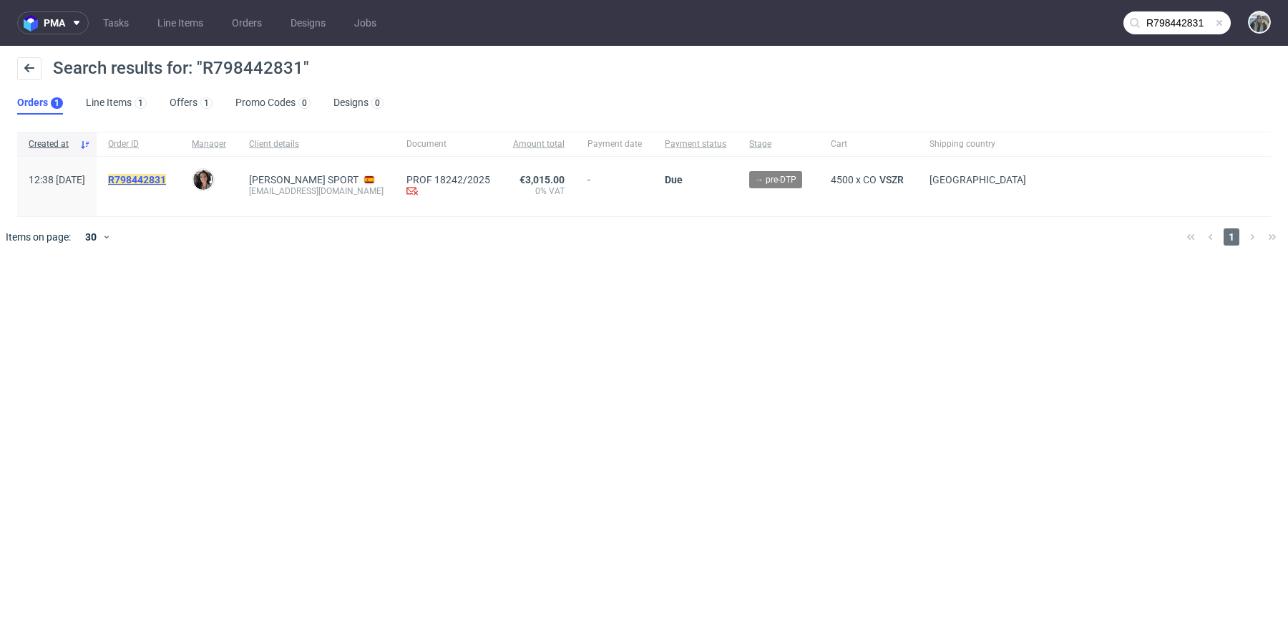
click at [152, 181] on mark "R798442831" at bounding box center [137, 179] width 58 height 11
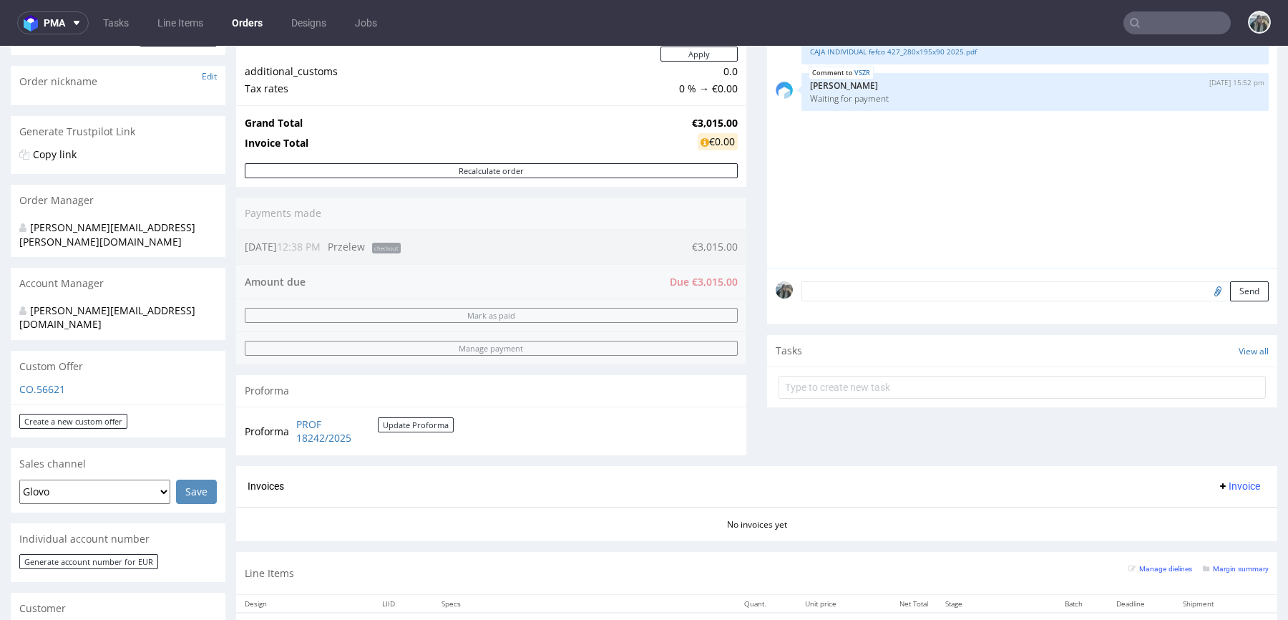
scroll to position [277, 0]
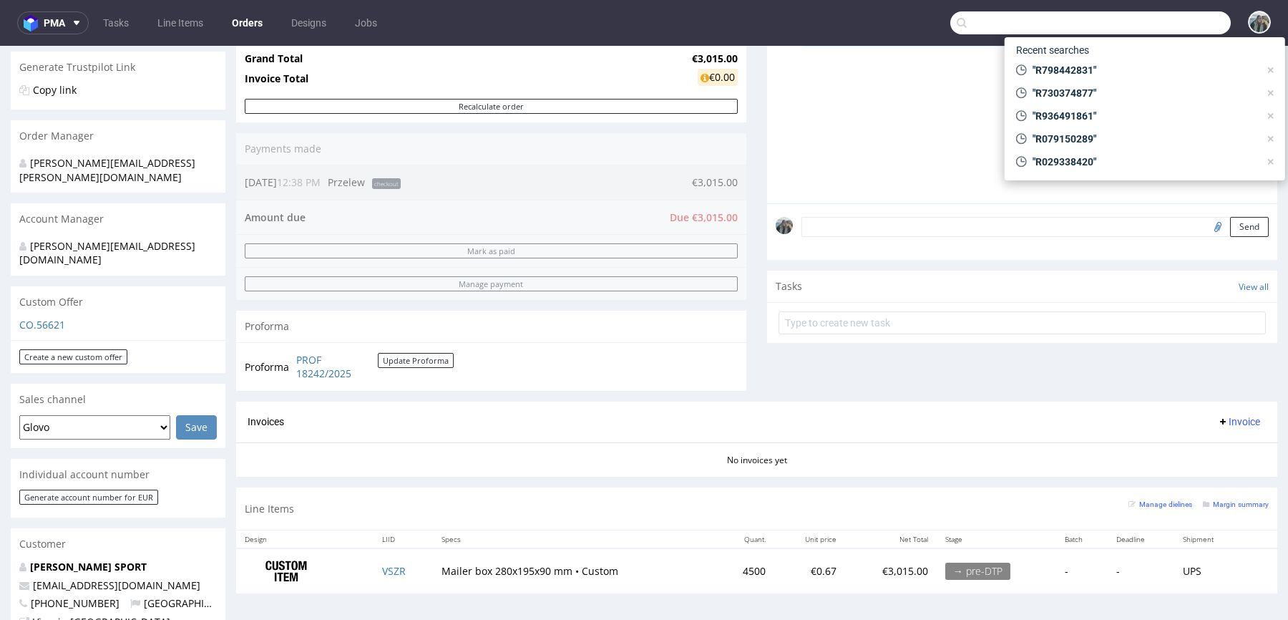
click at [1197, 23] on input "text" at bounding box center [1090, 22] width 281 height 23
paste input "R723207553"
type input "R723207553"
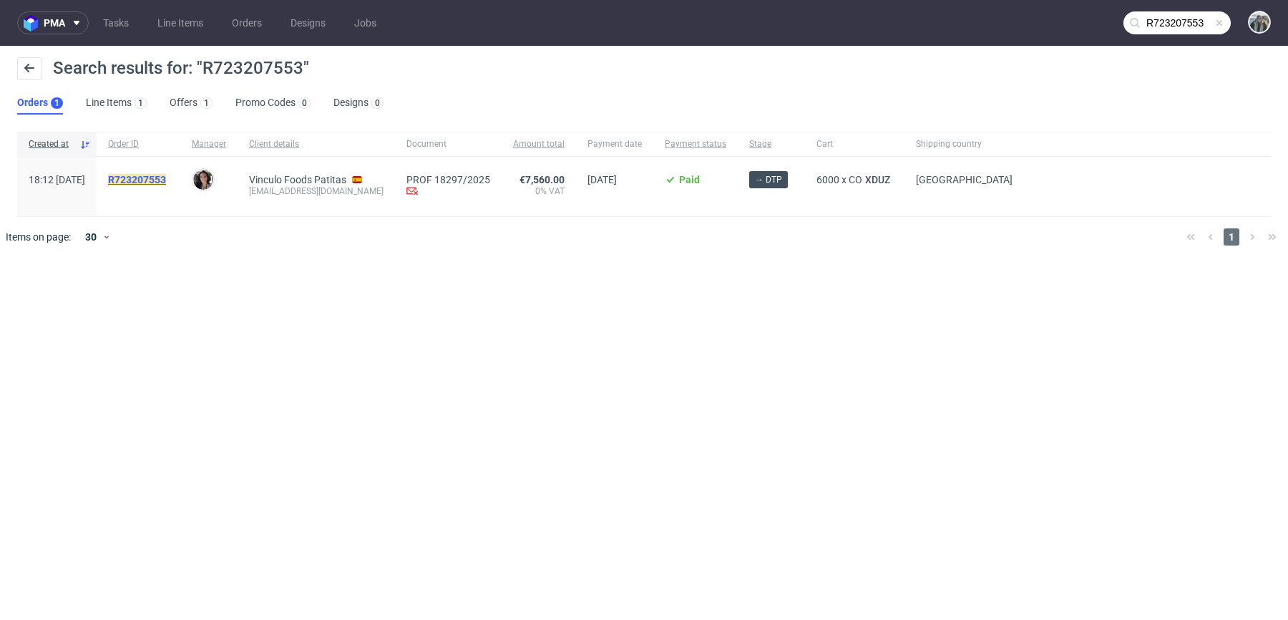
click at [166, 182] on mark "R723207553" at bounding box center [137, 179] width 58 height 11
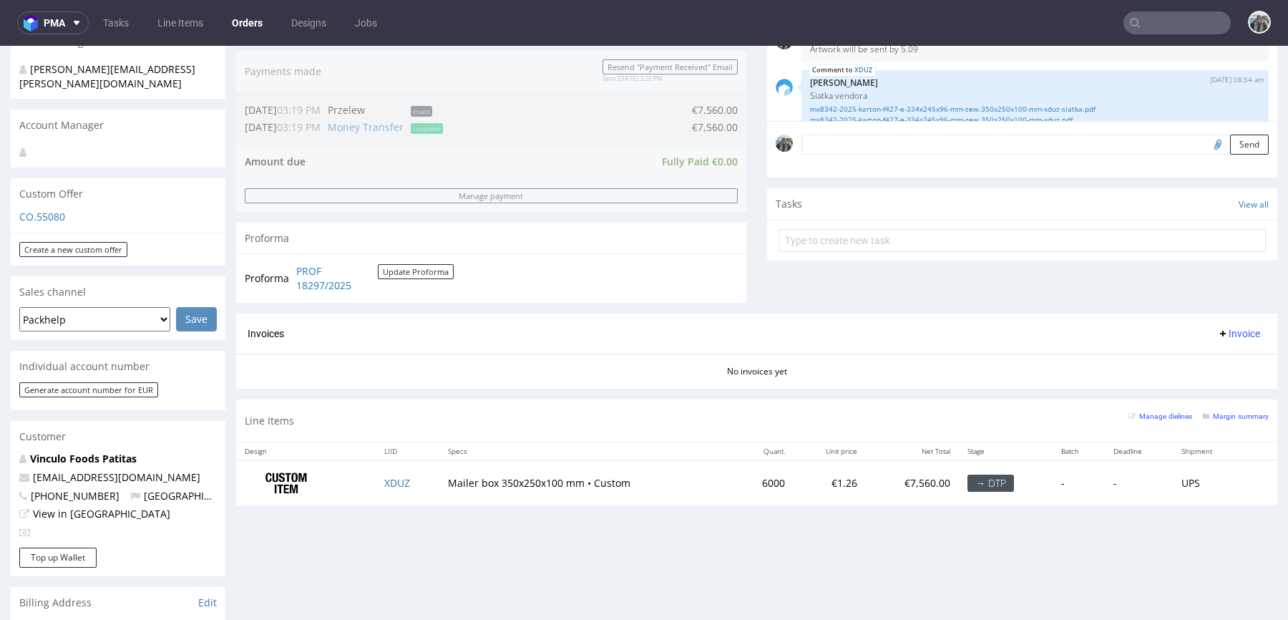
scroll to position [367, 0]
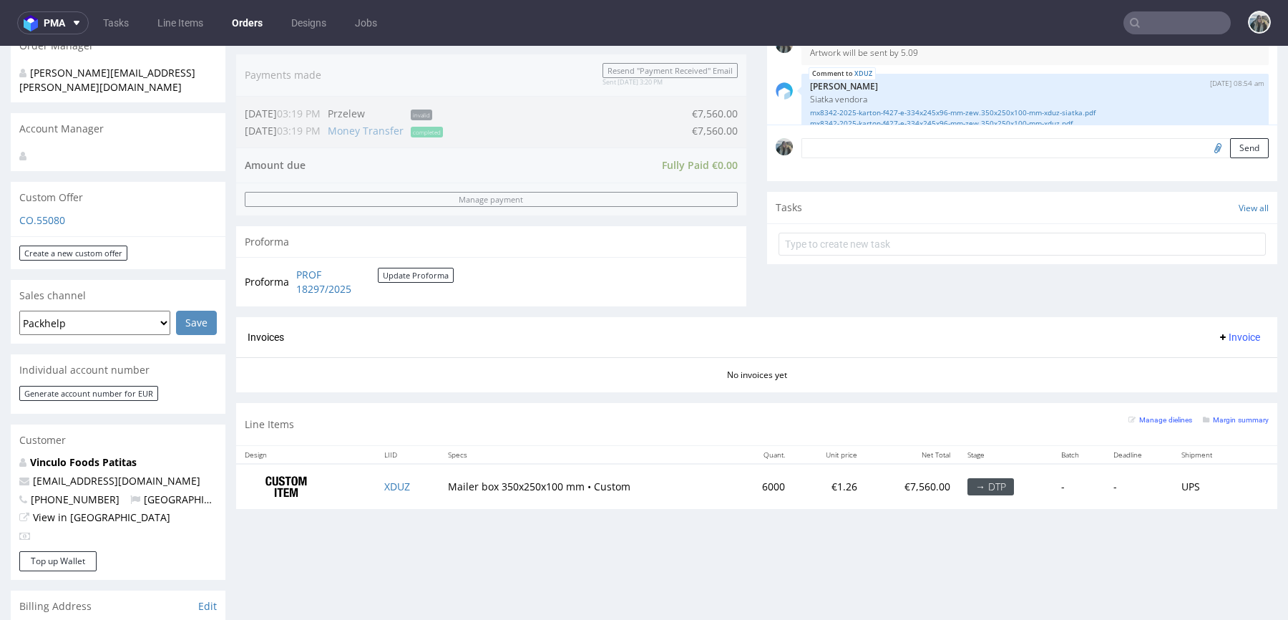
click at [1172, 26] on input "text" at bounding box center [1177, 22] width 107 height 23
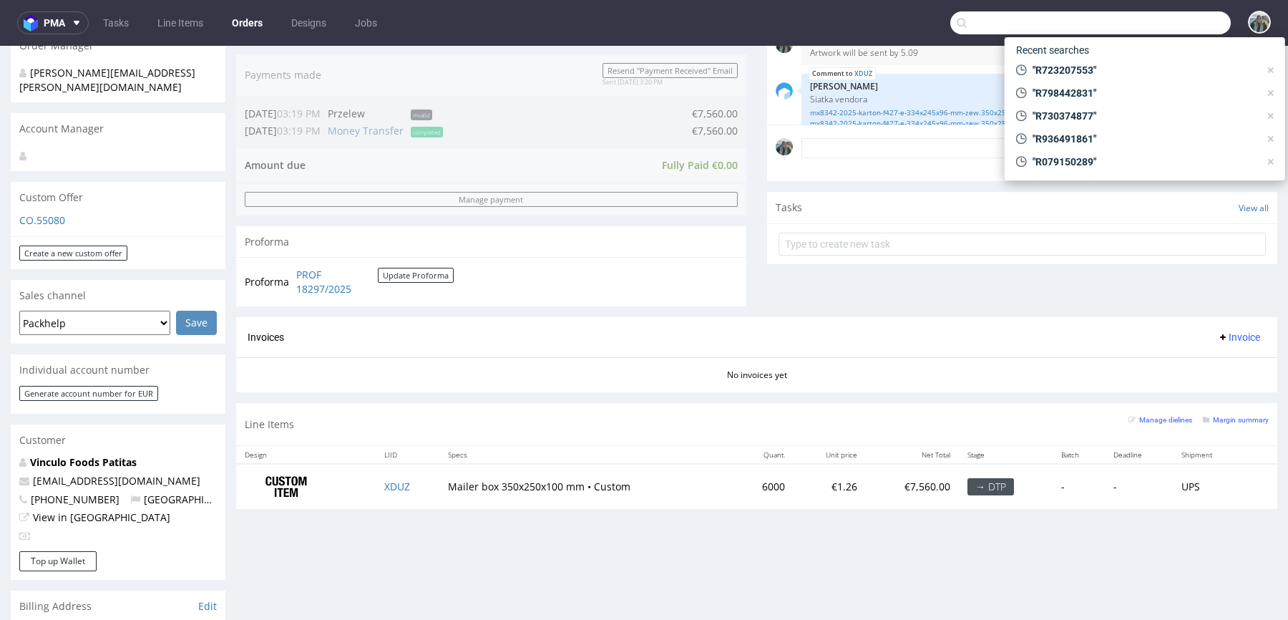
paste input "R280697494"
type input "R280697494"
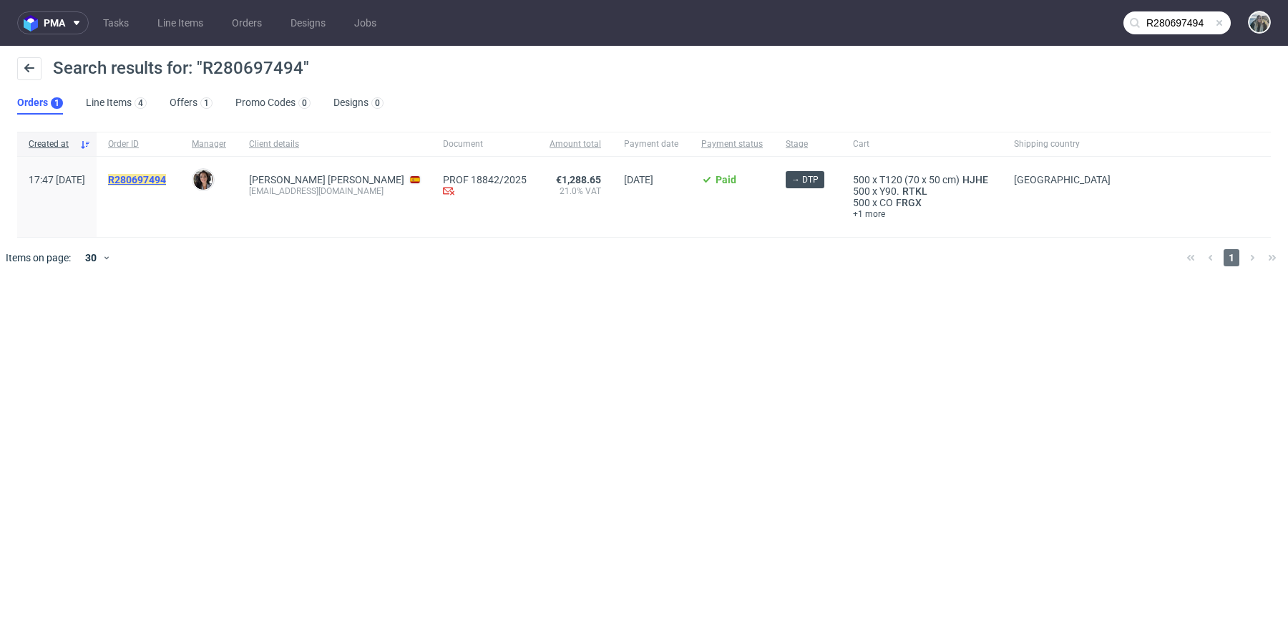
click at [166, 177] on mark "R280697494" at bounding box center [137, 179] width 58 height 11
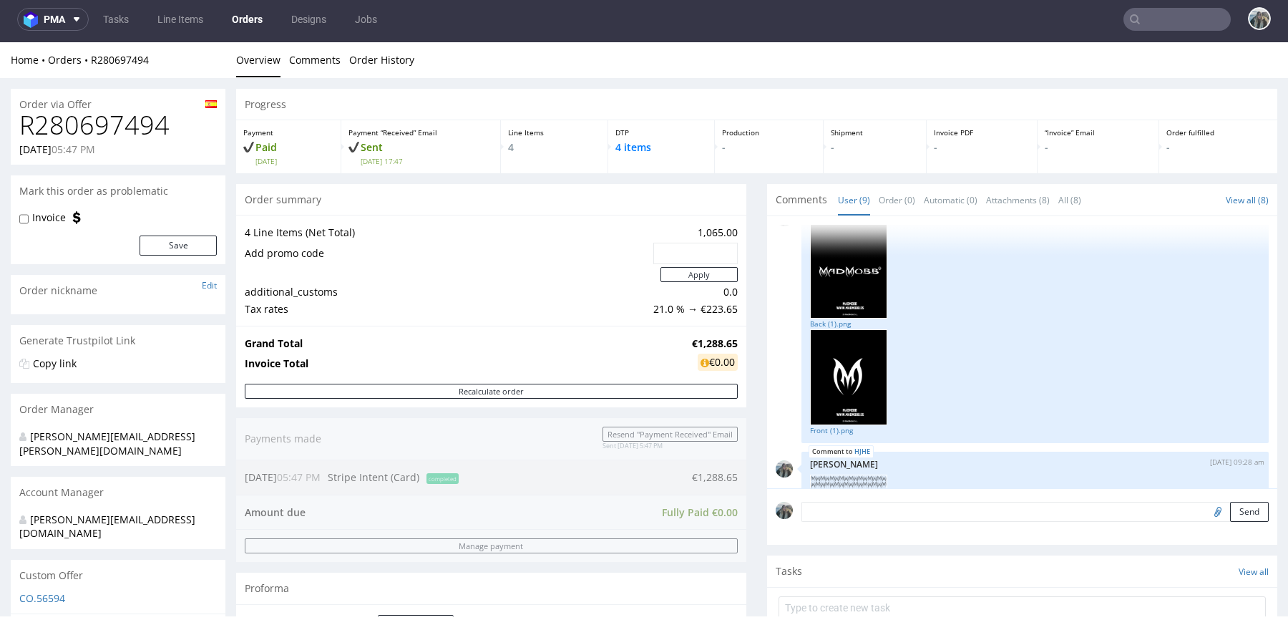
click at [127, 124] on h1 "R280697494" at bounding box center [118, 125] width 198 height 29
copy h1 "R280697494"
click at [1165, 4] on nav "pma Tasks Line Items Orders Designs Jobs" at bounding box center [644, 19] width 1288 height 46
click at [1165, 15] on input "text" at bounding box center [1177, 19] width 107 height 23
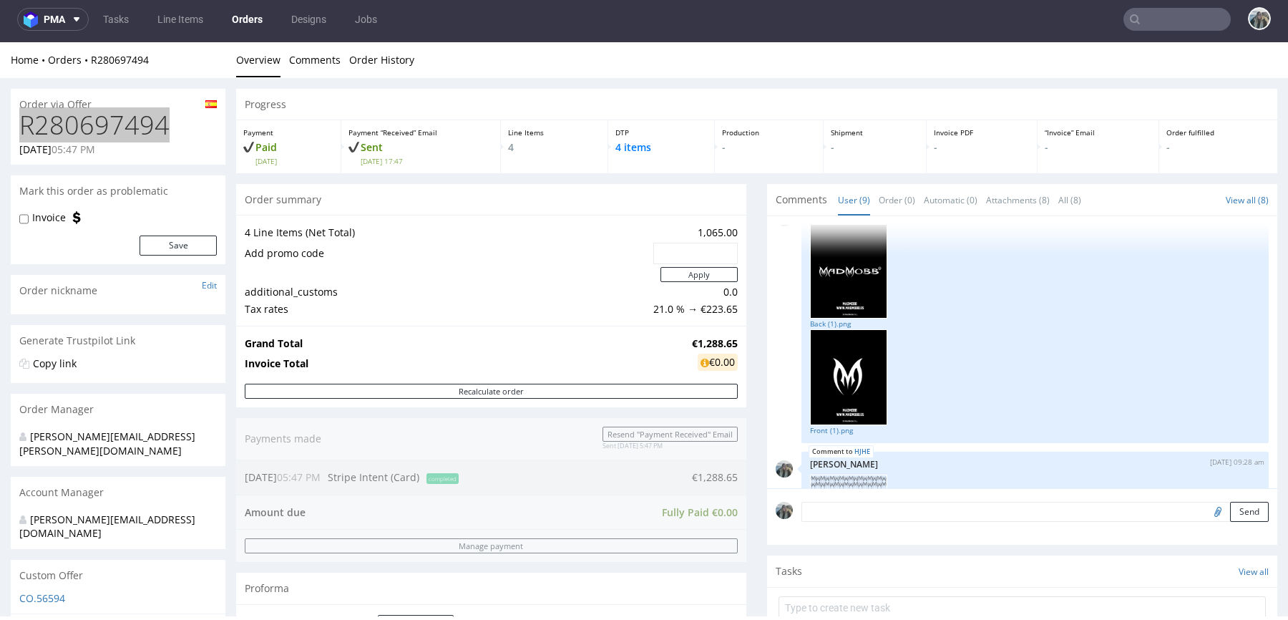
paste input "R070282703"
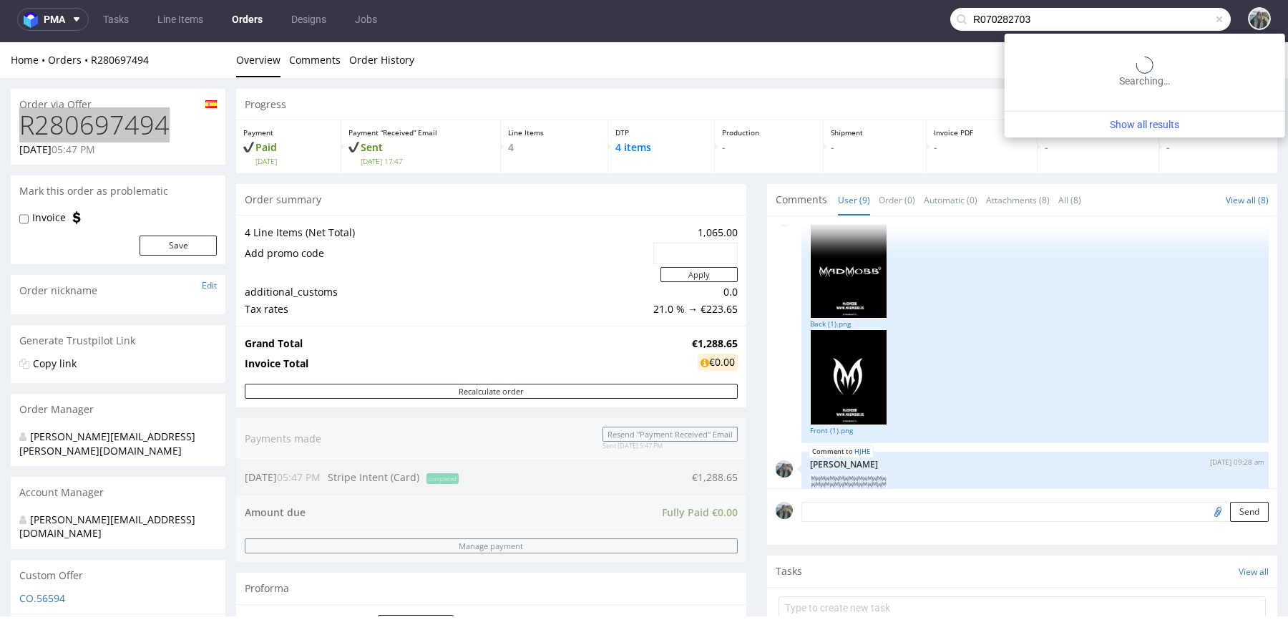
type input "R070282703"
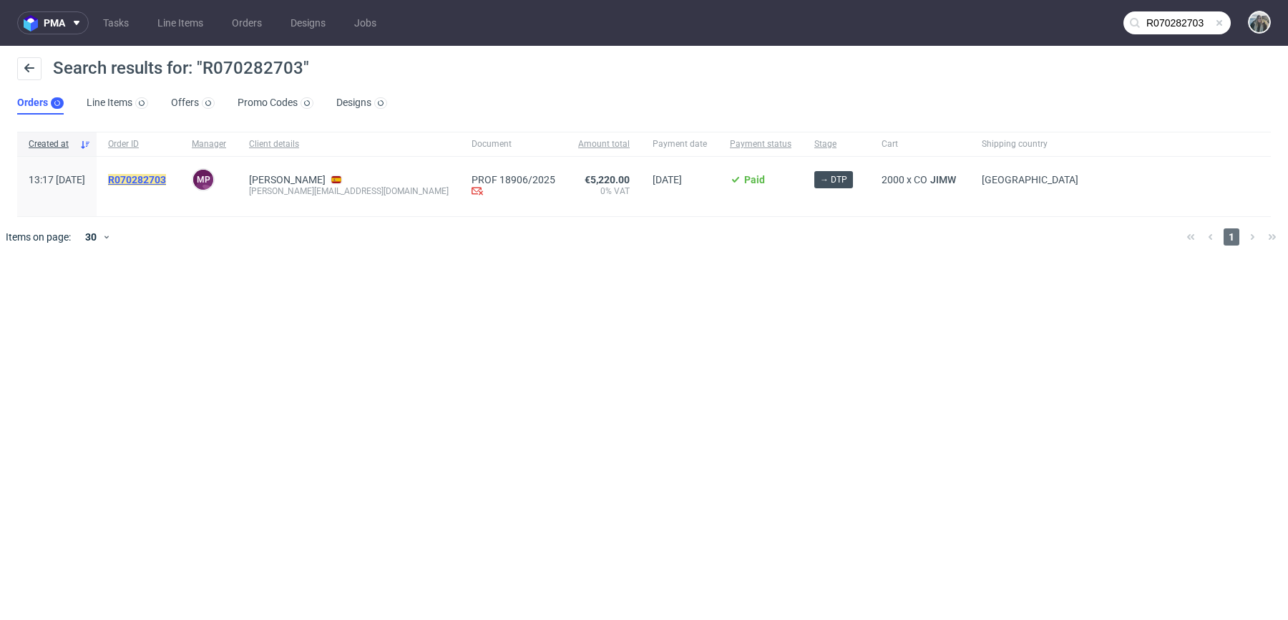
click at [166, 183] on mark "R070282703" at bounding box center [137, 179] width 58 height 11
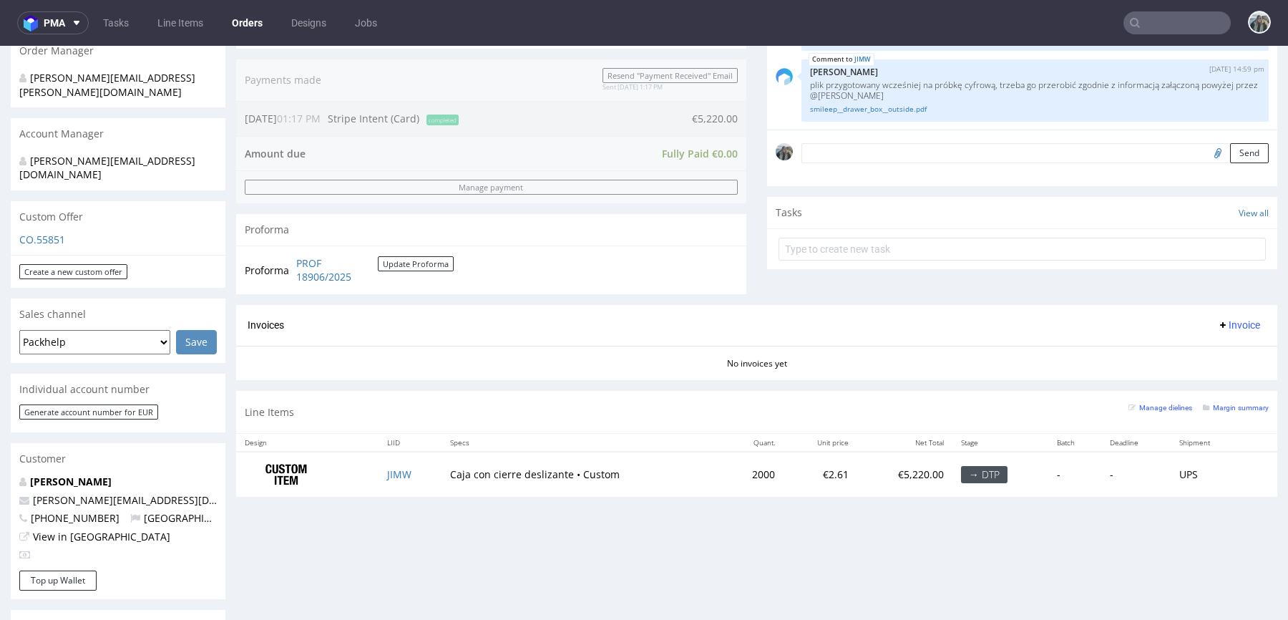
scroll to position [392, 0]
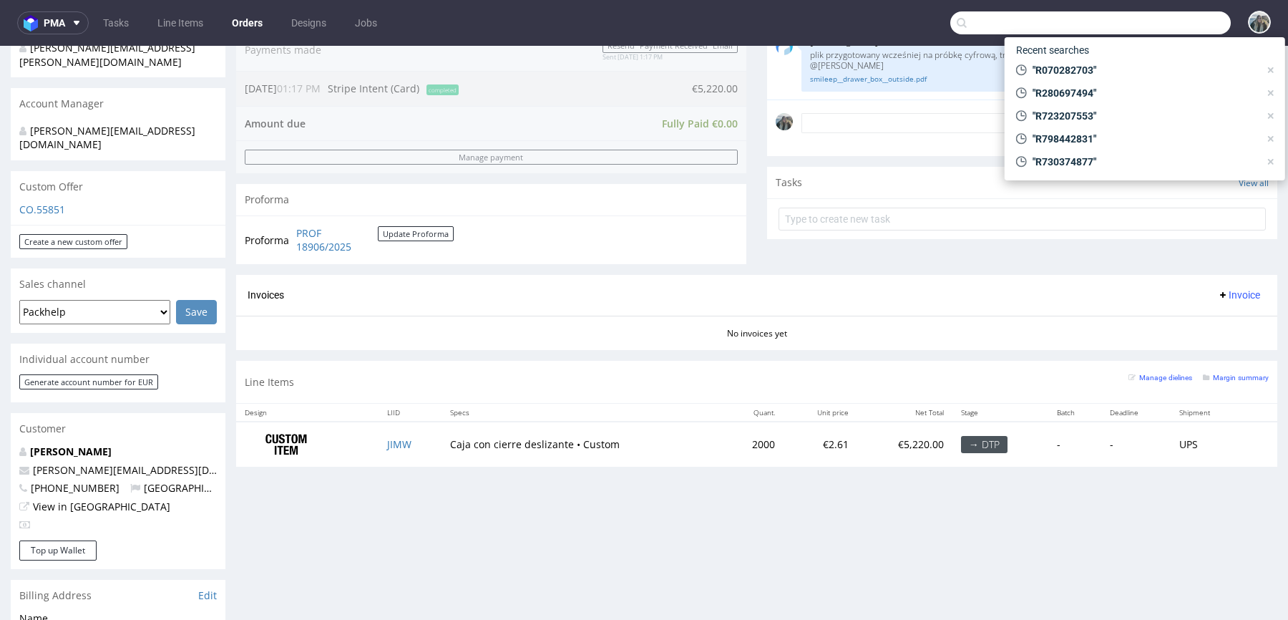
click at [1147, 15] on input "text" at bounding box center [1090, 22] width 281 height 23
paste input "R334661616"
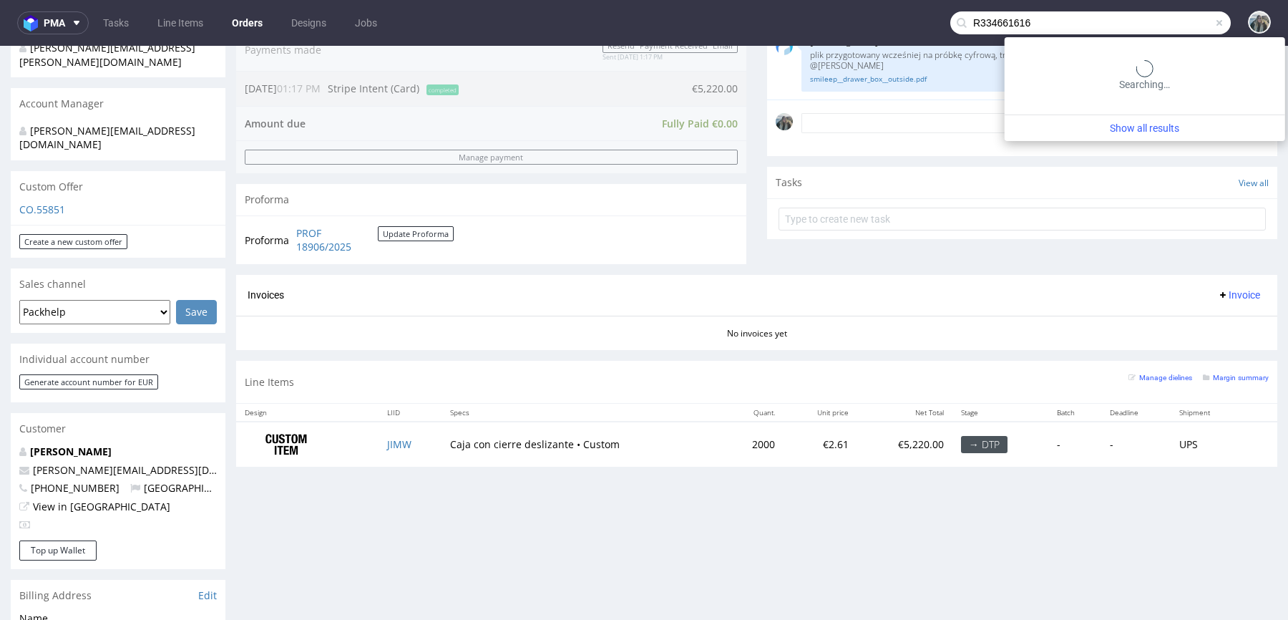
type input "R334661616"
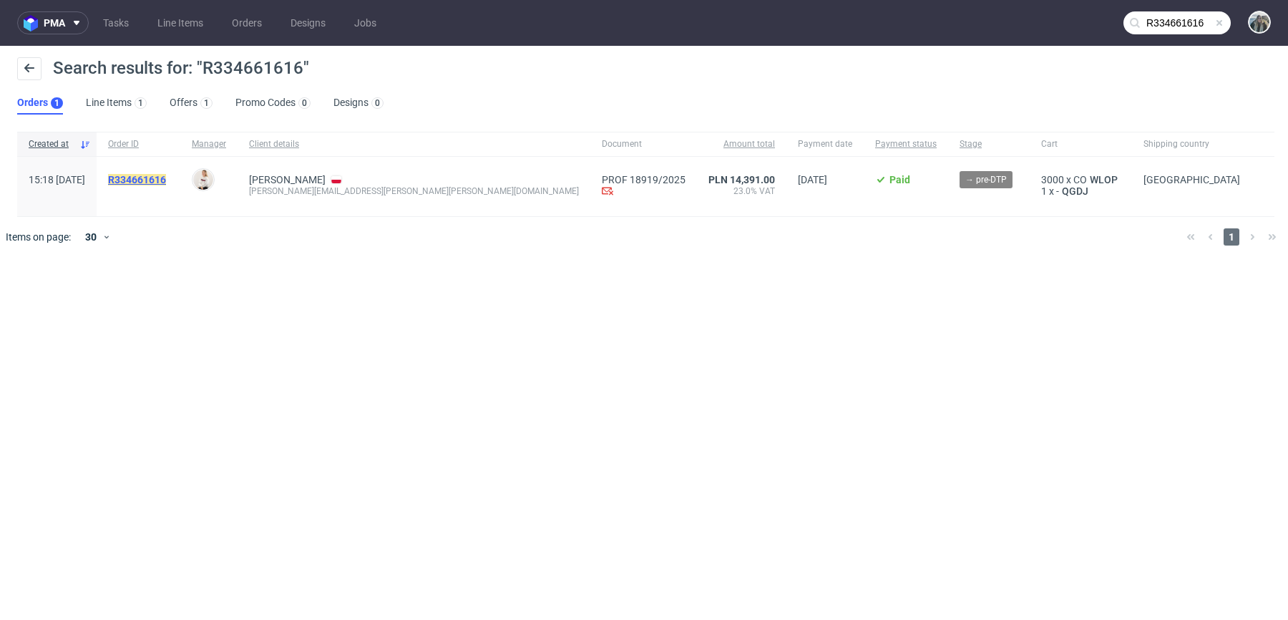
click at [166, 180] on mark "R334661616" at bounding box center [137, 179] width 58 height 11
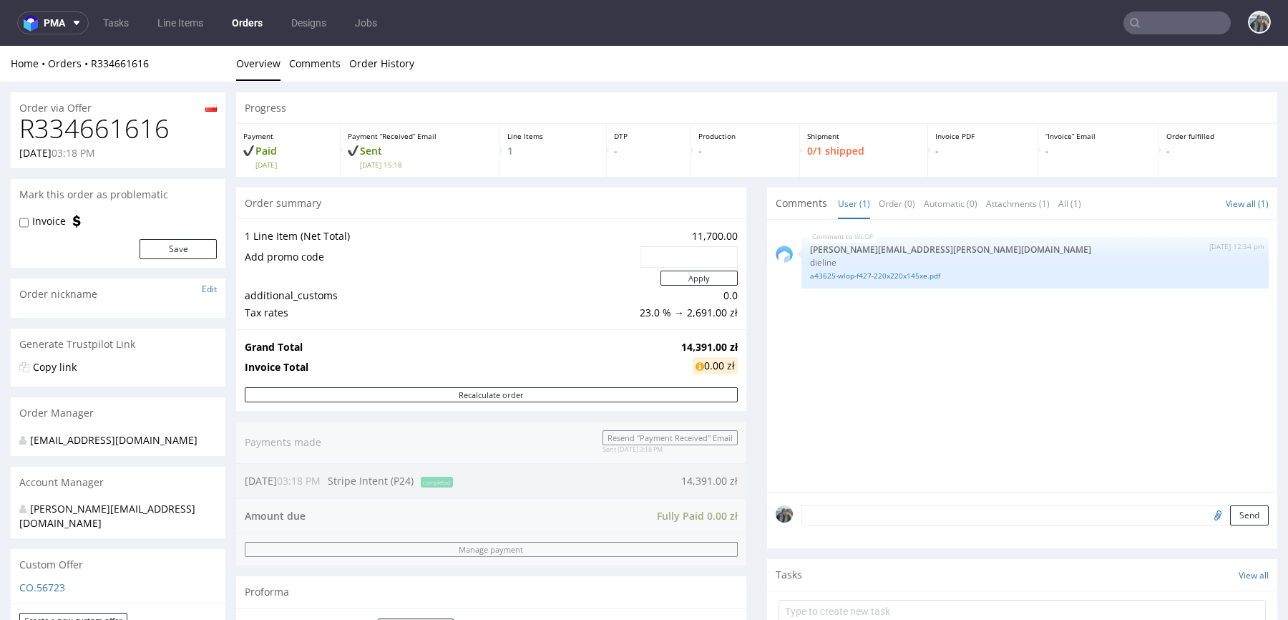
click at [1157, 19] on input "text" at bounding box center [1177, 22] width 107 height 23
paste input "R057834516"
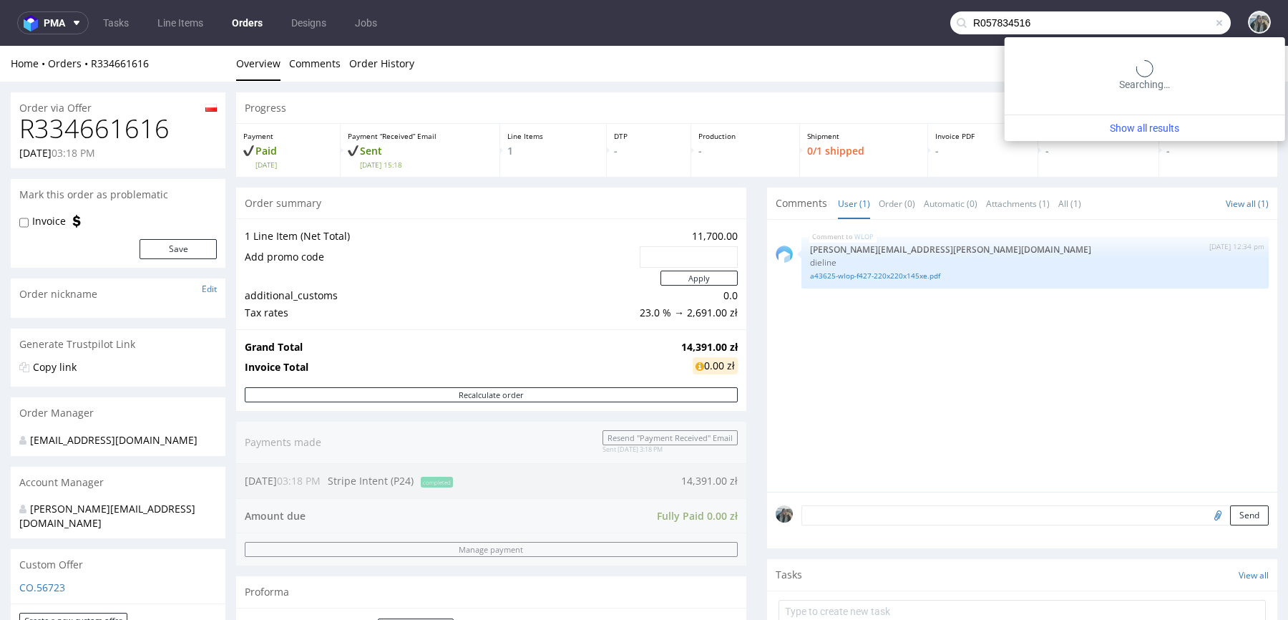
type input "R057834516"
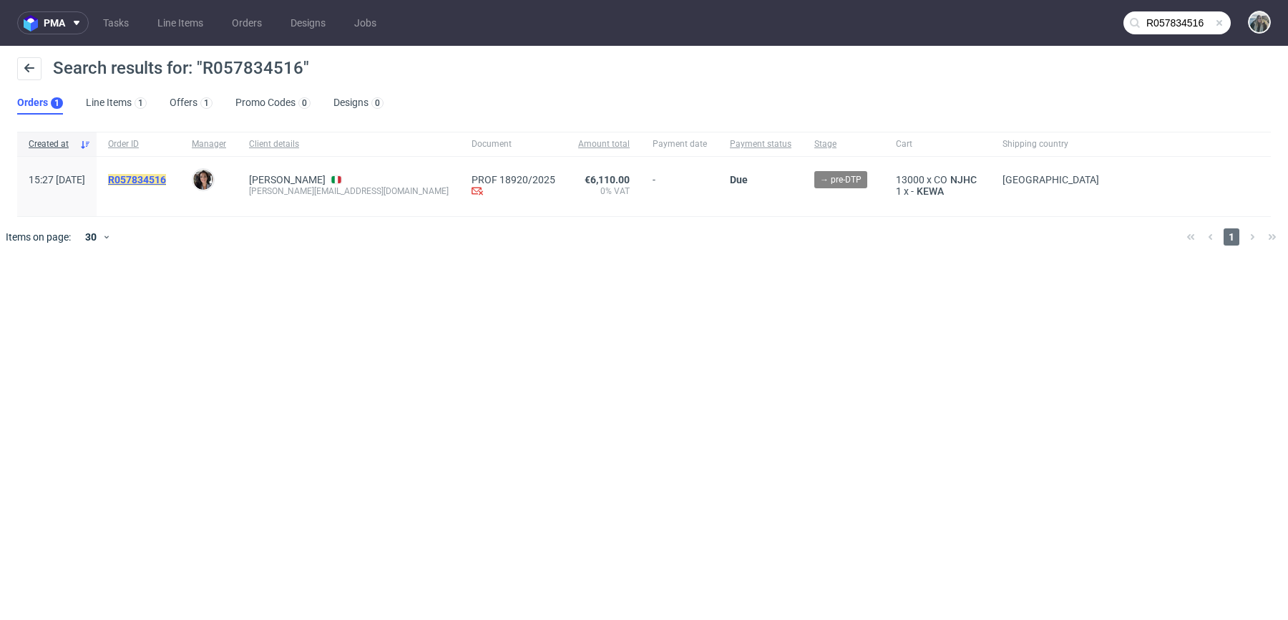
click at [166, 175] on mark "R057834516" at bounding box center [137, 179] width 58 height 11
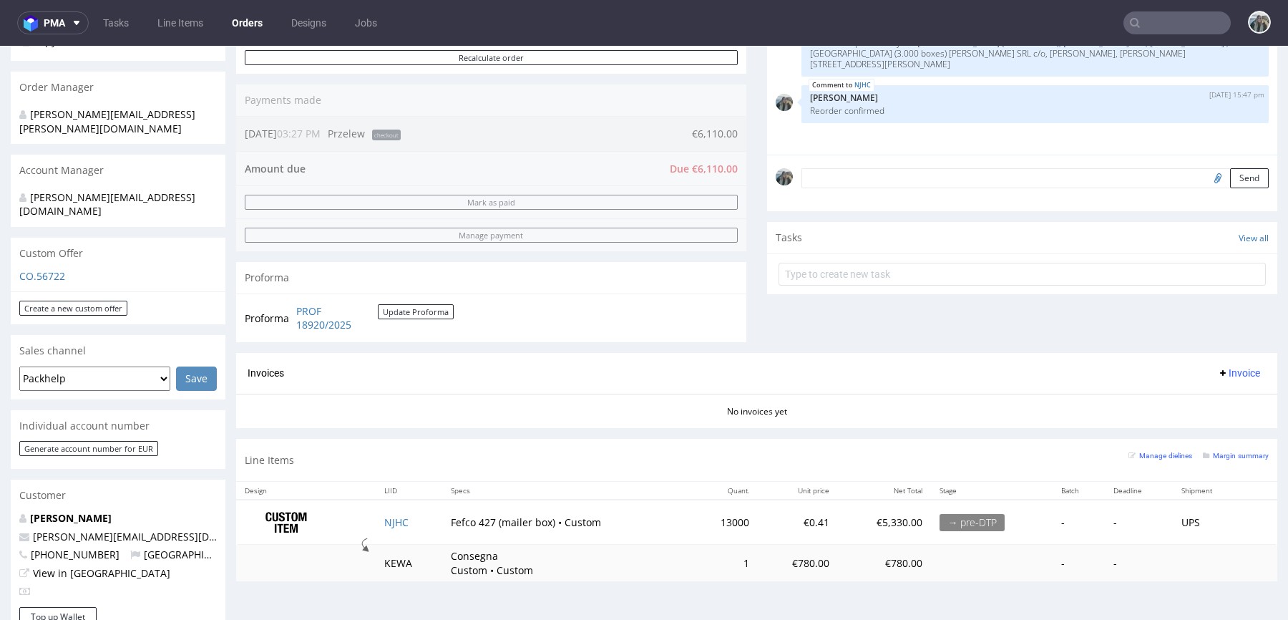
scroll to position [122, 0]
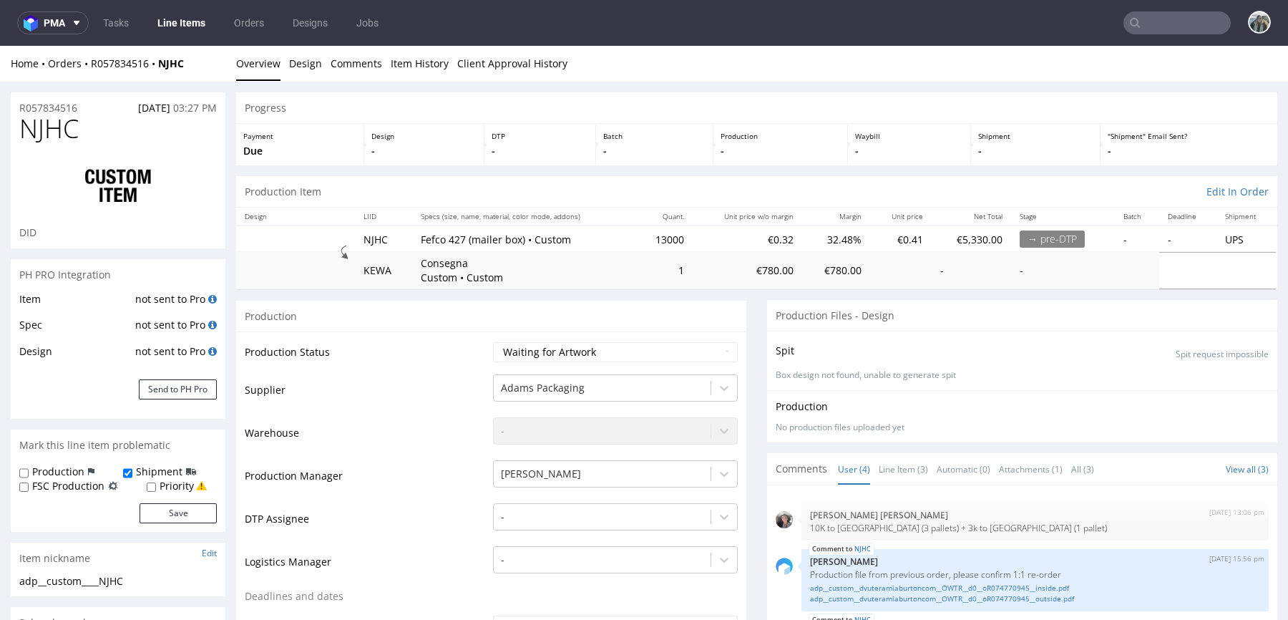
click at [1161, 15] on input "text" at bounding box center [1177, 22] width 107 height 23
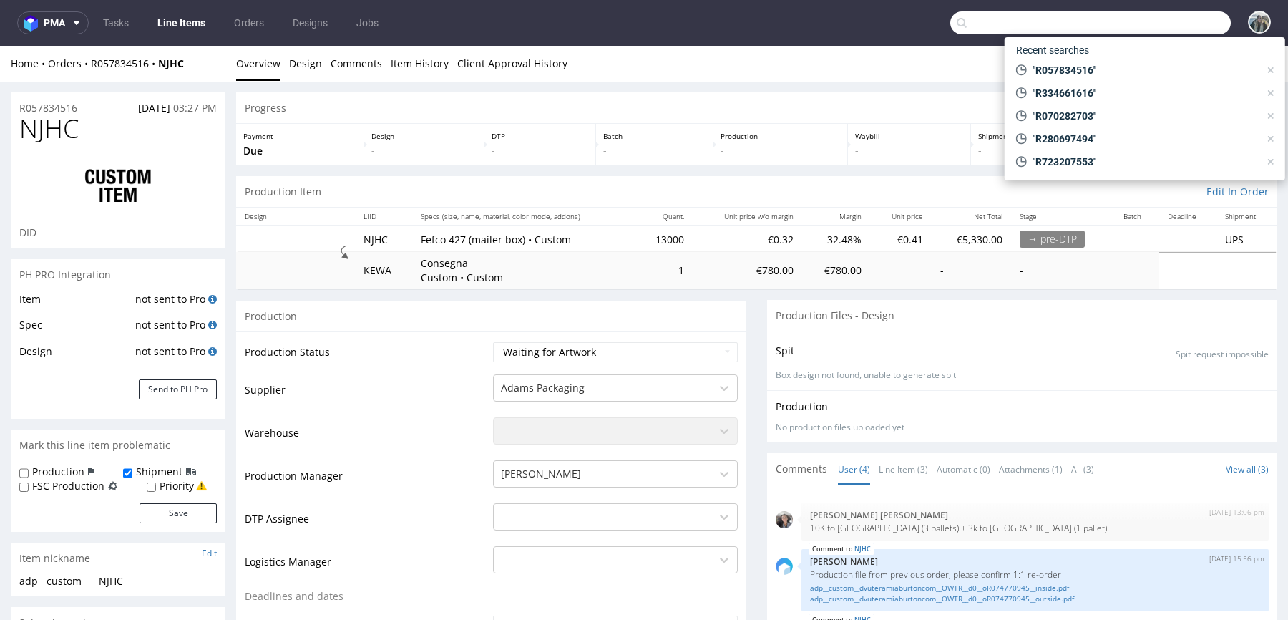
paste input "R241987187"
type input "R241987187"
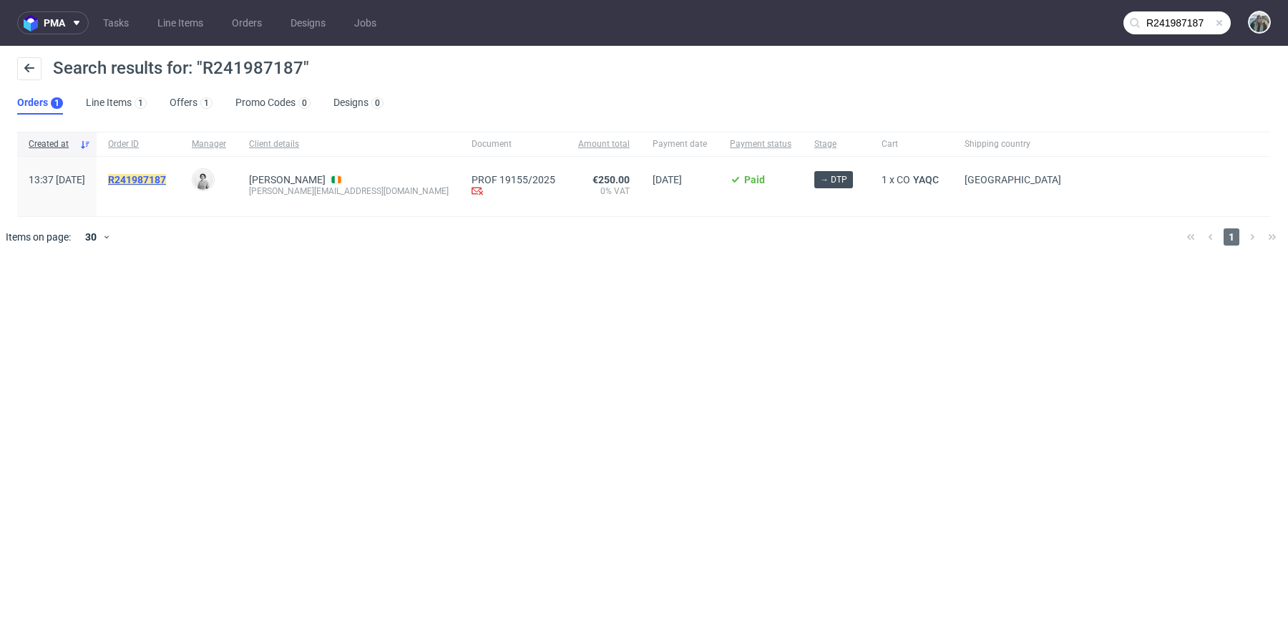
click at [166, 174] on mark "R241987187" at bounding box center [137, 179] width 58 height 11
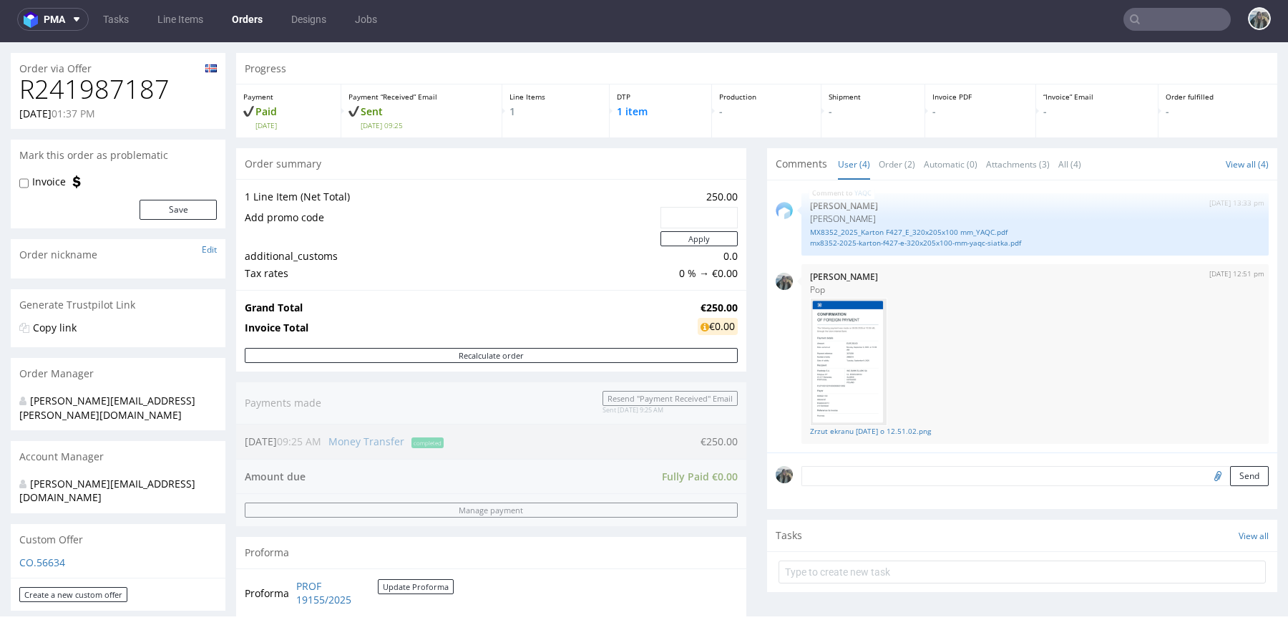
scroll to position [528, 0]
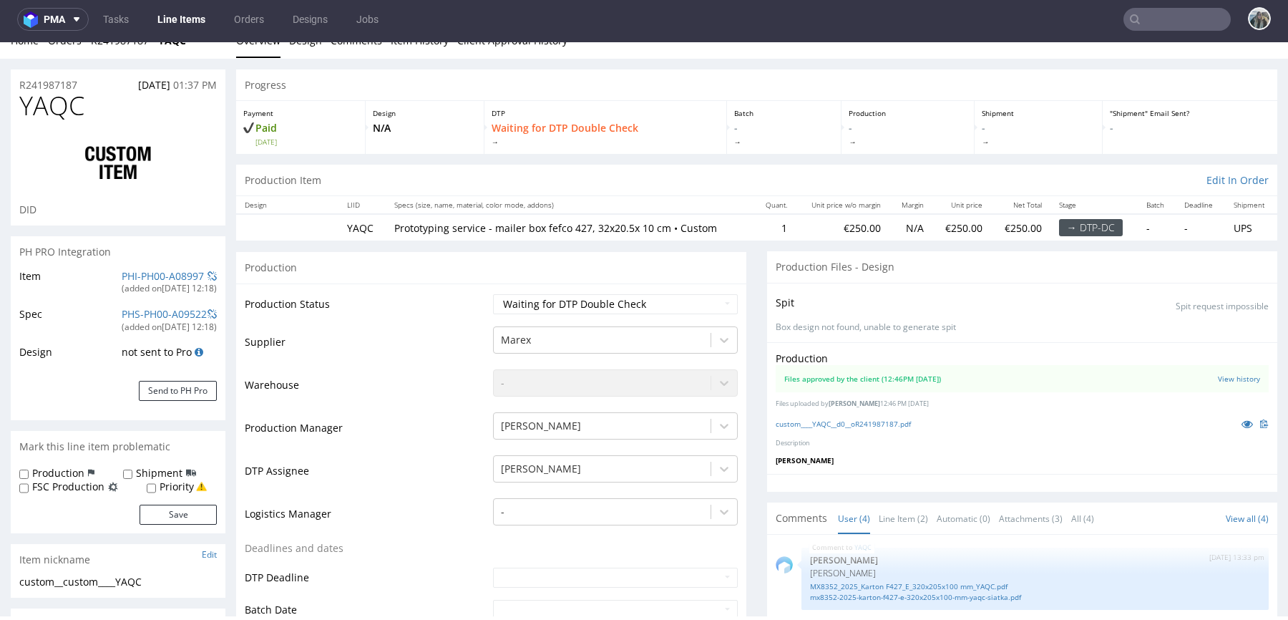
scroll to position [26, 0]
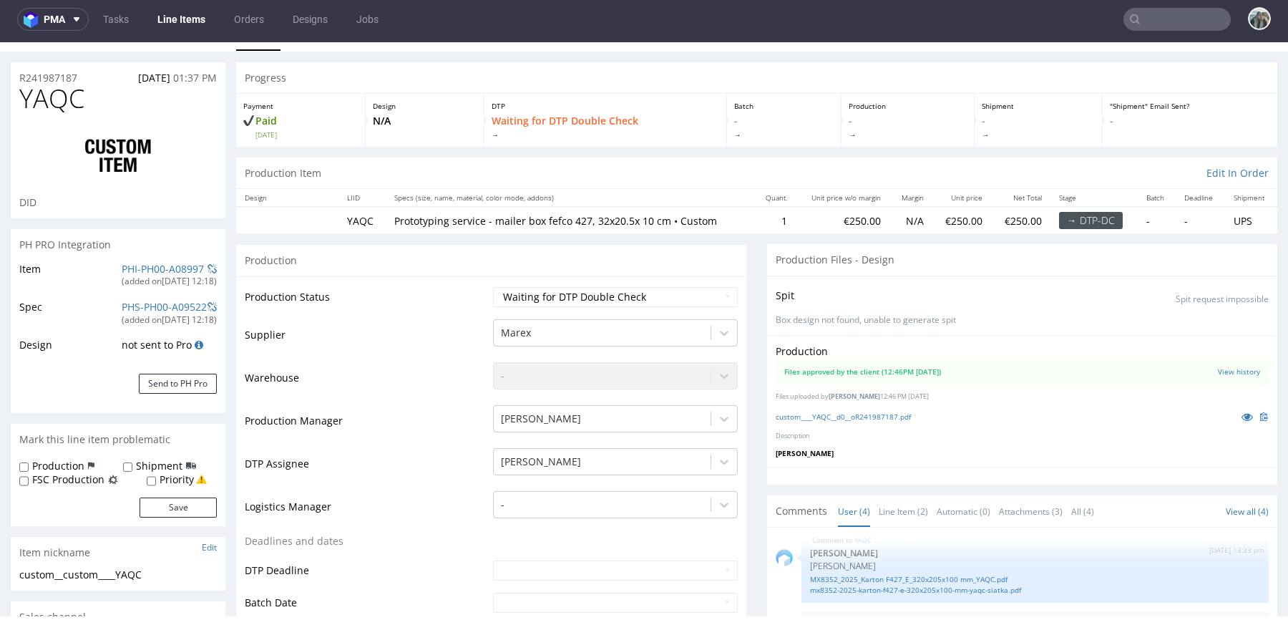
click at [1152, 12] on input "text" at bounding box center [1177, 19] width 107 height 23
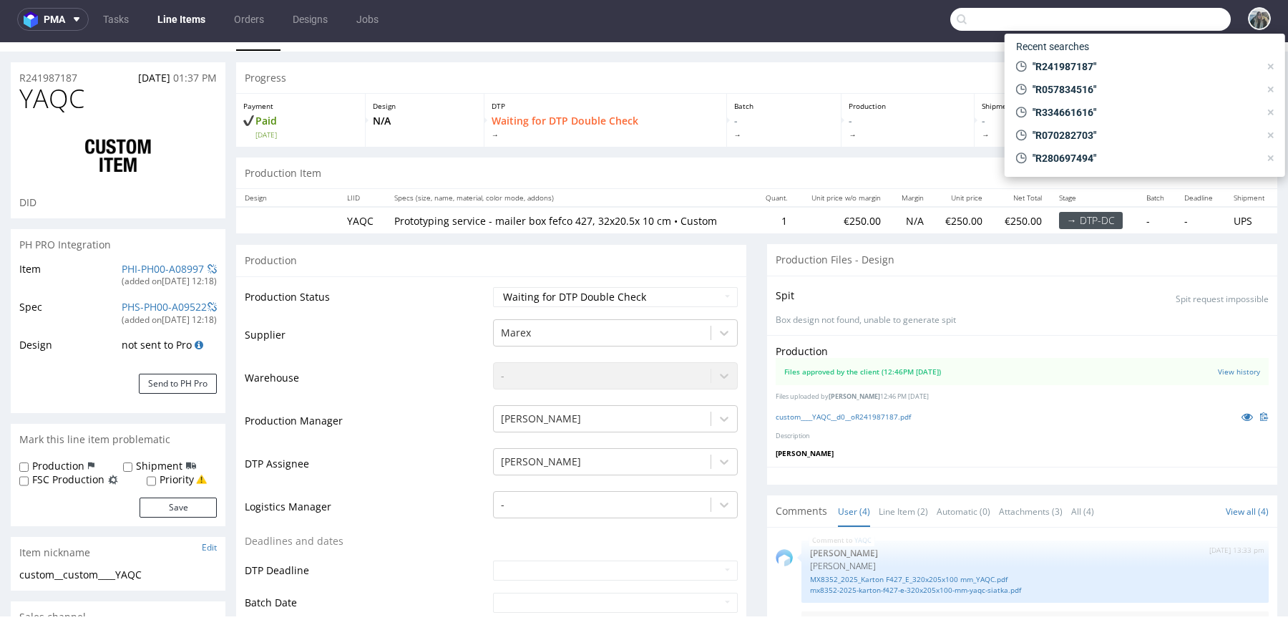
paste input "R547396794"
type input "R547396794"
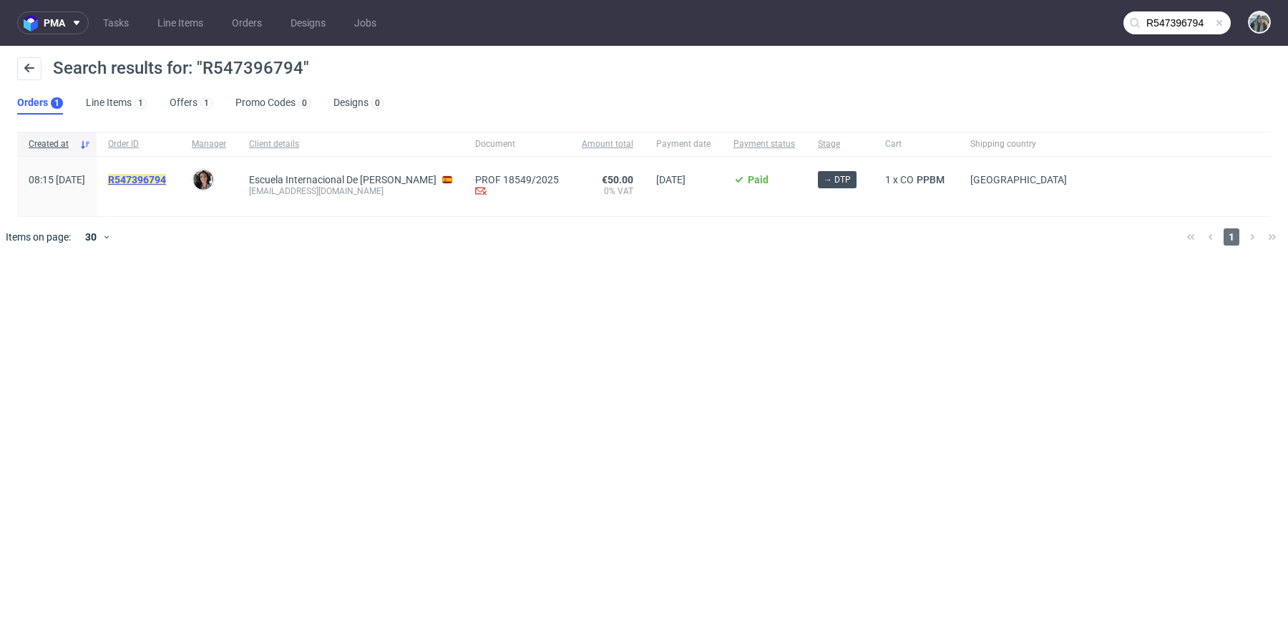
click at [166, 177] on mark "R547396794" at bounding box center [137, 179] width 58 height 11
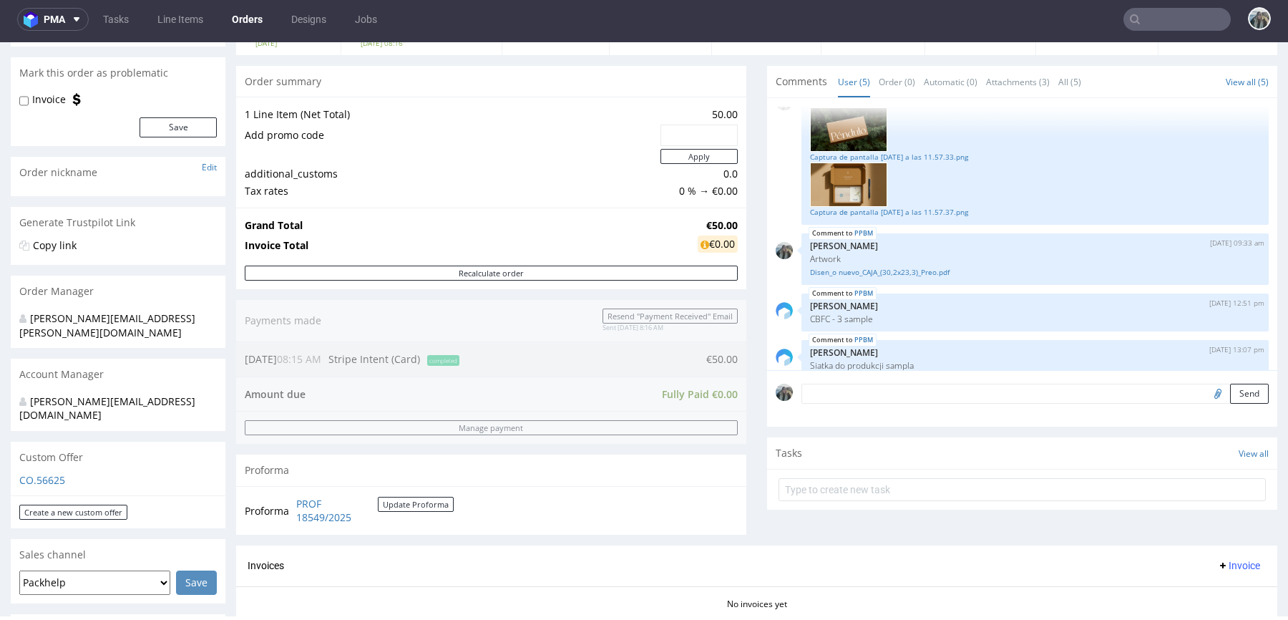
scroll to position [316, 0]
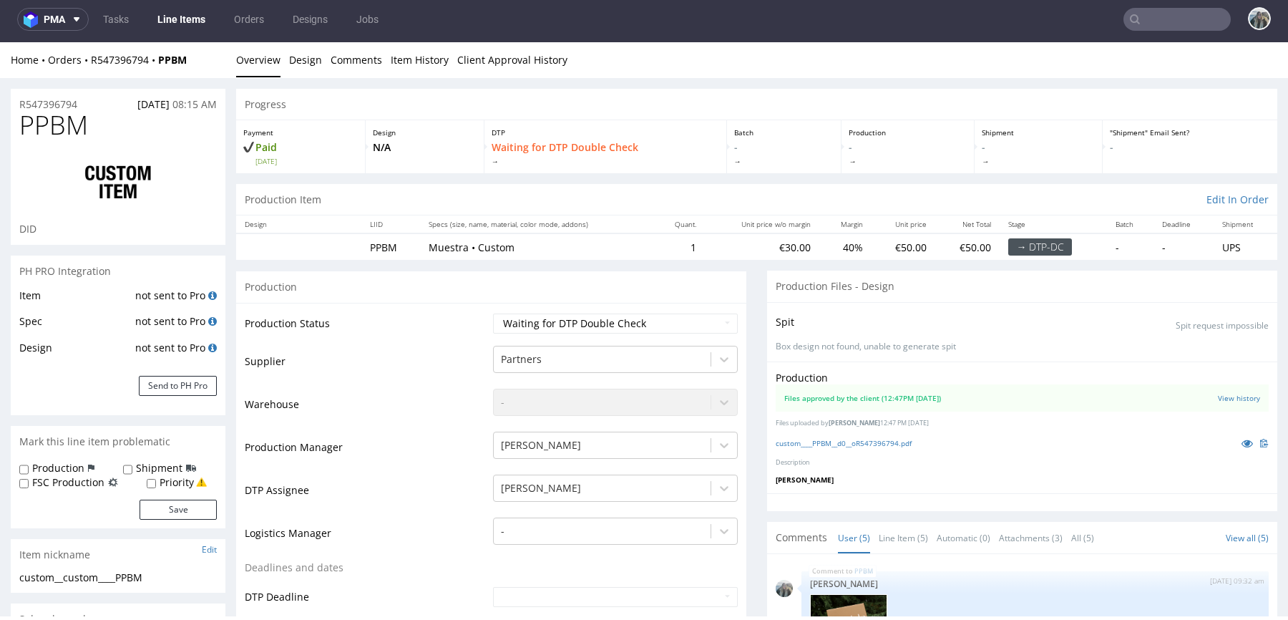
scroll to position [117, 0]
click at [1164, 17] on input "text" at bounding box center [1177, 19] width 107 height 23
paste input "R948052717"
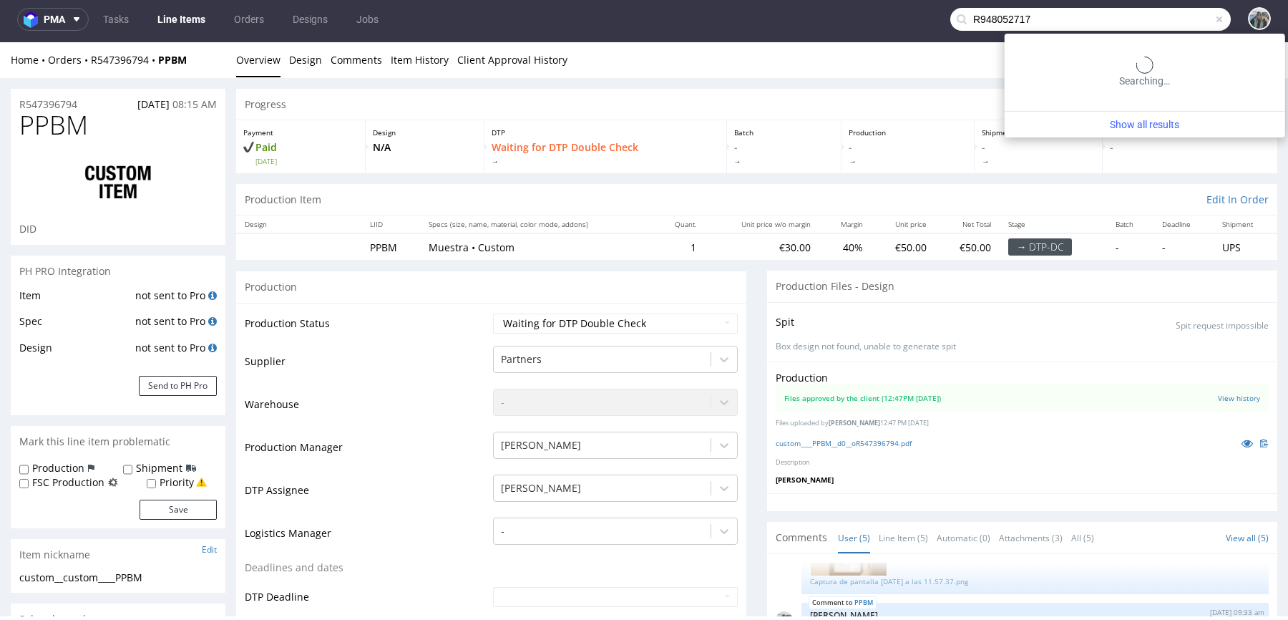
type input "R948052717"
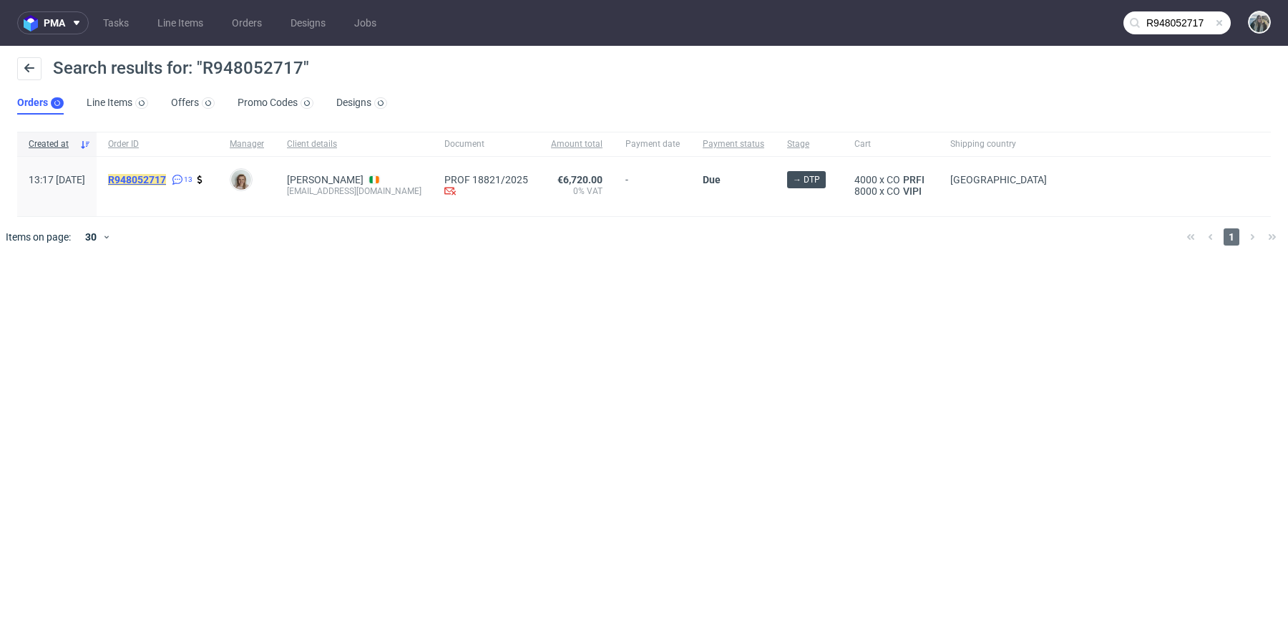
click at [166, 177] on mark "R948052717" at bounding box center [137, 179] width 58 height 11
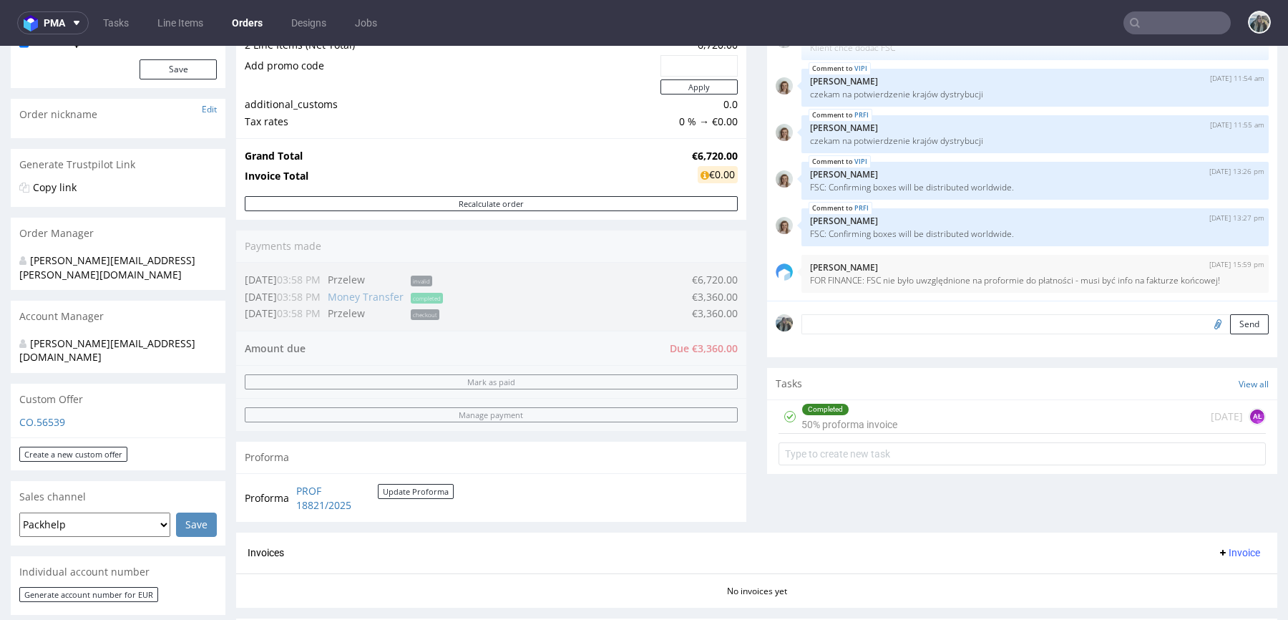
scroll to position [172, 0]
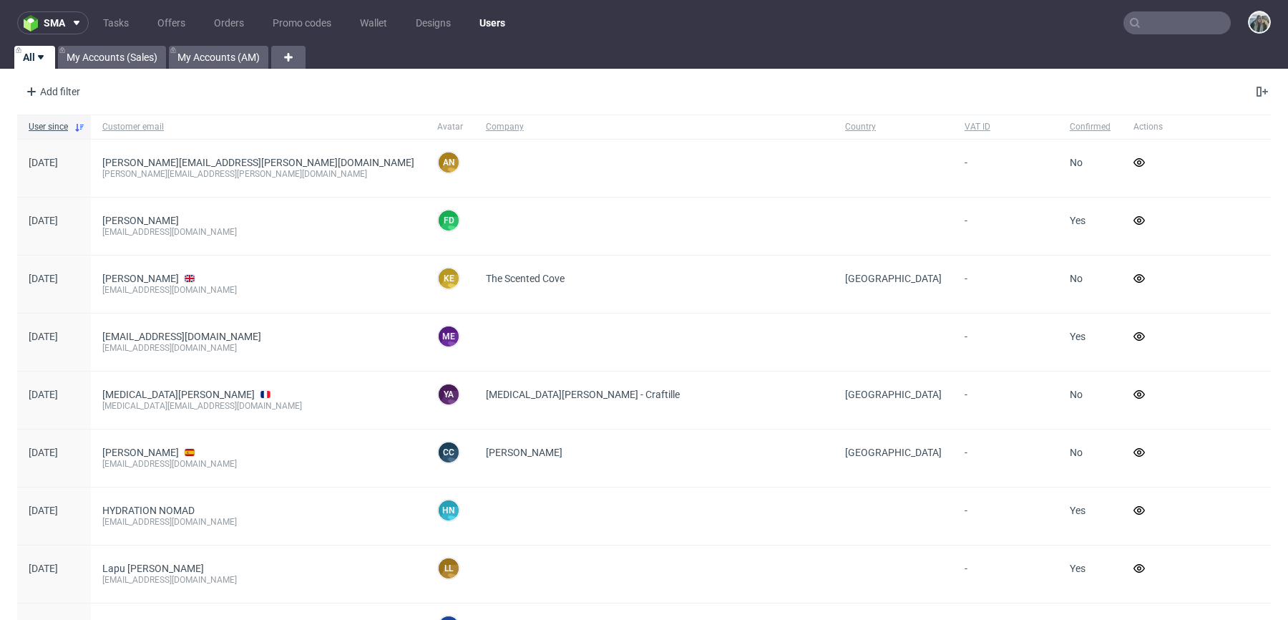
click at [1178, 27] on input "text" at bounding box center [1177, 22] width 107 height 23
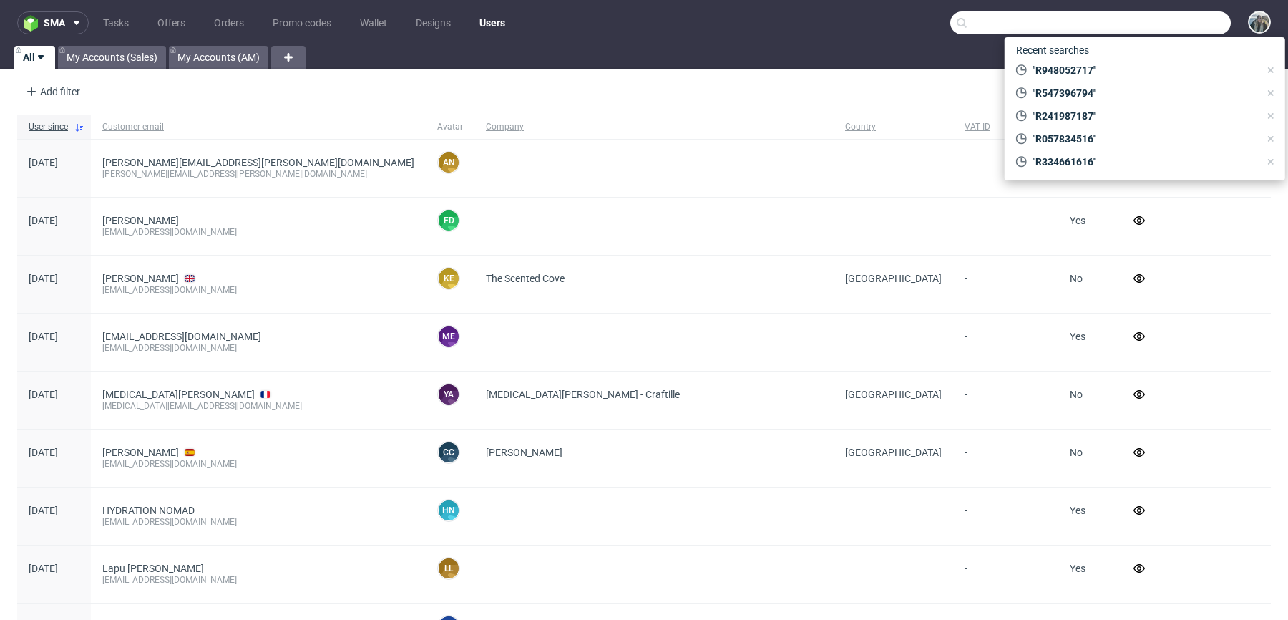
paste input "R332856890"
type input "R332856890"
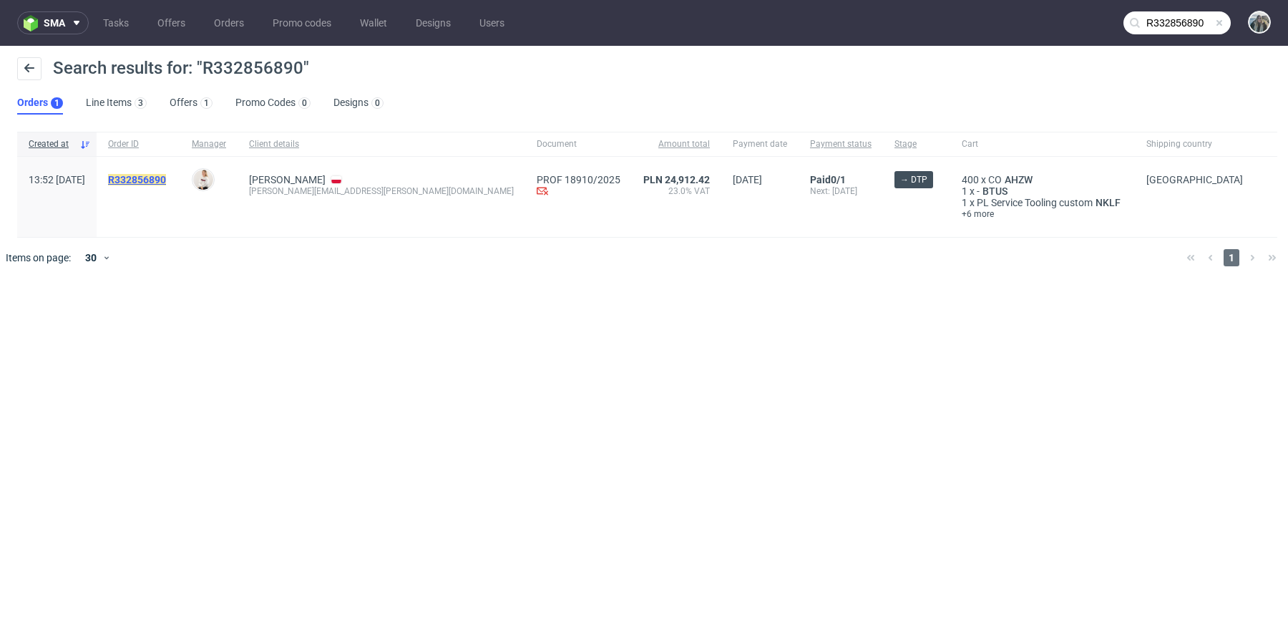
click at [166, 175] on mark "R332856890" at bounding box center [137, 179] width 58 height 11
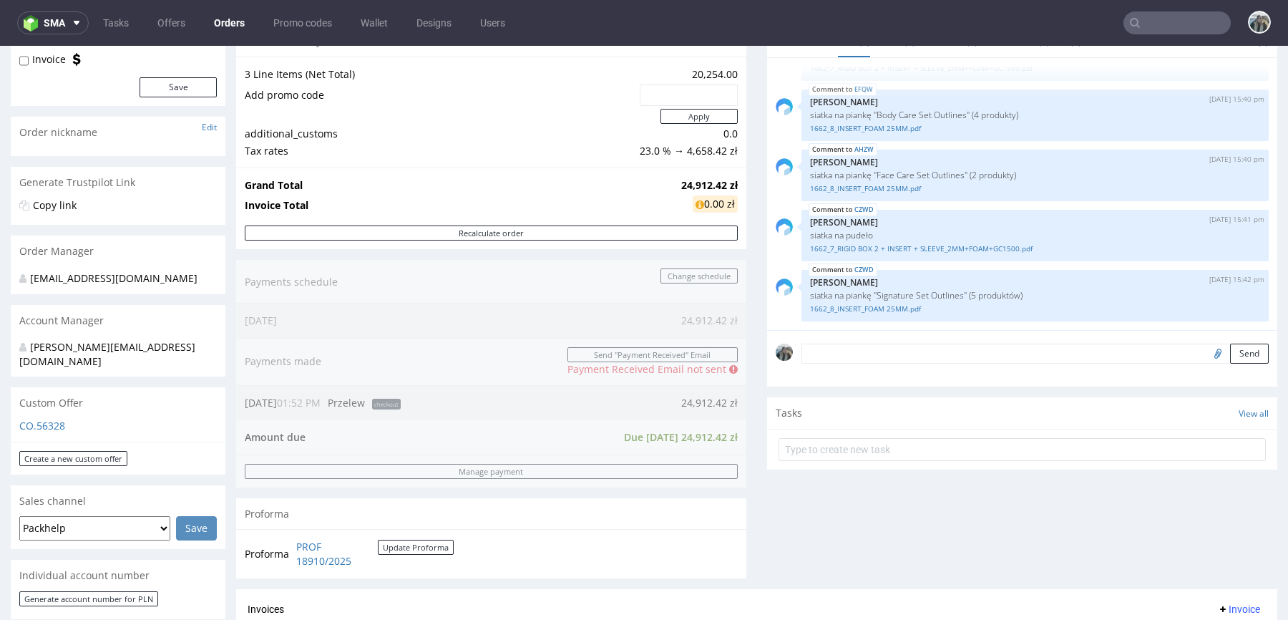
scroll to position [165, 0]
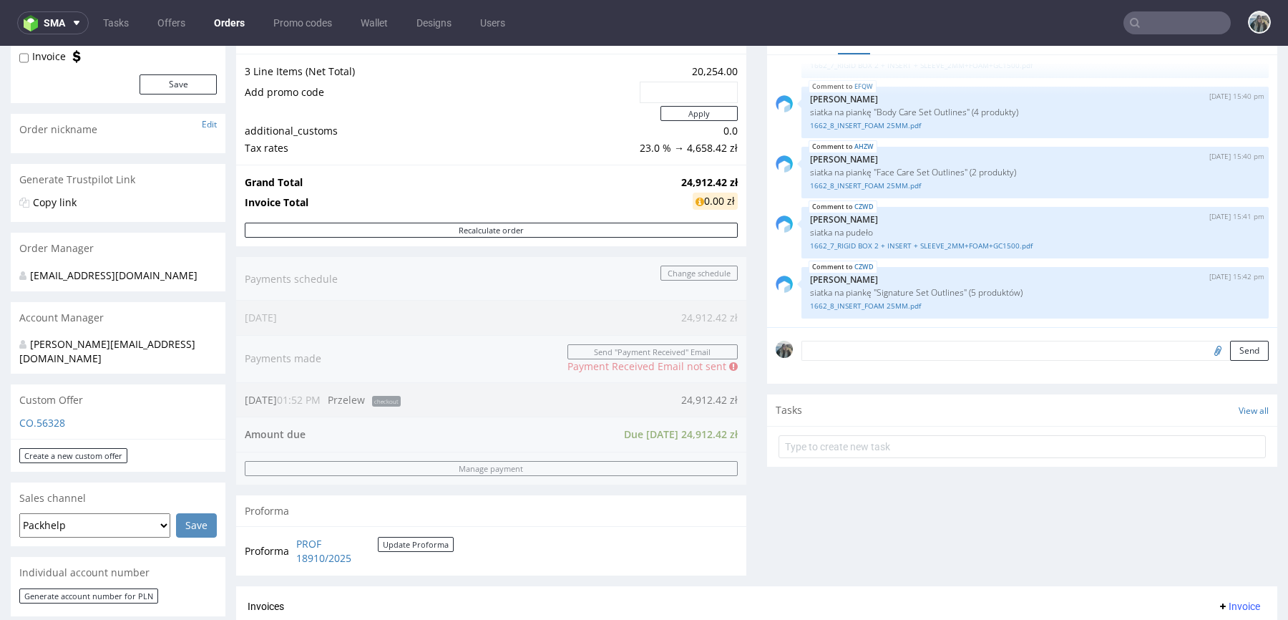
click at [1194, 24] on input "text" at bounding box center [1177, 22] width 107 height 23
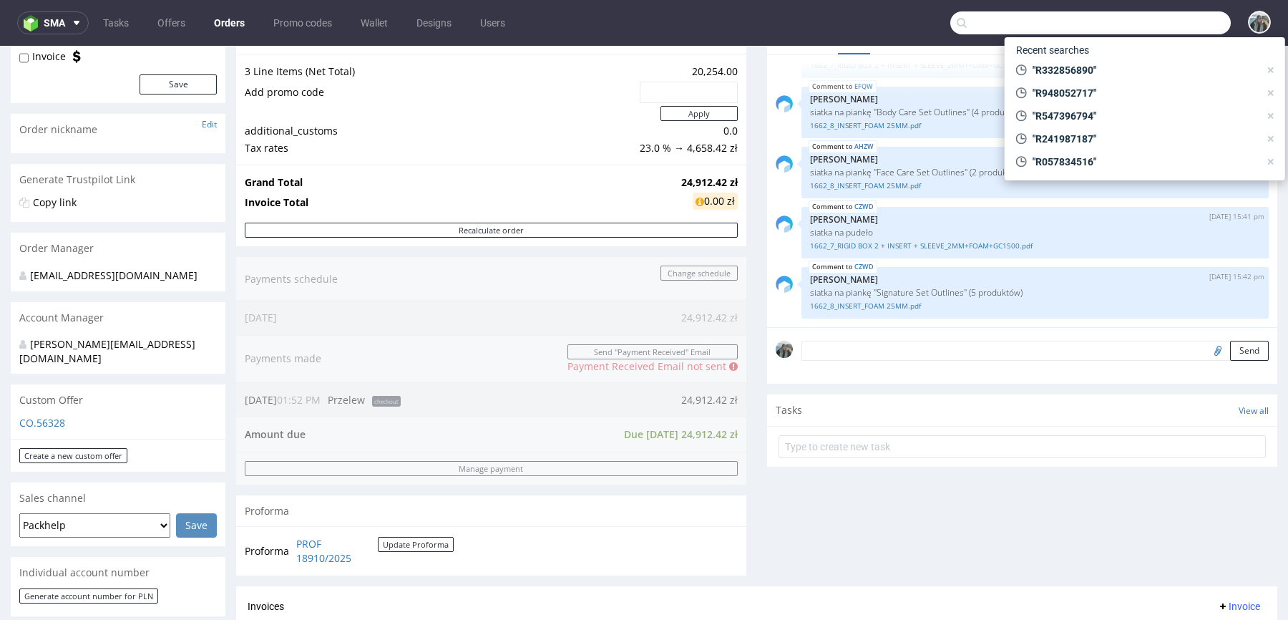
paste input "R332856890"
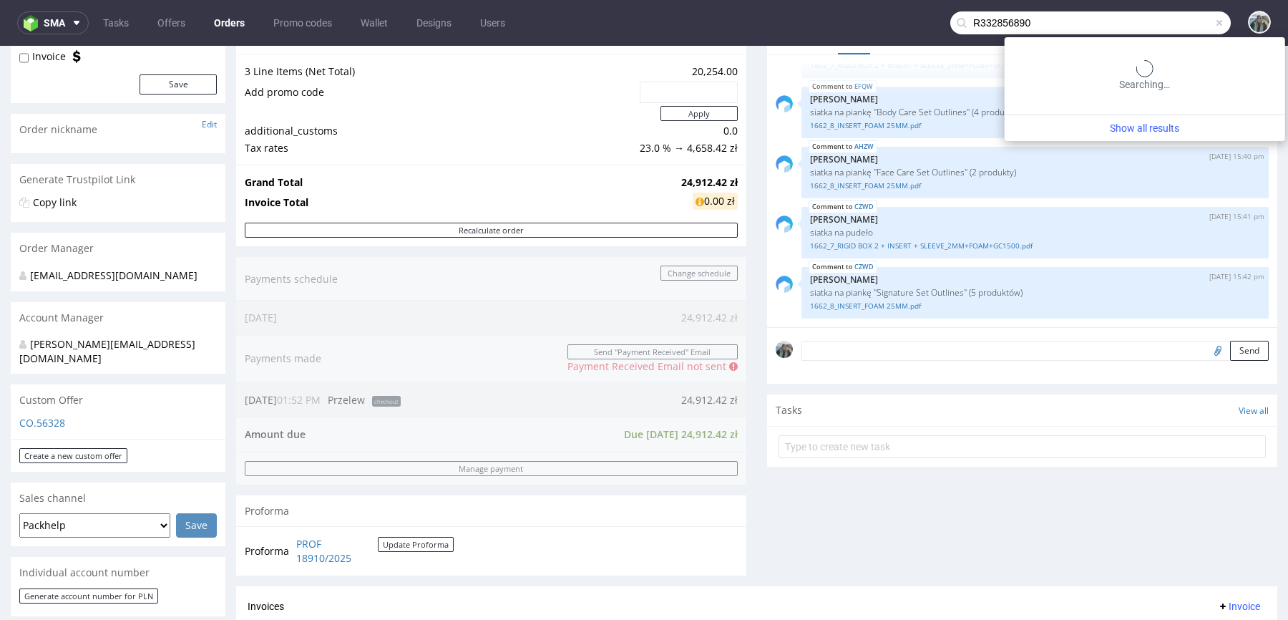
type input "R332856890"
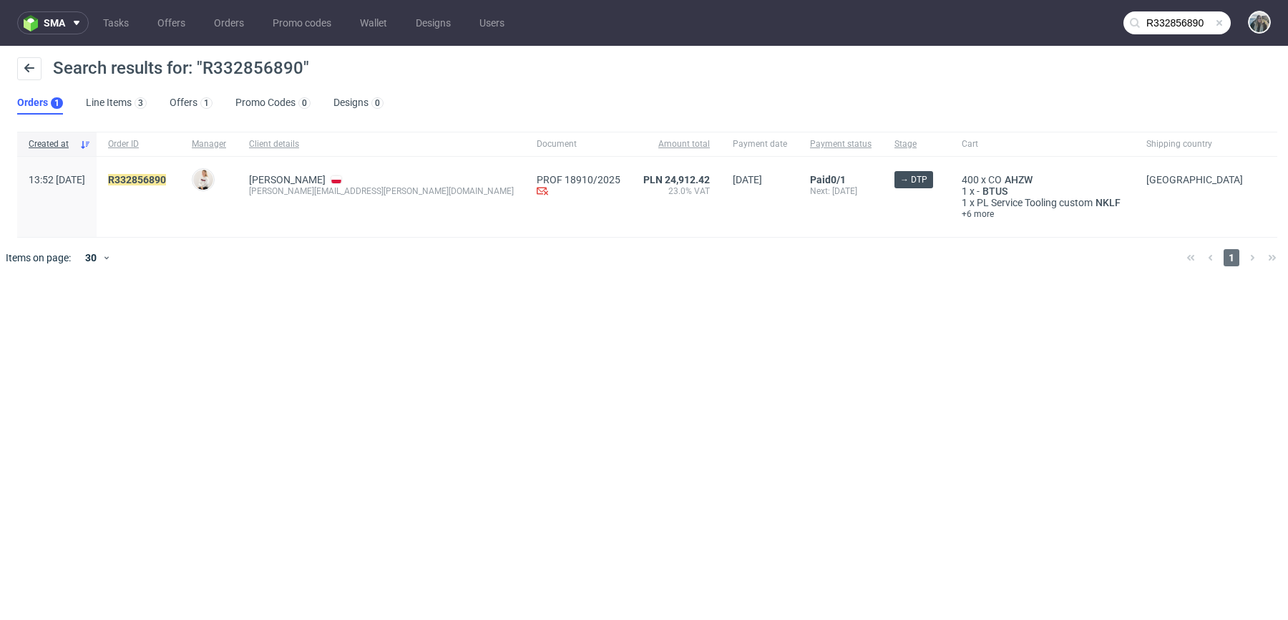
click at [169, 185] on span "R332856890" at bounding box center [138, 197] width 61 height 46
